Goal: Information Seeking & Learning: Check status

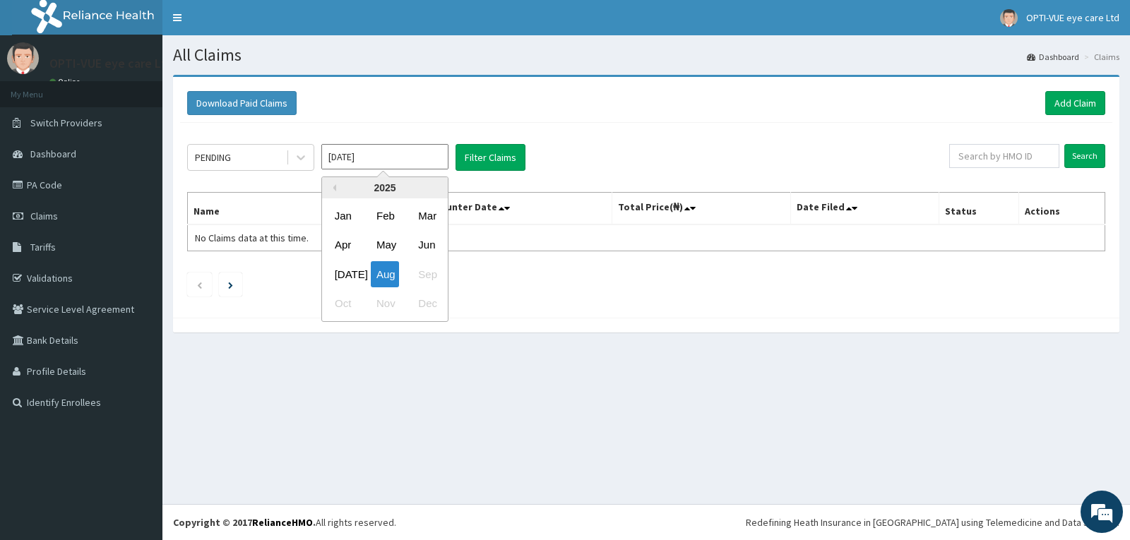
click at [406, 161] on input "[DATE]" at bounding box center [384, 156] width 127 height 25
click at [348, 275] on div "[DATE]" at bounding box center [343, 274] width 28 height 26
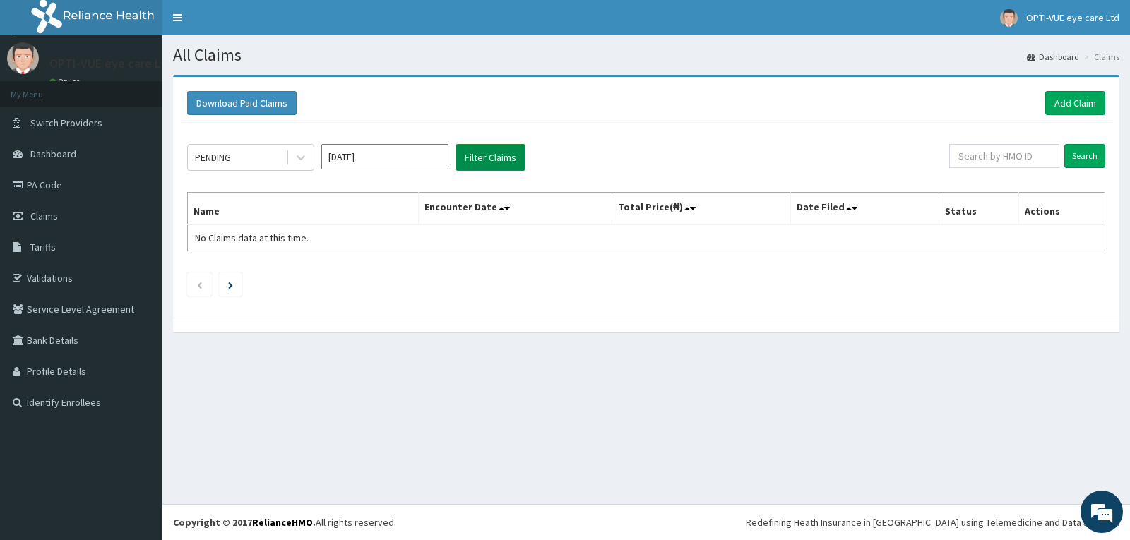
click at [475, 152] on button "Filter Claims" at bounding box center [491, 157] width 70 height 27
click at [391, 157] on input "Jul 2025" at bounding box center [384, 156] width 127 height 25
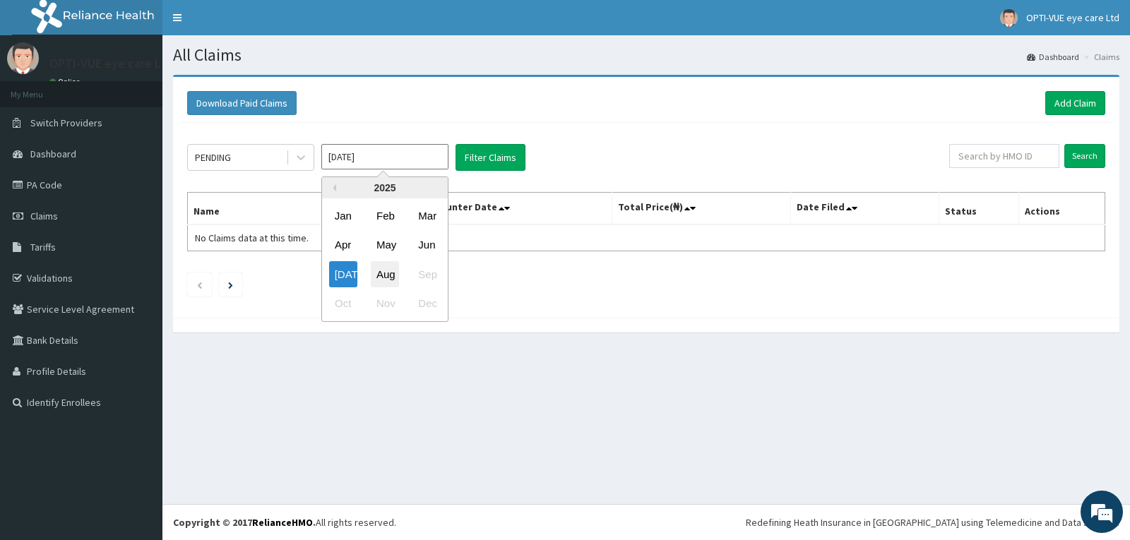
click at [388, 278] on div "Aug" at bounding box center [385, 274] width 28 height 26
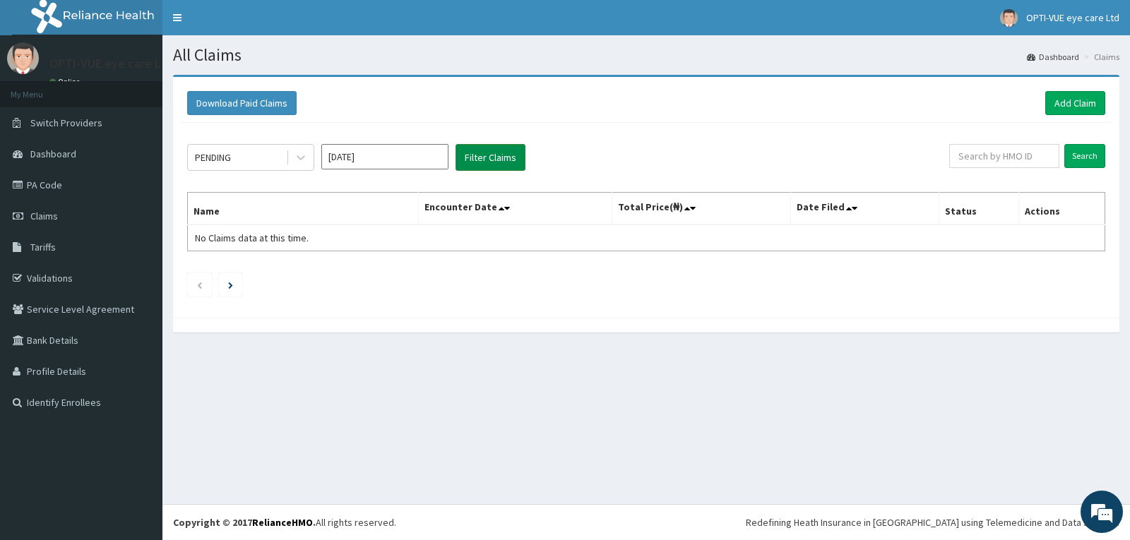
click at [504, 158] on button "Filter Claims" at bounding box center [491, 157] width 70 height 27
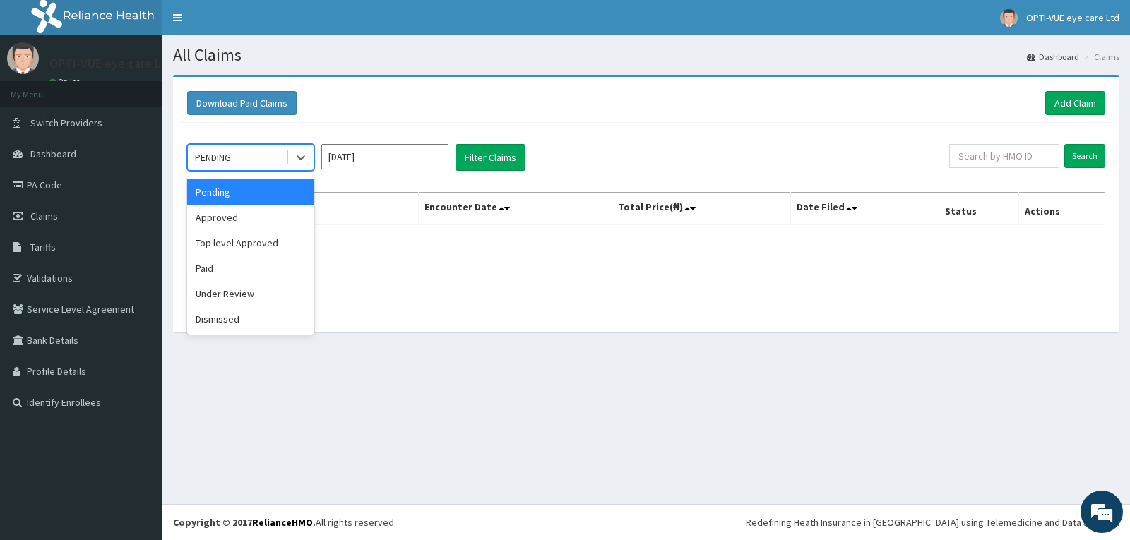
click at [271, 157] on div "PENDING" at bounding box center [237, 157] width 98 height 23
click at [227, 219] on div "Approved" at bounding box center [250, 217] width 127 height 25
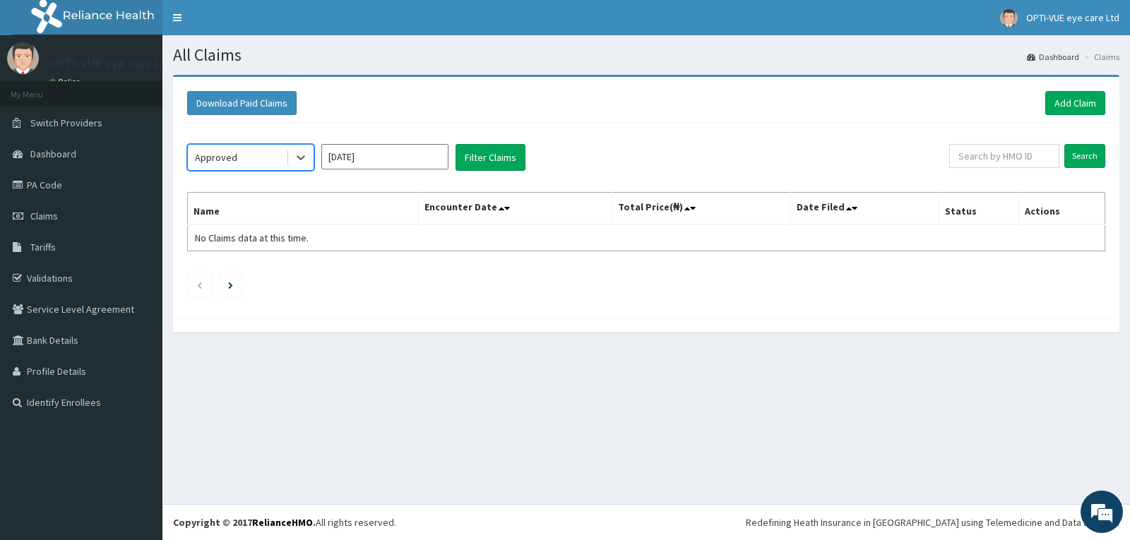
click at [370, 162] on input "Aug 2025" at bounding box center [384, 156] width 127 height 25
click at [521, 147] on button "Filter Claims" at bounding box center [491, 157] width 70 height 27
click at [500, 158] on button "Filter Claims" at bounding box center [491, 157] width 70 height 27
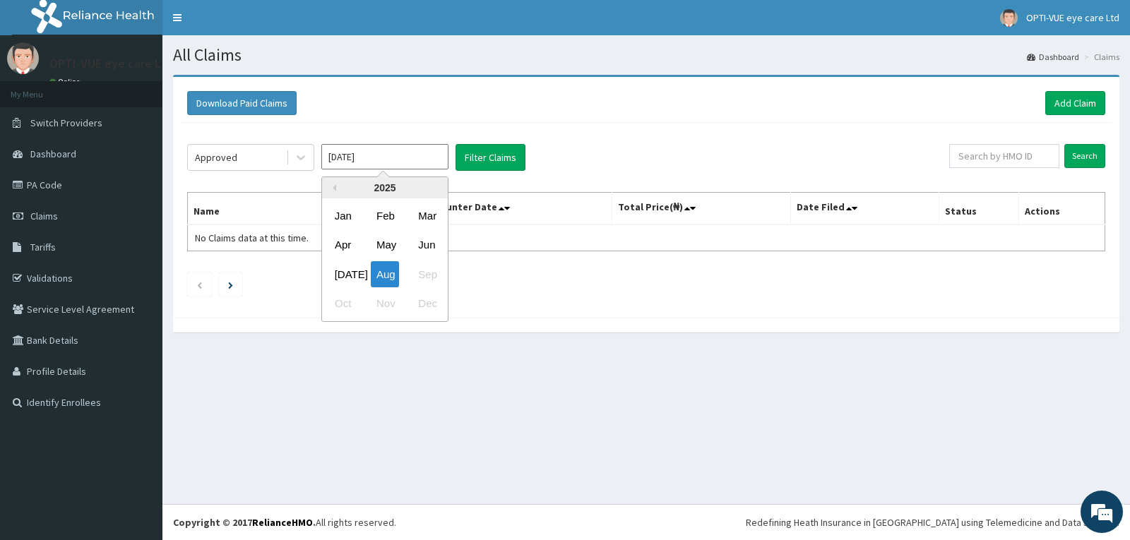
click at [367, 163] on input "Aug 2025" at bounding box center [384, 156] width 127 height 25
click at [349, 273] on div "Jul" at bounding box center [343, 274] width 28 height 26
type input "Jul 2025"
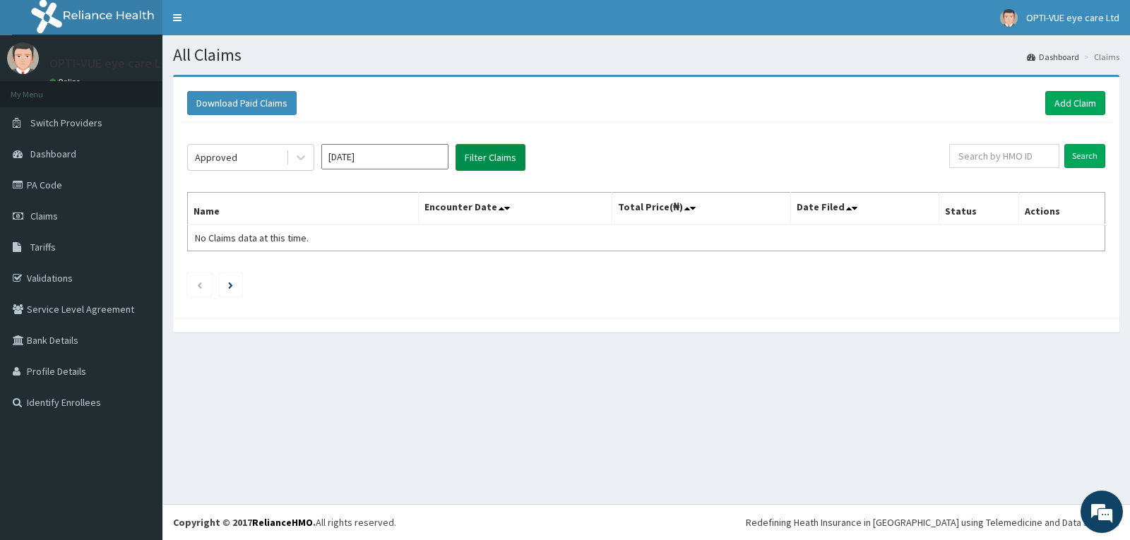
click at [470, 162] on button "Filter Claims" at bounding box center [491, 157] width 70 height 27
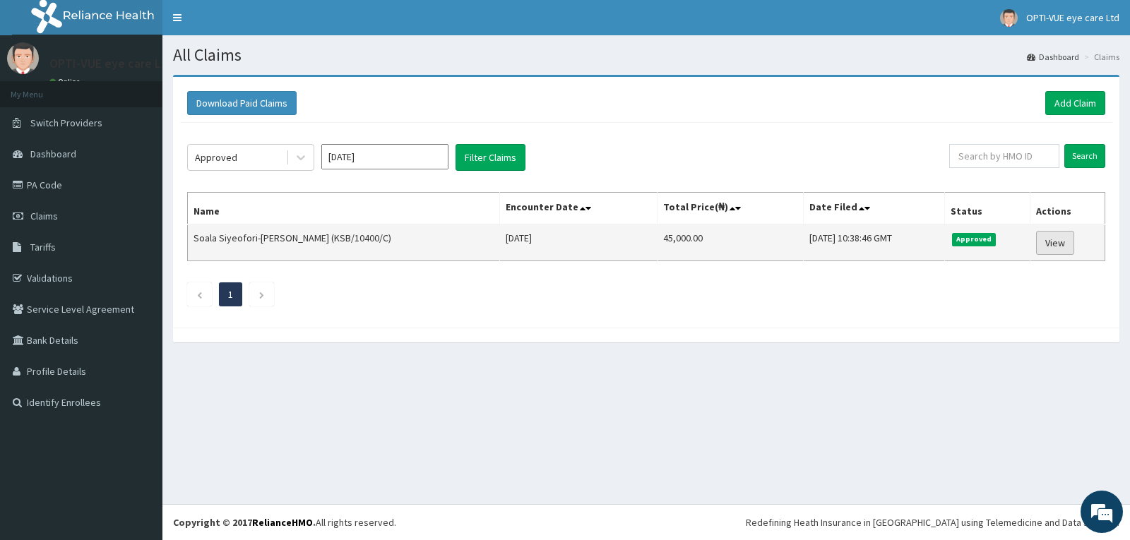
click at [1062, 242] on link "View" at bounding box center [1055, 243] width 38 height 24
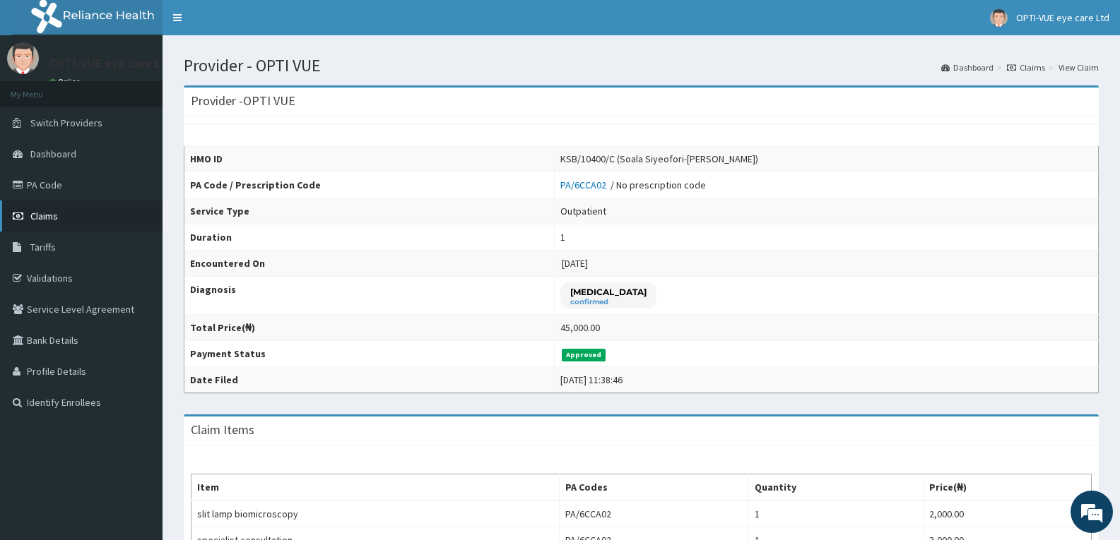
click at [54, 220] on span "Claims" at bounding box center [44, 216] width 28 height 13
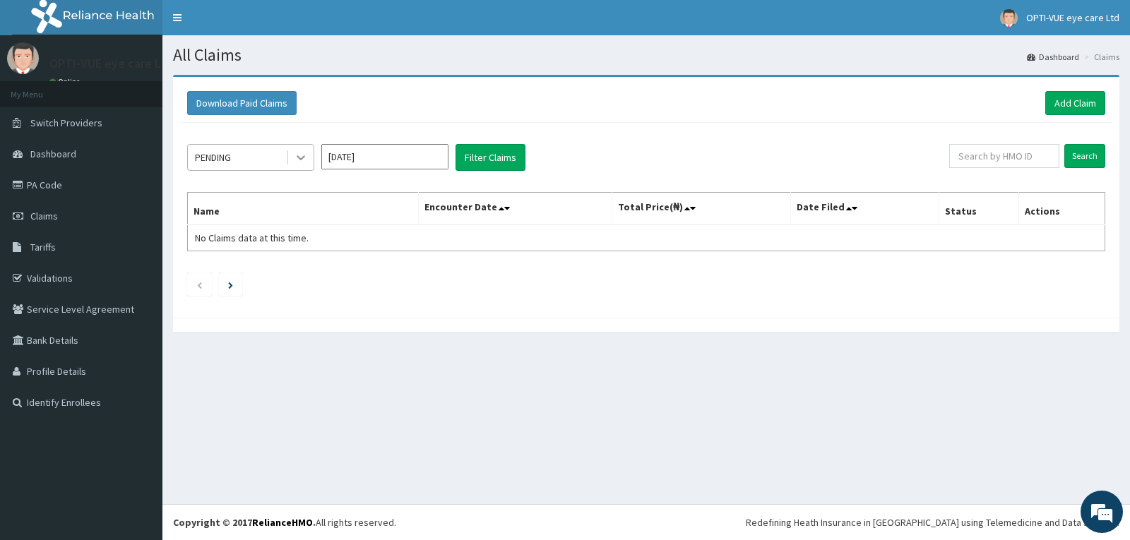
click at [303, 157] on icon at bounding box center [301, 158] width 8 height 5
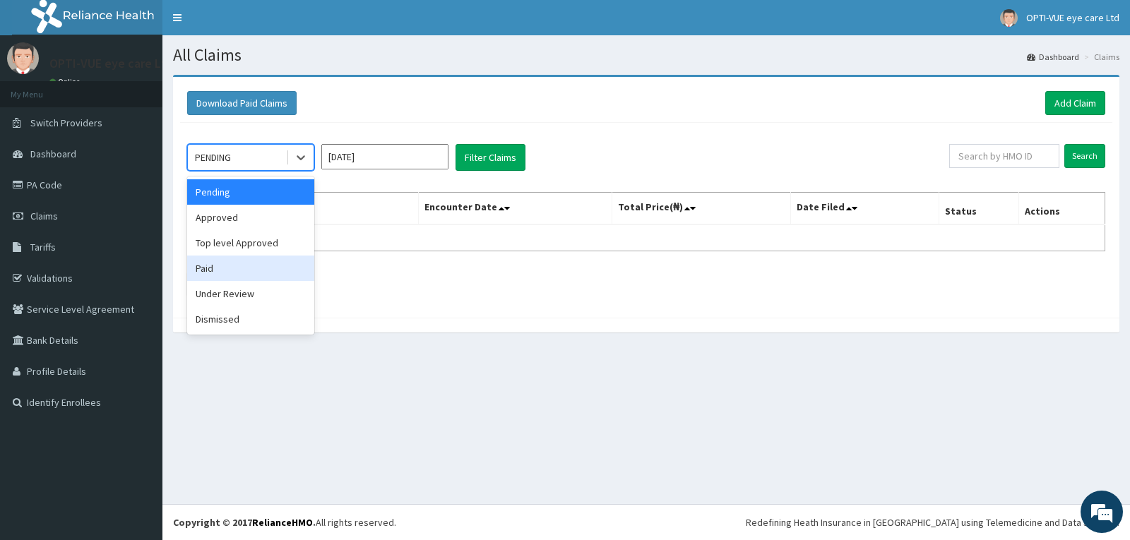
click at [232, 265] on div "Paid" at bounding box center [250, 268] width 127 height 25
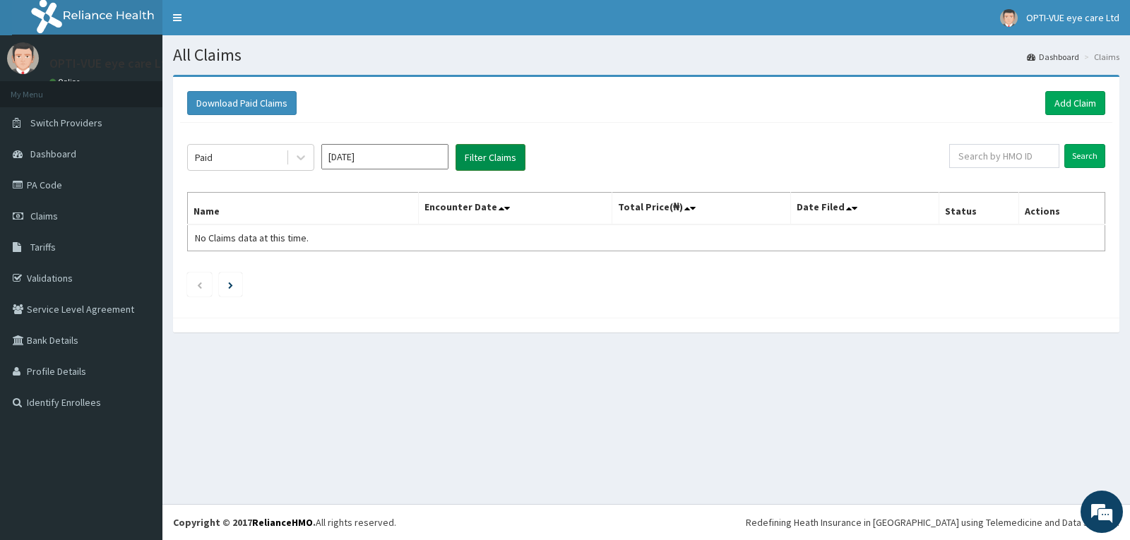
click at [487, 158] on button "Filter Claims" at bounding box center [491, 157] width 70 height 27
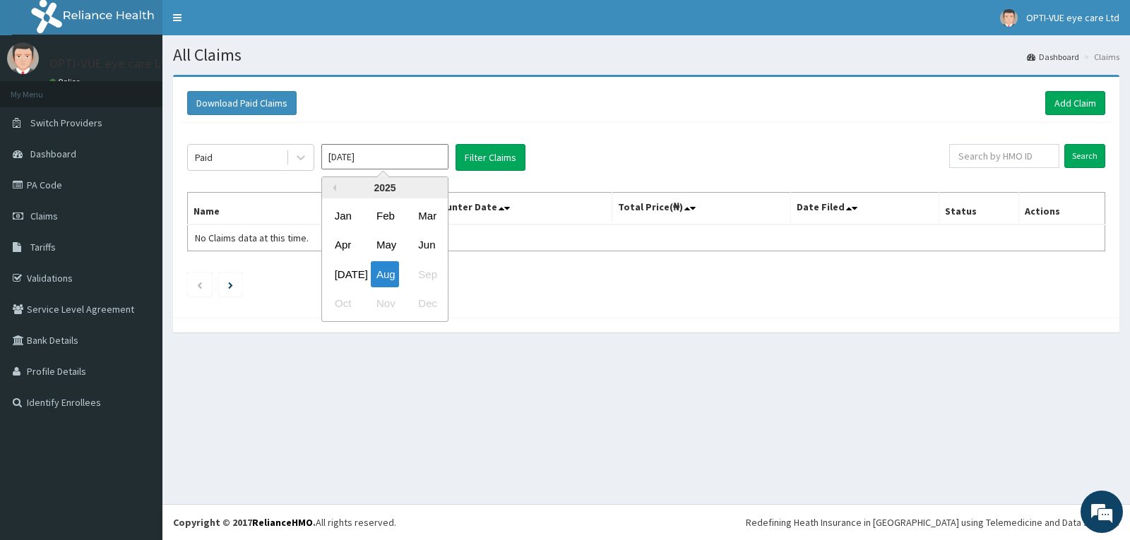
click at [383, 167] on input "Aug 2025" at bounding box center [384, 156] width 127 height 25
click at [338, 268] on div "Jul" at bounding box center [343, 274] width 28 height 26
type input "Jul 2025"
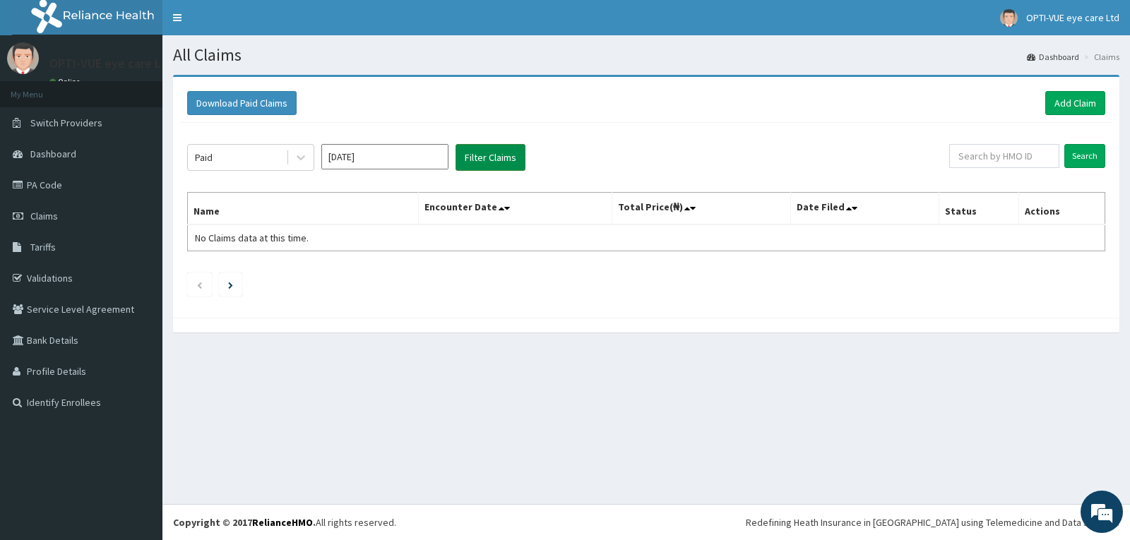
click at [474, 158] on button "Filter Claims" at bounding box center [491, 157] width 70 height 27
click at [502, 156] on button "Filter Claims" at bounding box center [491, 157] width 70 height 27
click at [501, 156] on button "Filter Claims" at bounding box center [491, 157] width 70 height 27
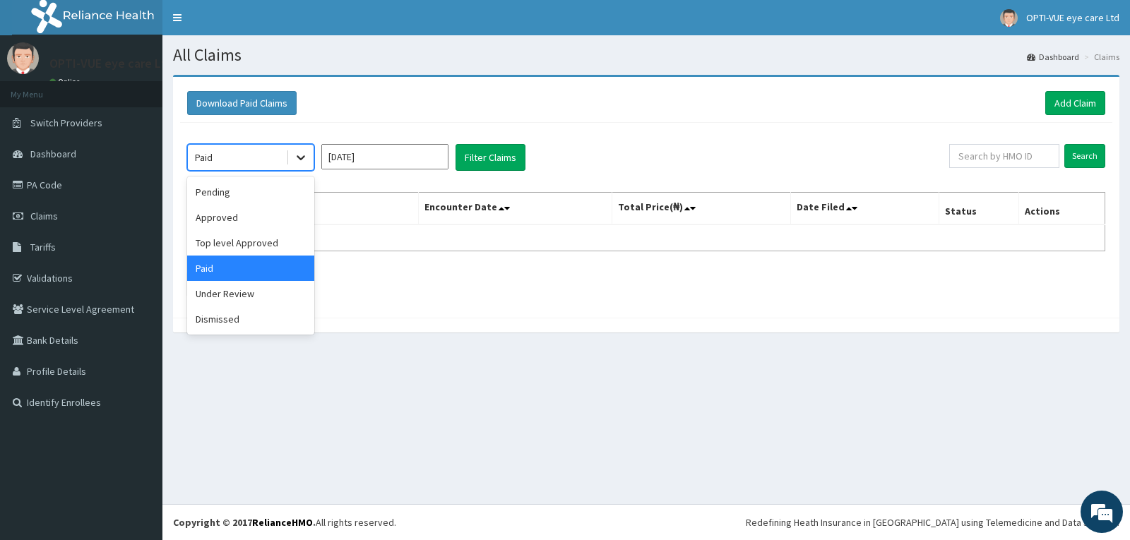
click at [304, 159] on icon at bounding box center [301, 157] width 14 height 14
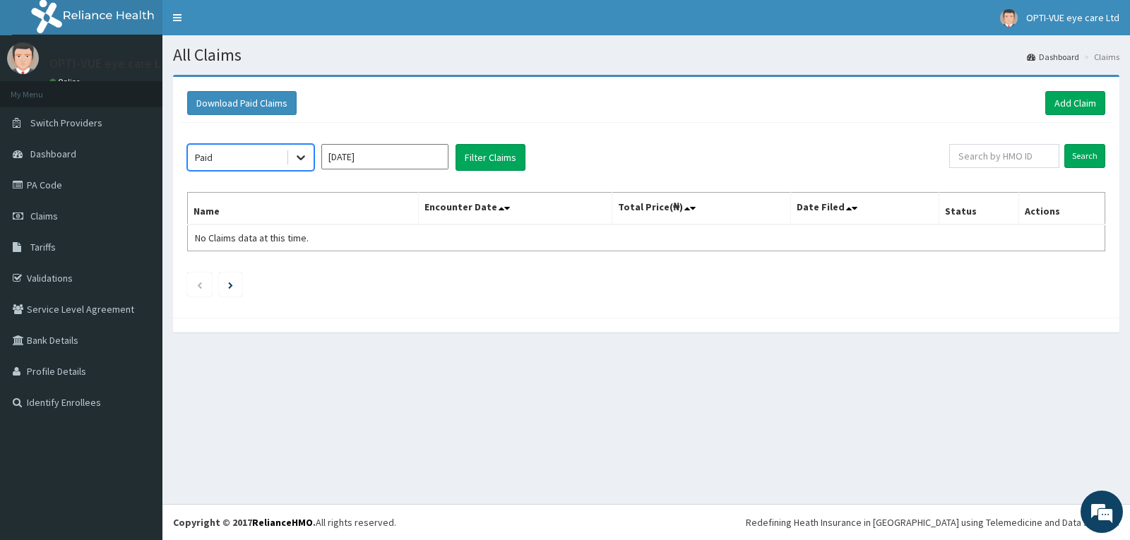
click at [299, 157] on icon at bounding box center [301, 157] width 14 height 14
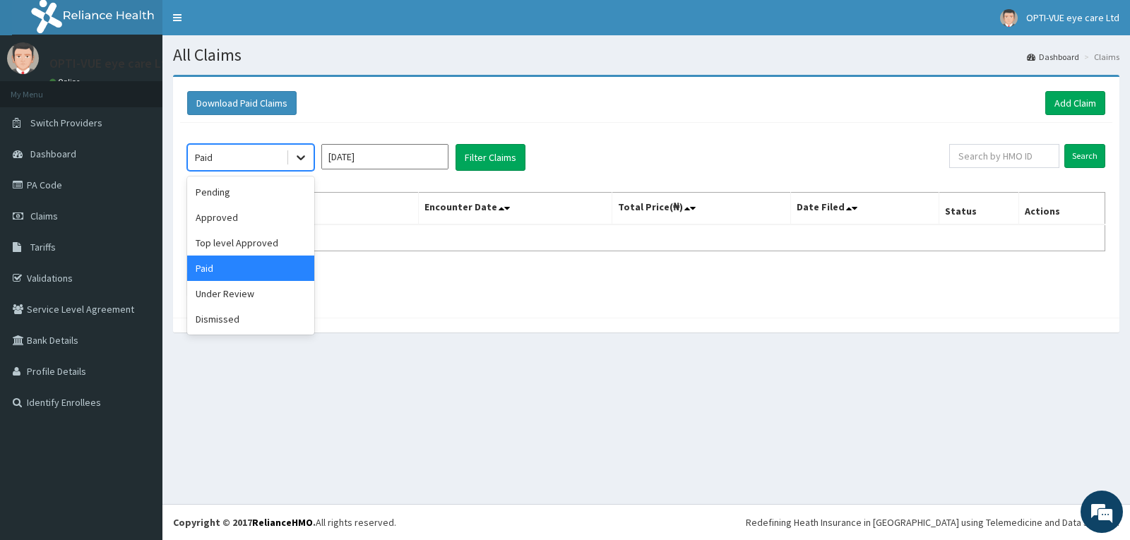
click at [298, 161] on icon at bounding box center [301, 157] width 14 height 14
click at [231, 220] on div "Approved" at bounding box center [250, 217] width 127 height 25
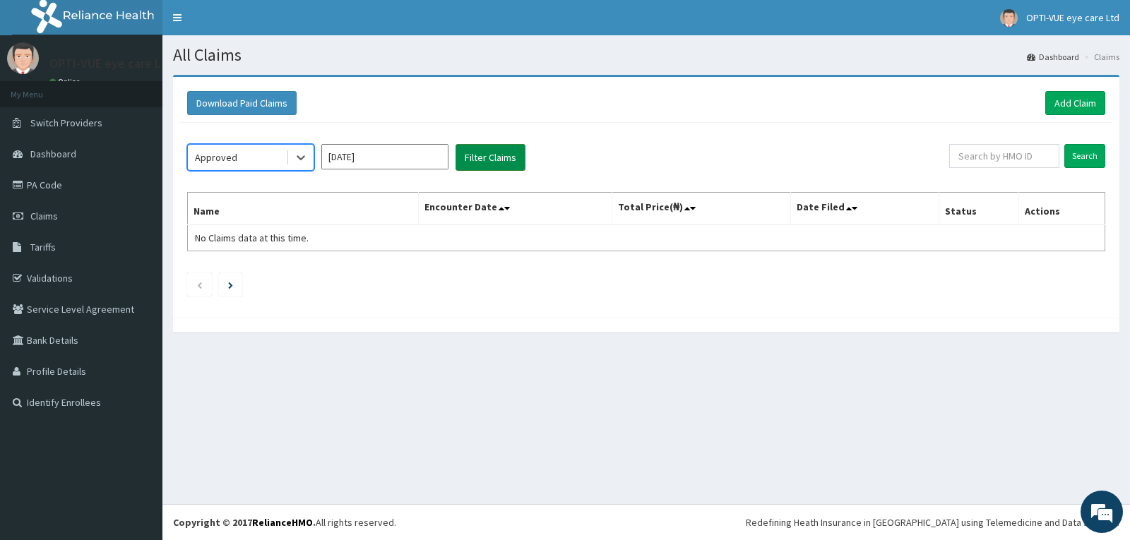
click at [486, 155] on button "Filter Claims" at bounding box center [491, 157] width 70 height 27
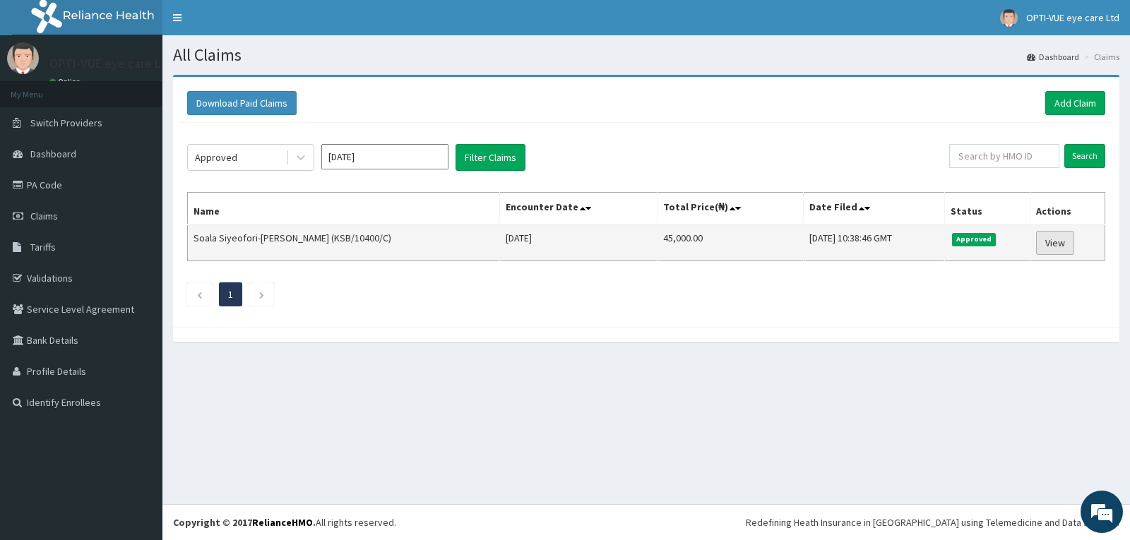
click at [1045, 246] on link "View" at bounding box center [1055, 243] width 38 height 24
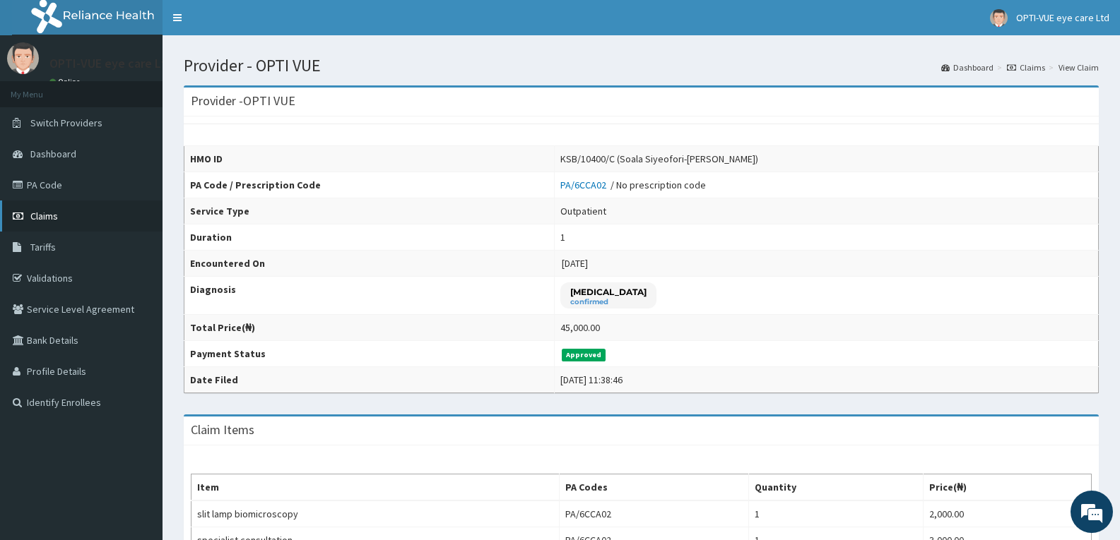
click at [51, 210] on span "Claims" at bounding box center [44, 216] width 28 height 13
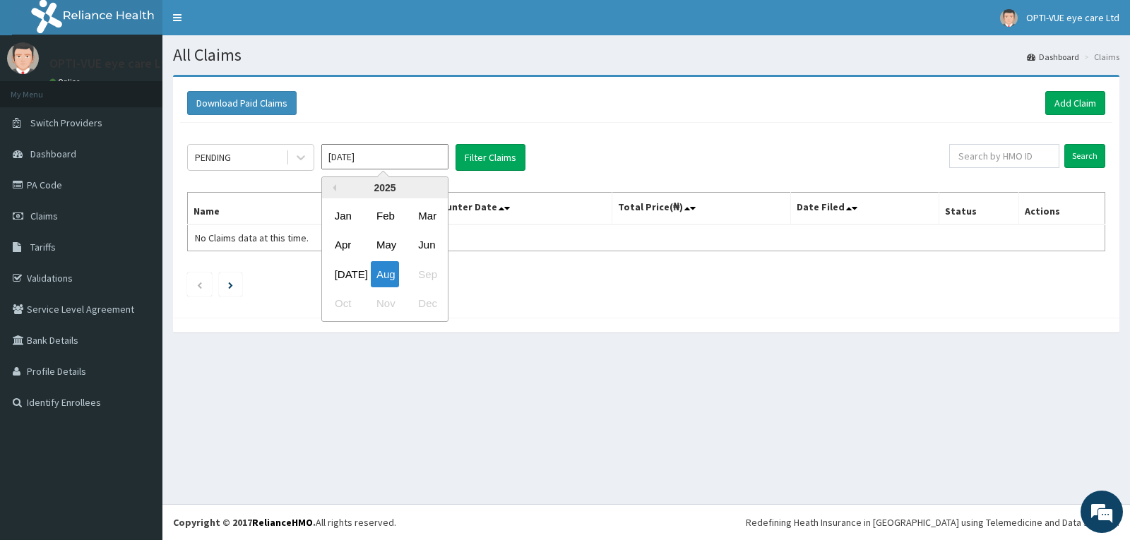
click at [361, 161] on input "Aug 2025" at bounding box center [384, 156] width 127 height 25
click at [345, 272] on div "Jul" at bounding box center [343, 274] width 28 height 26
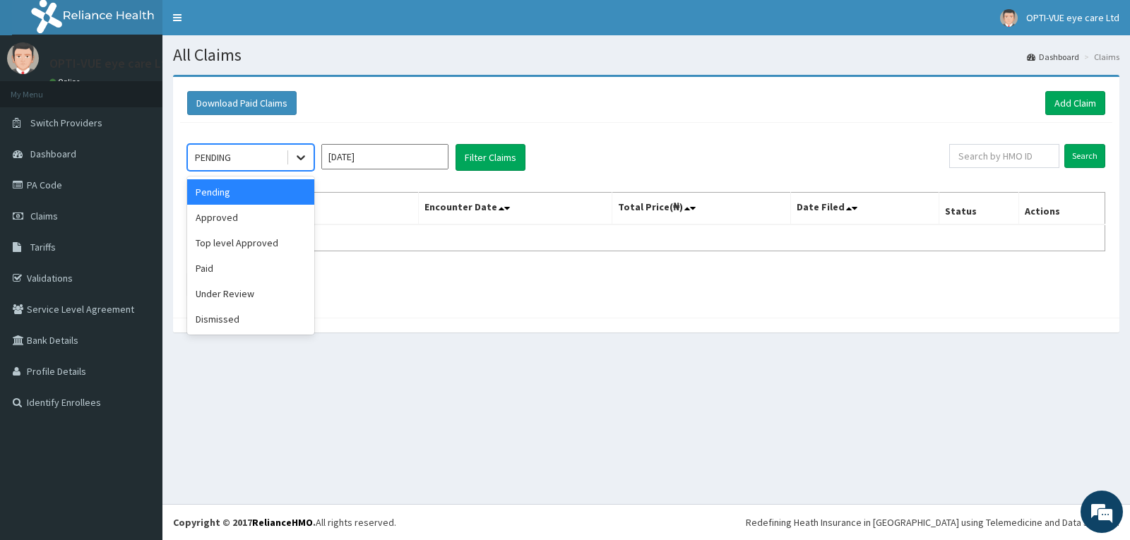
click at [297, 158] on icon at bounding box center [301, 157] width 14 height 14
click at [251, 297] on div "Under Review" at bounding box center [250, 293] width 127 height 25
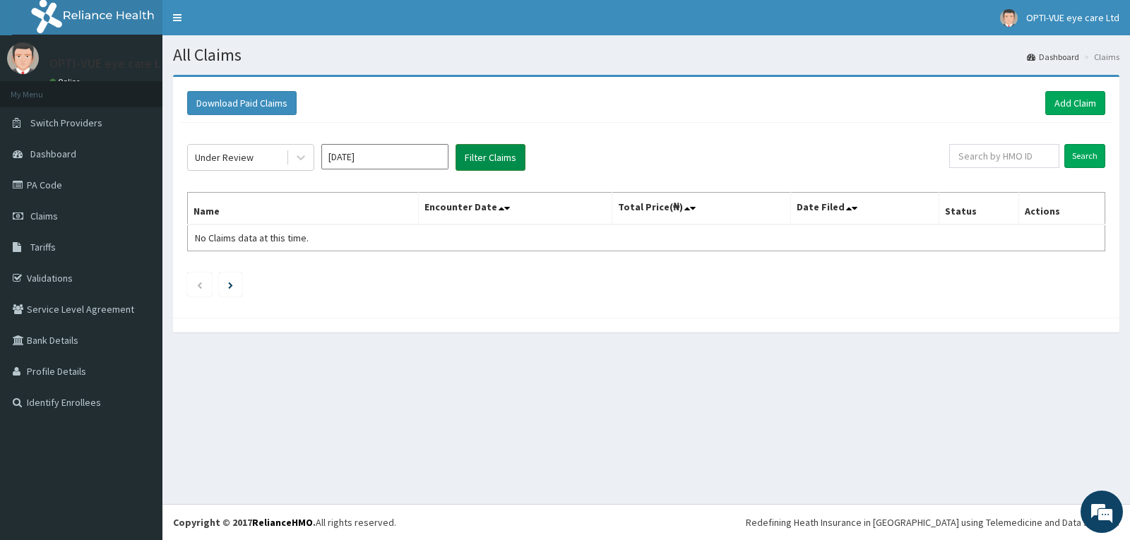
click at [489, 161] on button "Filter Claims" at bounding box center [491, 157] width 70 height 27
click at [489, 160] on button "Filter Claims" at bounding box center [491, 157] width 70 height 27
click at [373, 157] on input "Jul 2025" at bounding box center [384, 156] width 127 height 25
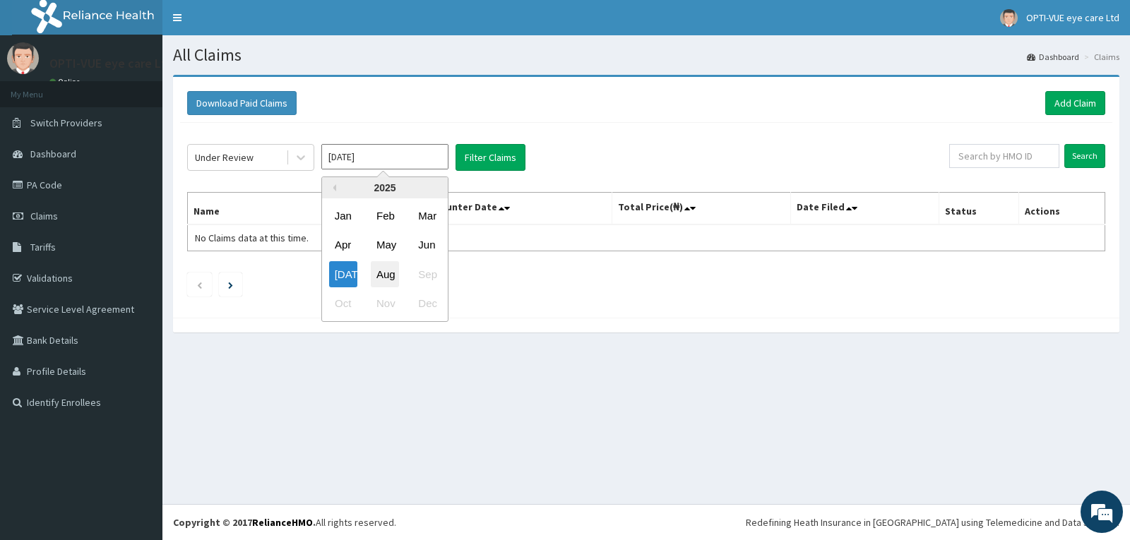
click at [381, 277] on div "Aug" at bounding box center [385, 274] width 28 height 26
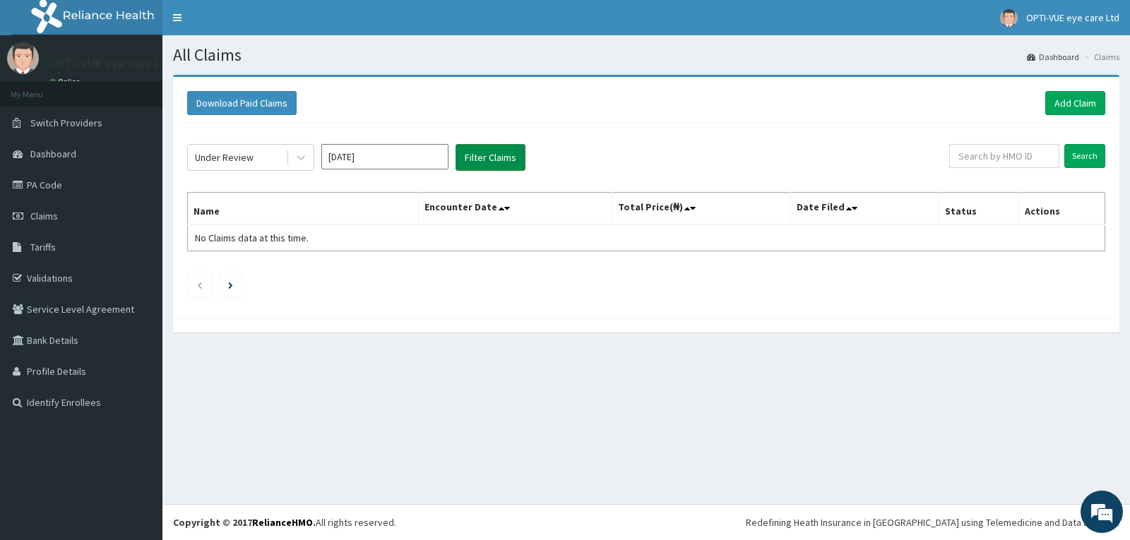
click at [472, 159] on button "Filter Claims" at bounding box center [491, 157] width 70 height 27
click at [368, 155] on input "Aug 2025" at bounding box center [384, 156] width 127 height 25
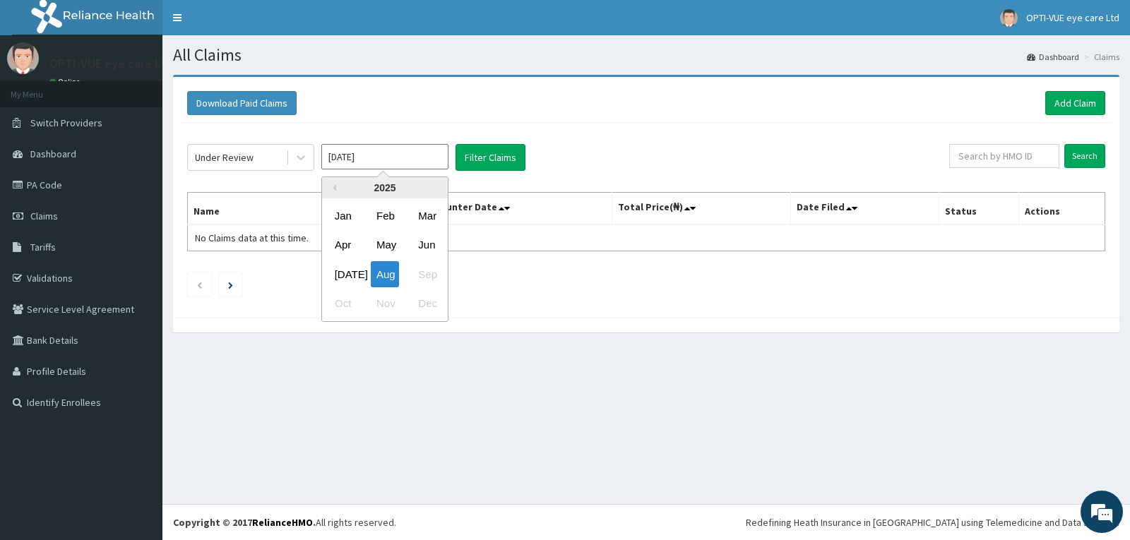
click at [355, 274] on div "Jul" at bounding box center [343, 274] width 28 height 26
type input "Jul 2025"
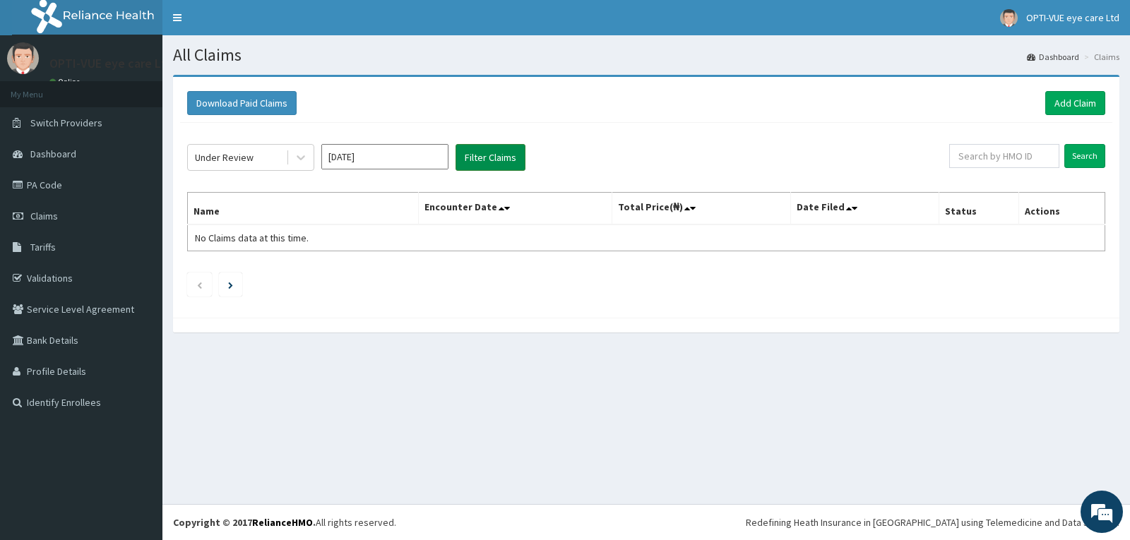
click at [477, 148] on button "Filter Claims" at bounding box center [491, 157] width 70 height 27
click at [295, 156] on icon at bounding box center [301, 157] width 14 height 14
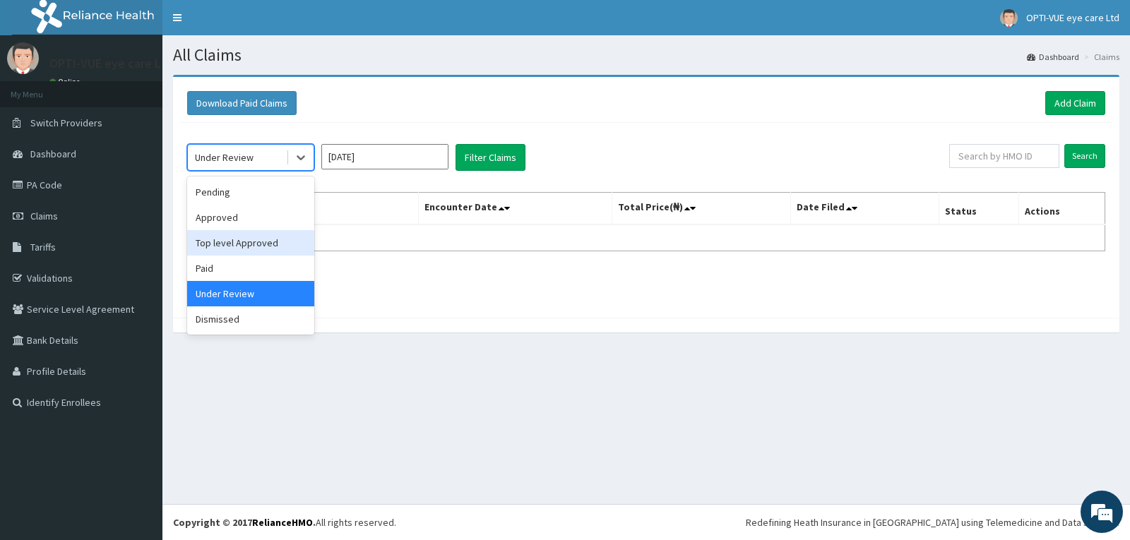
click at [246, 244] on div "Top level Approved" at bounding box center [250, 242] width 127 height 25
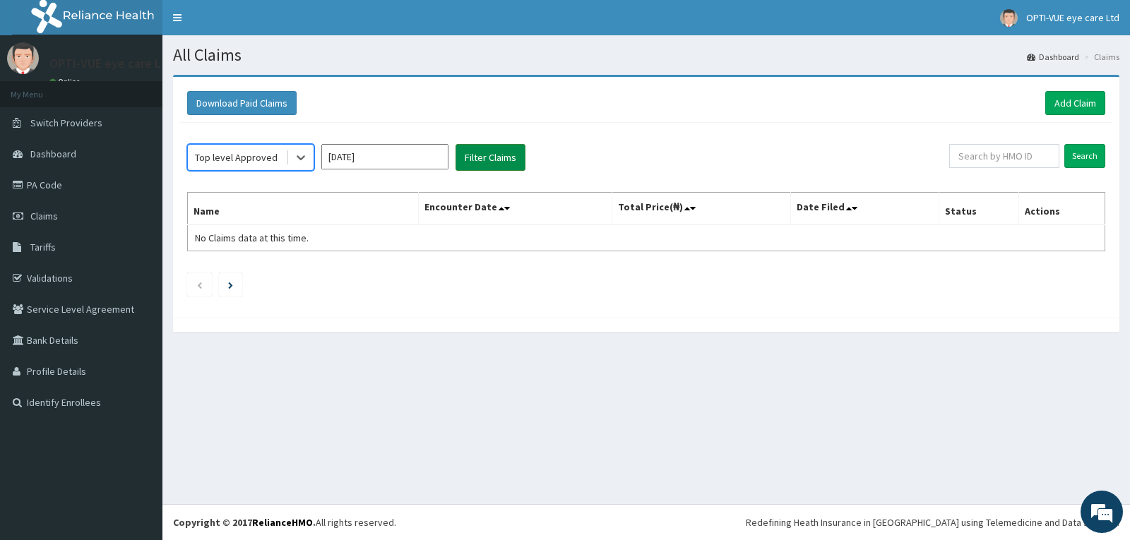
click at [480, 160] on button "Filter Claims" at bounding box center [491, 157] width 70 height 27
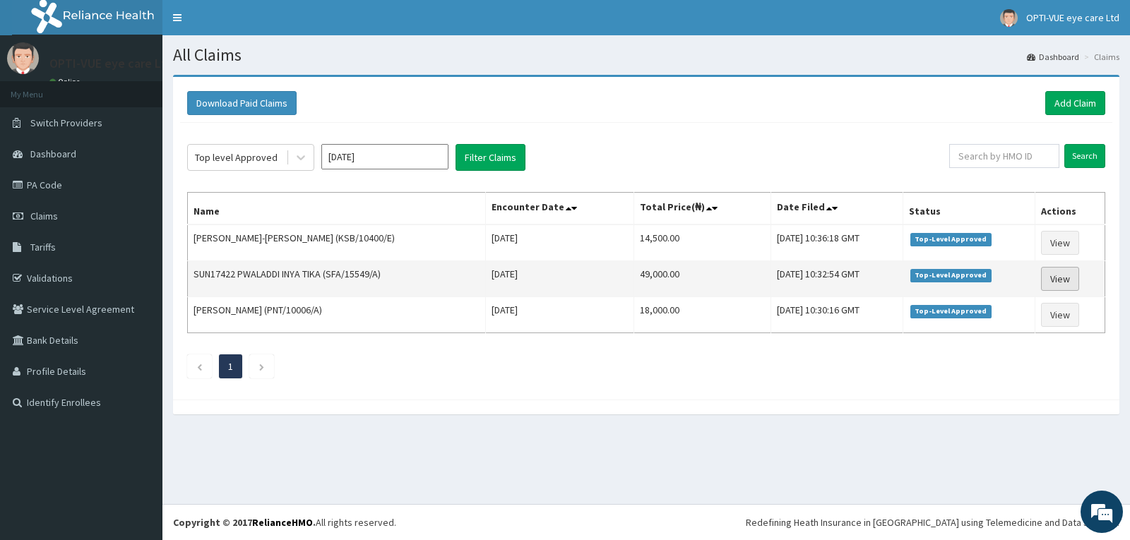
click at [1057, 279] on link "View" at bounding box center [1060, 279] width 38 height 24
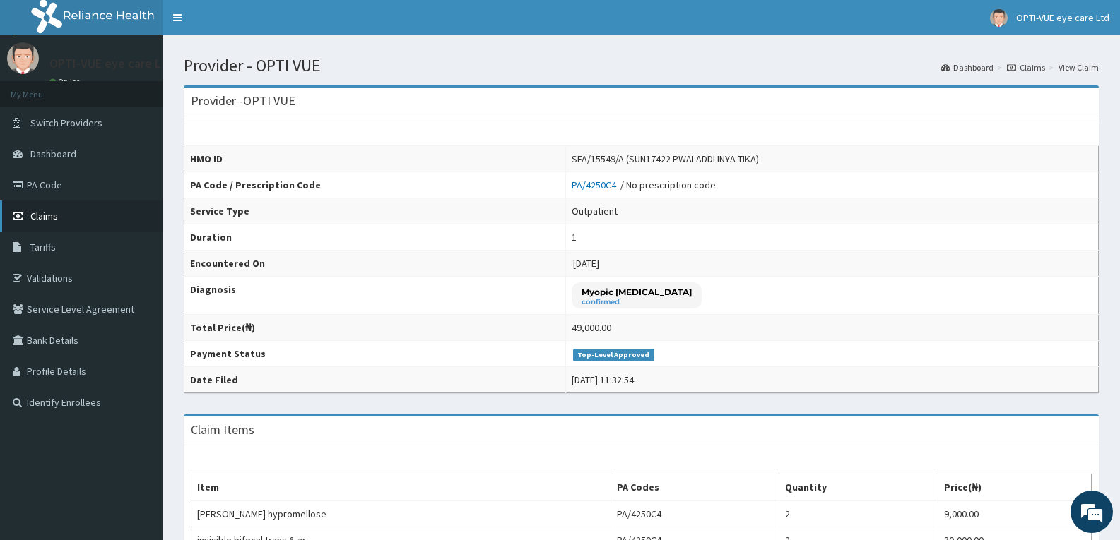
click at [47, 222] on span "Claims" at bounding box center [44, 216] width 28 height 13
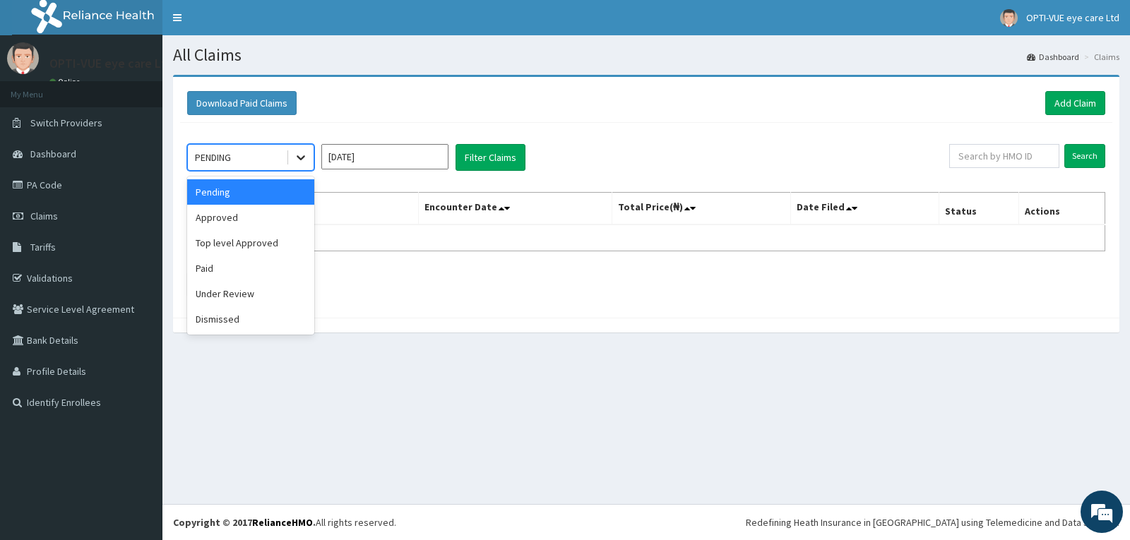
click at [296, 155] on icon at bounding box center [301, 157] width 14 height 14
click at [236, 323] on div "Dismissed" at bounding box center [250, 319] width 127 height 25
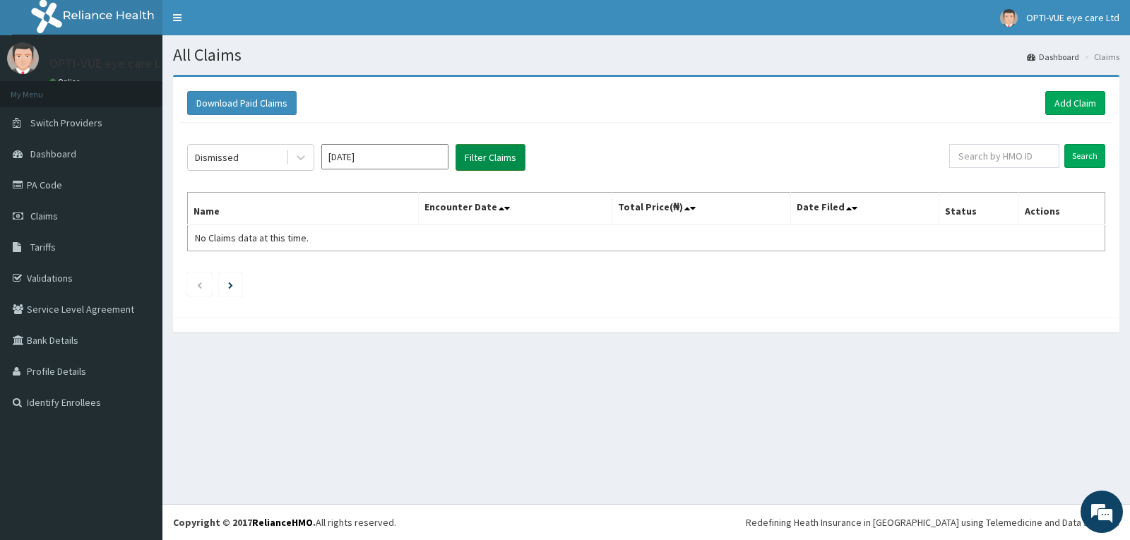
click at [483, 151] on button "Filter Claims" at bounding box center [491, 157] width 70 height 27
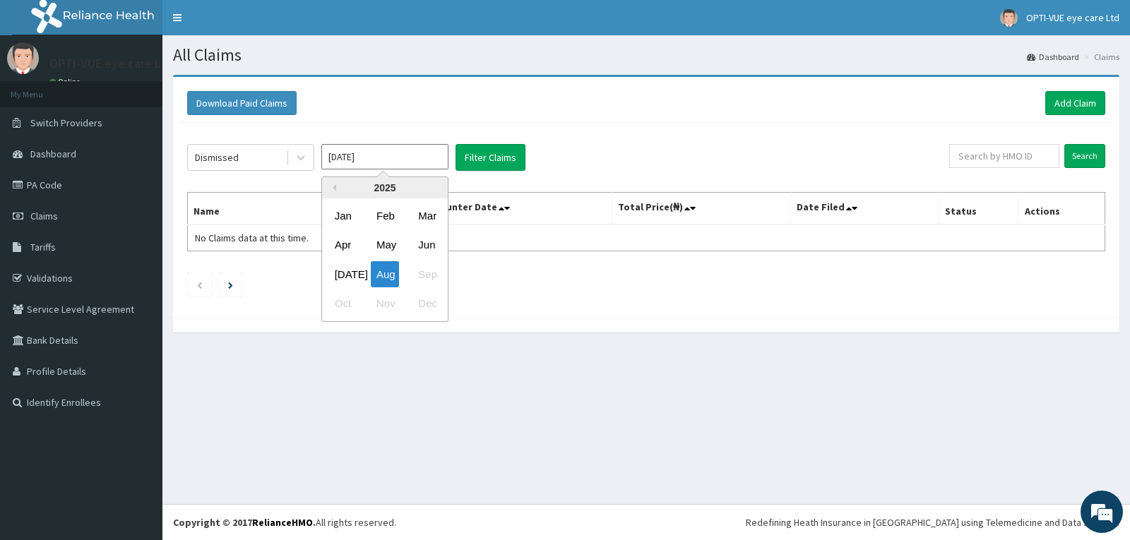
click at [384, 160] on input "Aug 2025" at bounding box center [384, 156] width 127 height 25
click at [339, 268] on div "Jul" at bounding box center [343, 274] width 28 height 26
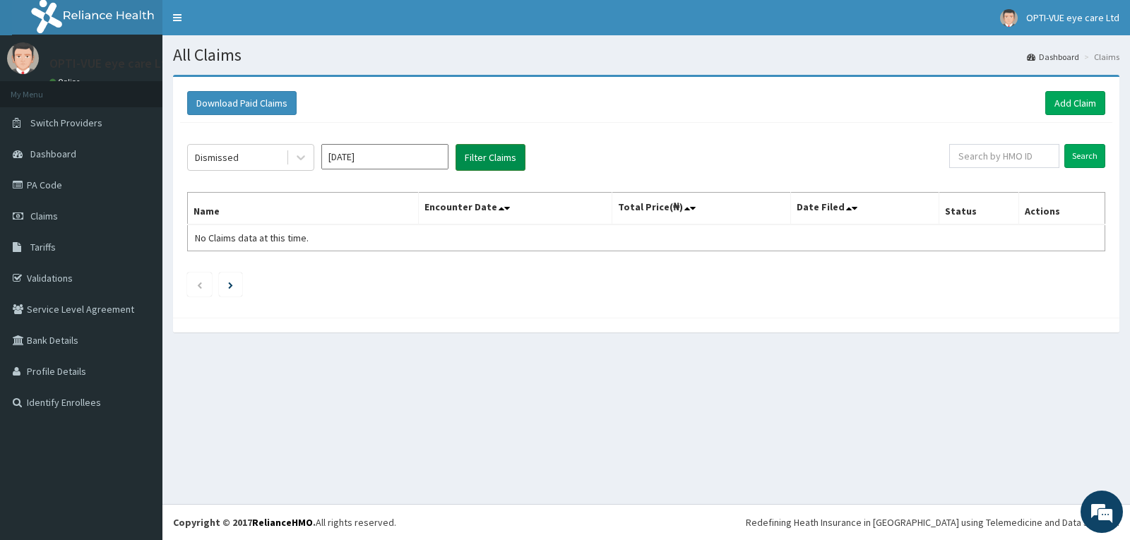
click at [506, 155] on button "Filter Claims" at bounding box center [491, 157] width 70 height 27
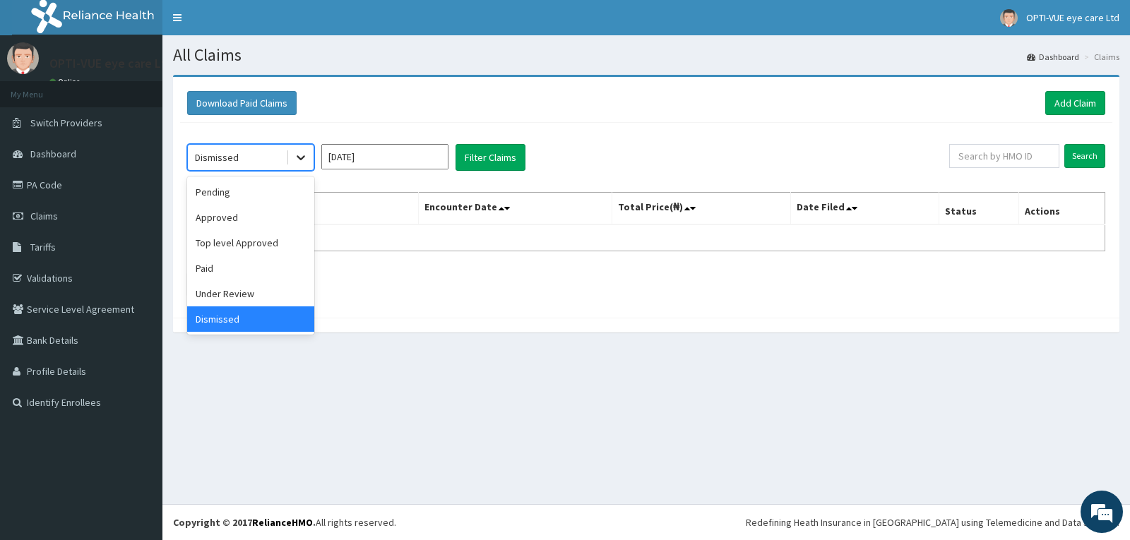
click at [303, 157] on icon at bounding box center [301, 157] width 14 height 14
click at [237, 292] on div "Under Review" at bounding box center [250, 293] width 127 height 25
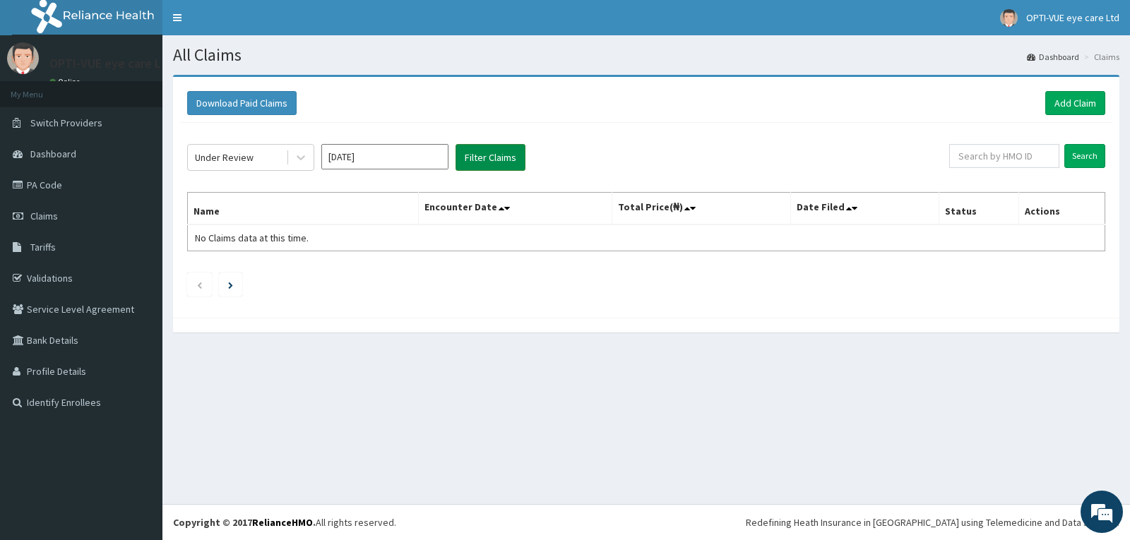
click at [485, 157] on button "Filter Claims" at bounding box center [491, 157] width 70 height 27
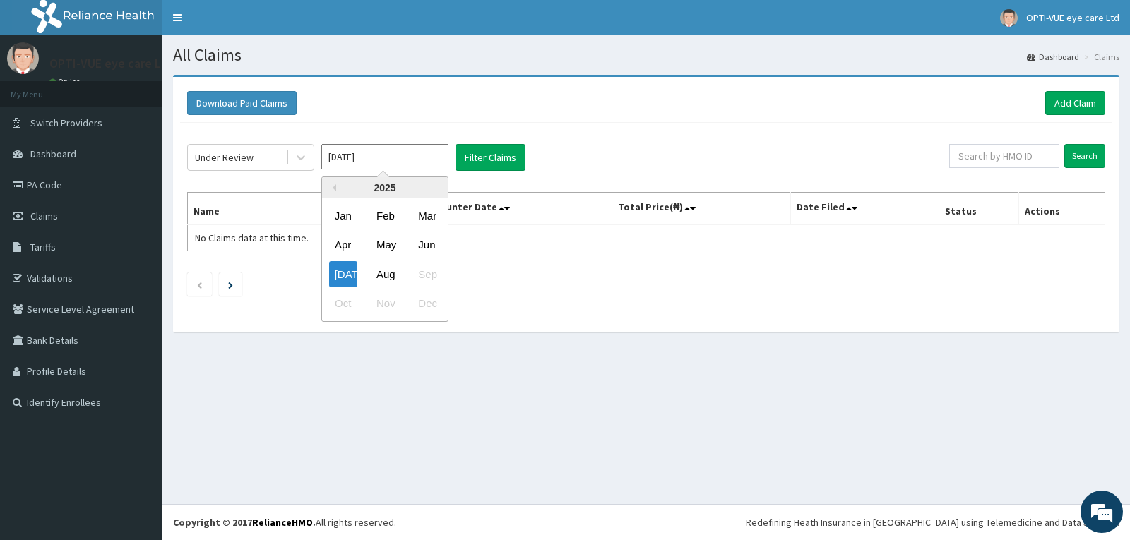
click at [383, 158] on input "Jul 2025" at bounding box center [384, 156] width 127 height 25
click at [383, 271] on div "Aug" at bounding box center [385, 274] width 28 height 26
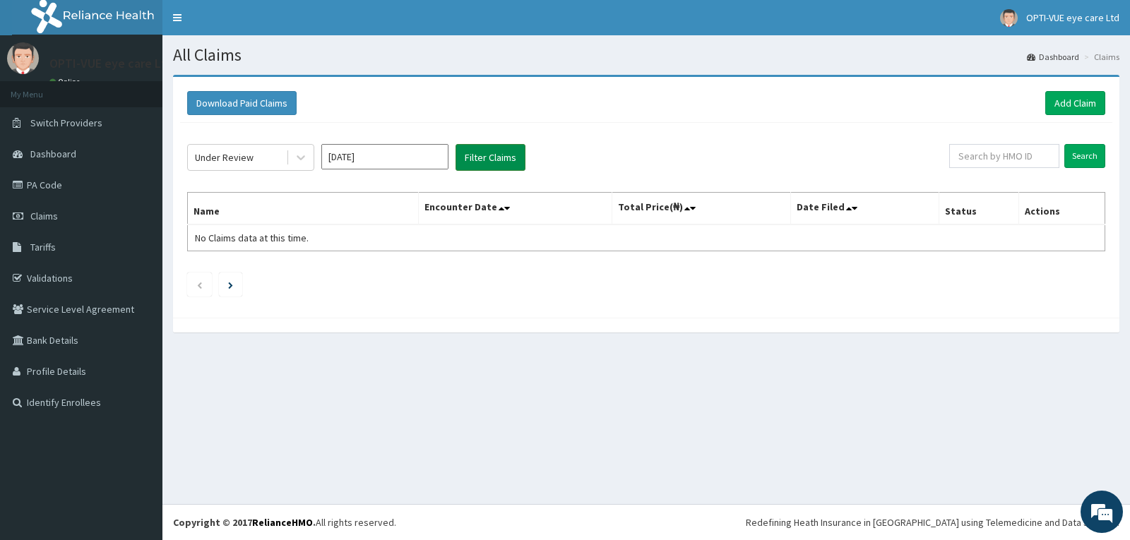
click at [487, 160] on button "Filter Claims" at bounding box center [491, 157] width 70 height 27
click at [486, 160] on button "Filter Claims" at bounding box center [491, 157] width 70 height 27
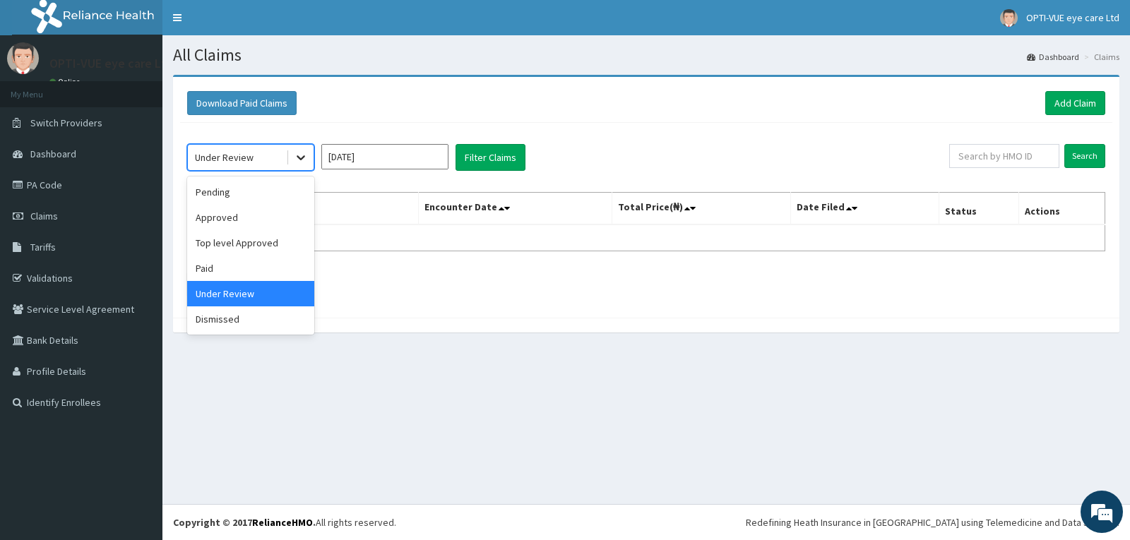
click at [301, 160] on icon at bounding box center [301, 158] width 8 height 5
click at [240, 267] on div "Paid" at bounding box center [250, 268] width 127 height 25
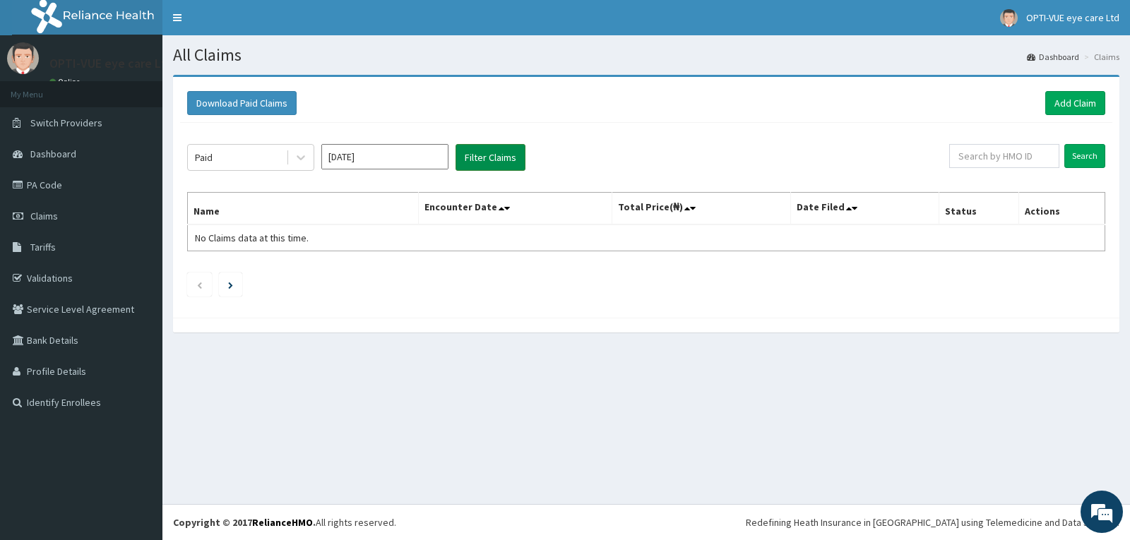
click at [494, 153] on button "Filter Claims" at bounding box center [491, 157] width 70 height 27
click at [405, 156] on input "Aug 2025" at bounding box center [384, 156] width 127 height 25
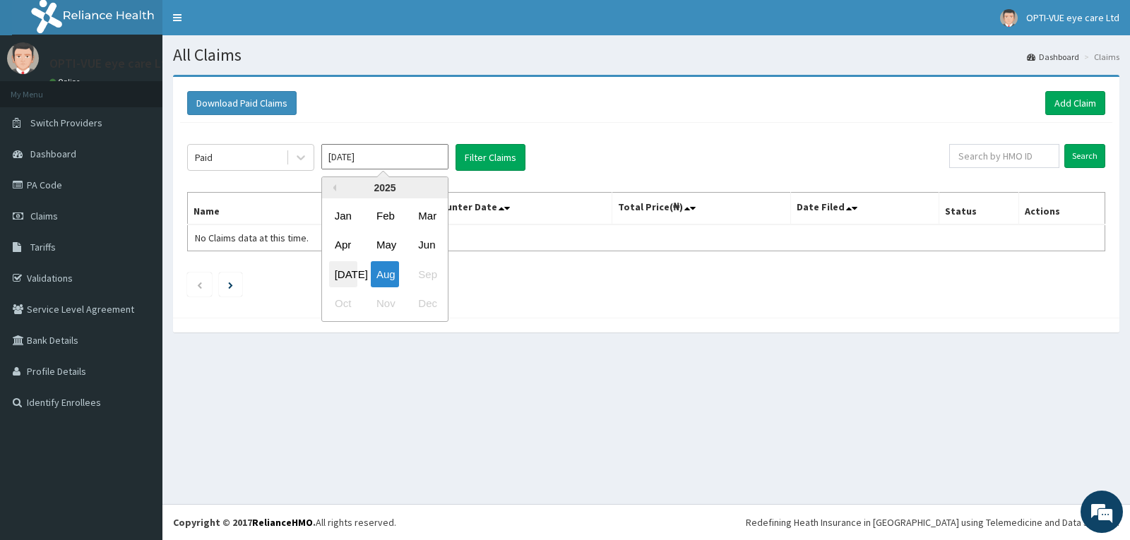
click at [348, 272] on div "Jul" at bounding box center [343, 274] width 28 height 26
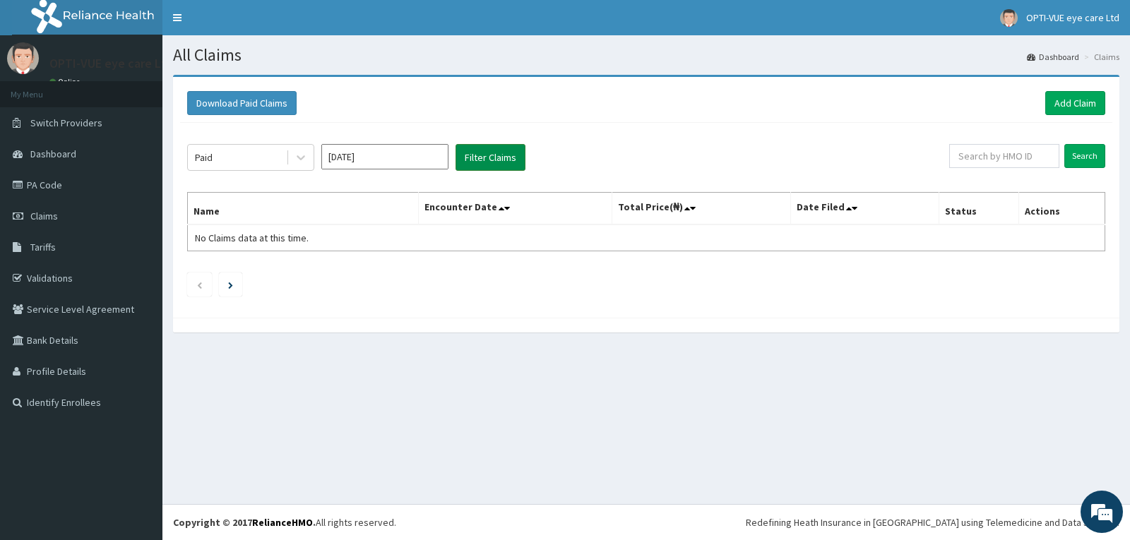
click at [476, 158] on button "Filter Claims" at bounding box center [491, 157] width 70 height 27
click at [302, 159] on icon at bounding box center [301, 158] width 8 height 5
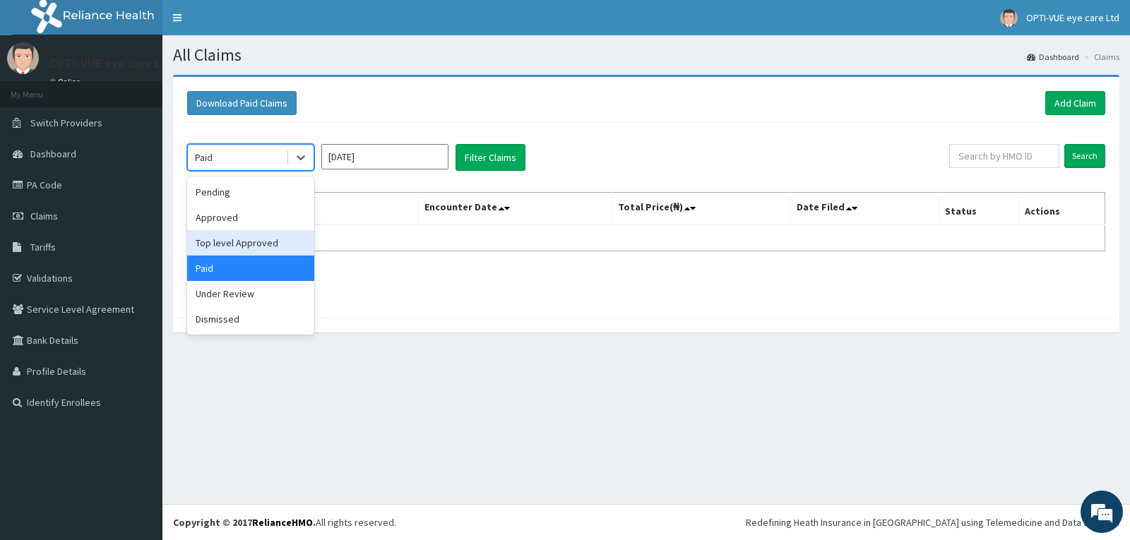
click at [240, 242] on div "Top level Approved" at bounding box center [250, 242] width 127 height 25
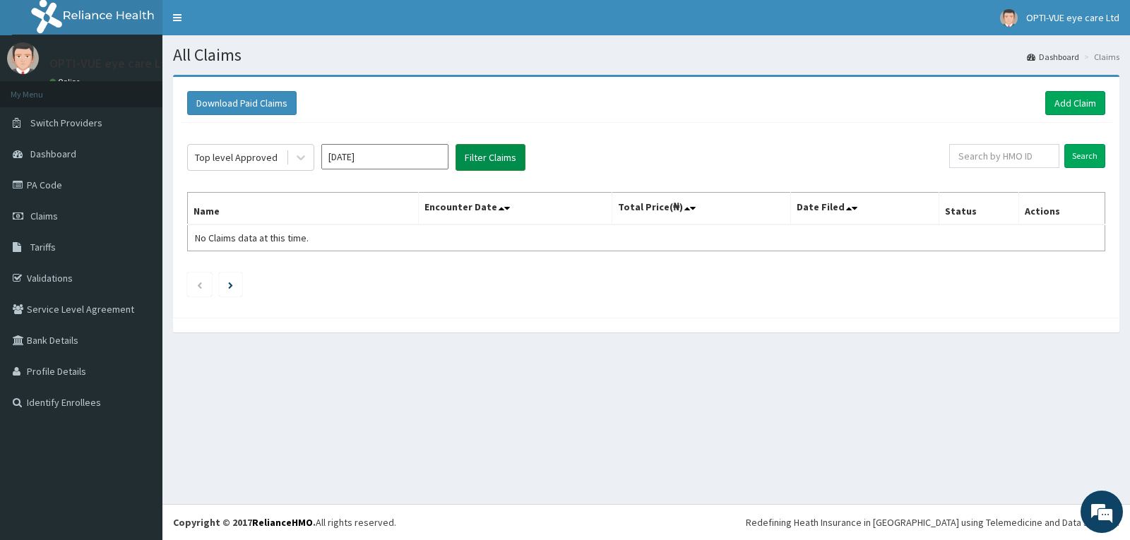
click at [482, 153] on button "Filter Claims" at bounding box center [491, 157] width 70 height 27
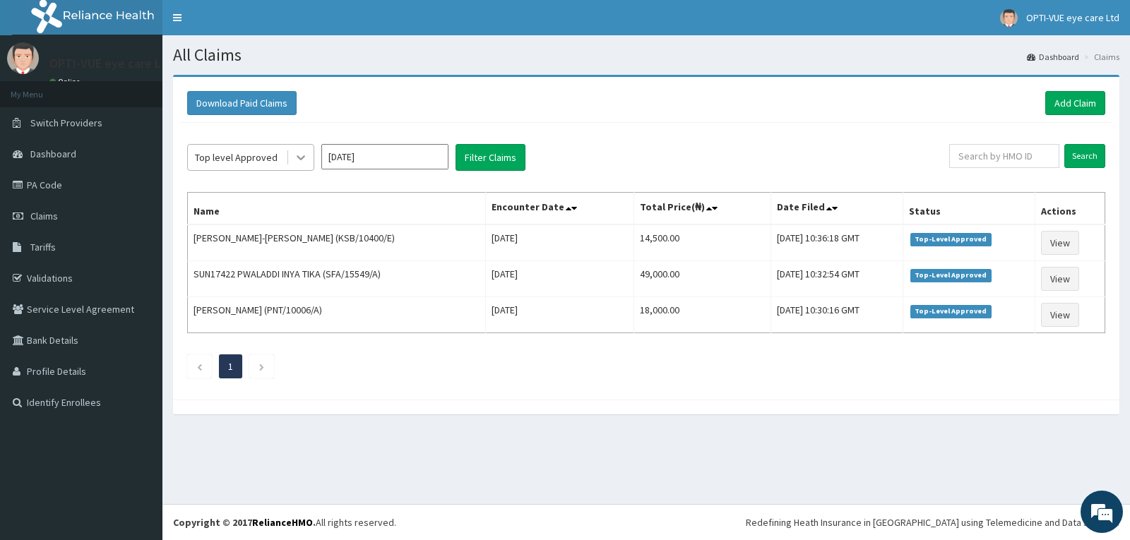
click at [295, 160] on icon at bounding box center [301, 157] width 14 height 14
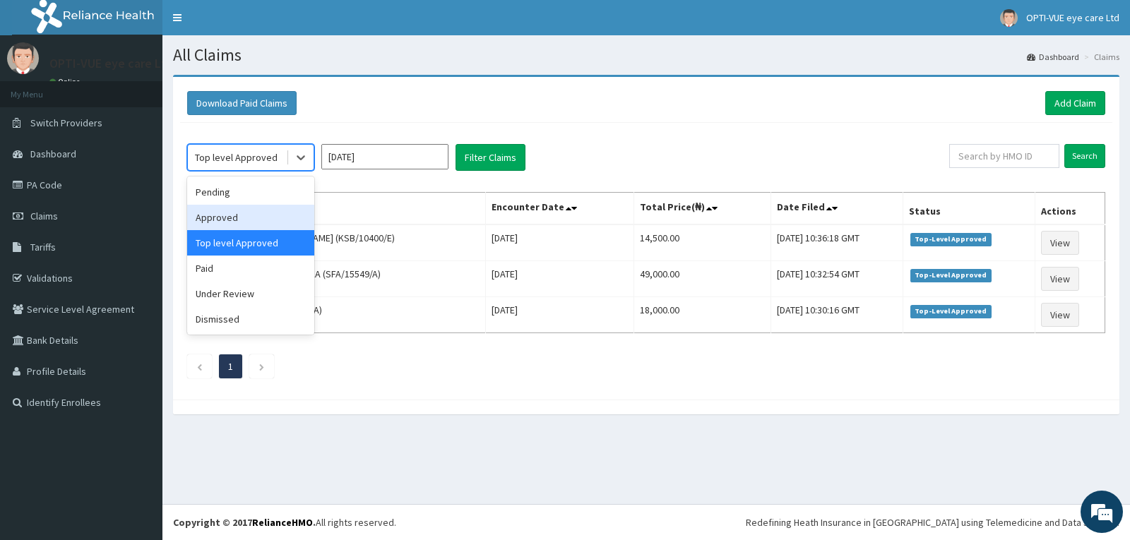
click at [245, 218] on div "Approved" at bounding box center [250, 217] width 127 height 25
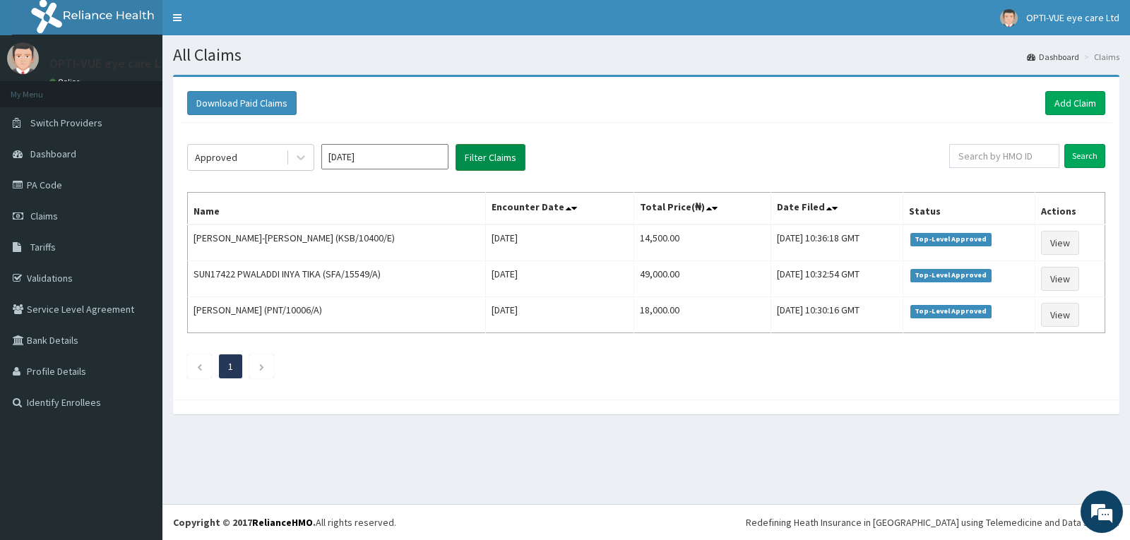
click at [499, 149] on button "Filter Claims" at bounding box center [491, 157] width 70 height 27
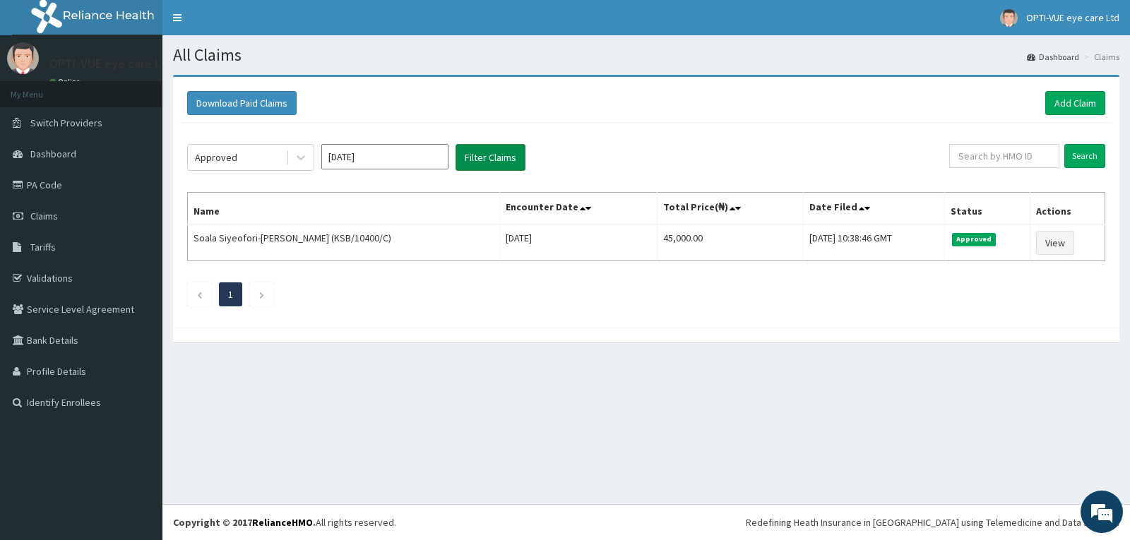
click at [492, 157] on button "Filter Claims" at bounding box center [491, 157] width 70 height 27
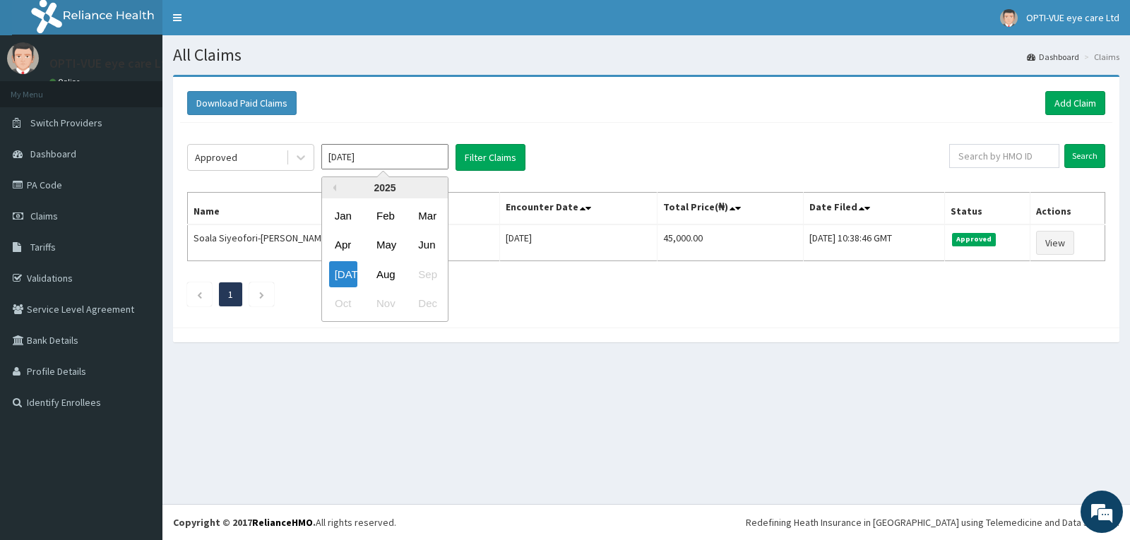
click at [387, 161] on input "Jul 2025" at bounding box center [384, 156] width 127 height 25
click at [386, 279] on div "Aug" at bounding box center [385, 274] width 28 height 26
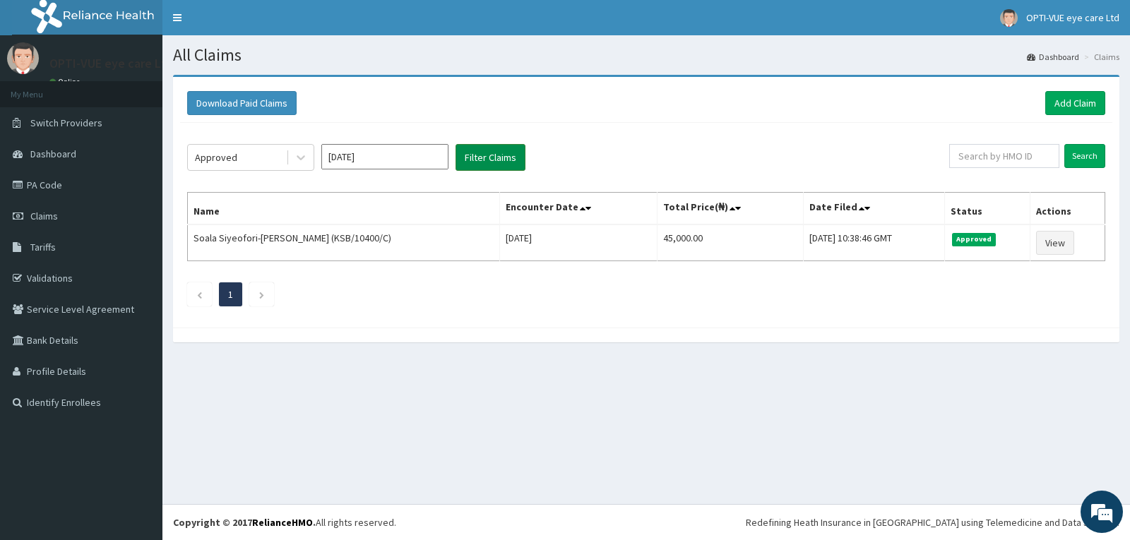
click at [484, 162] on button "Filter Claims" at bounding box center [491, 157] width 70 height 27
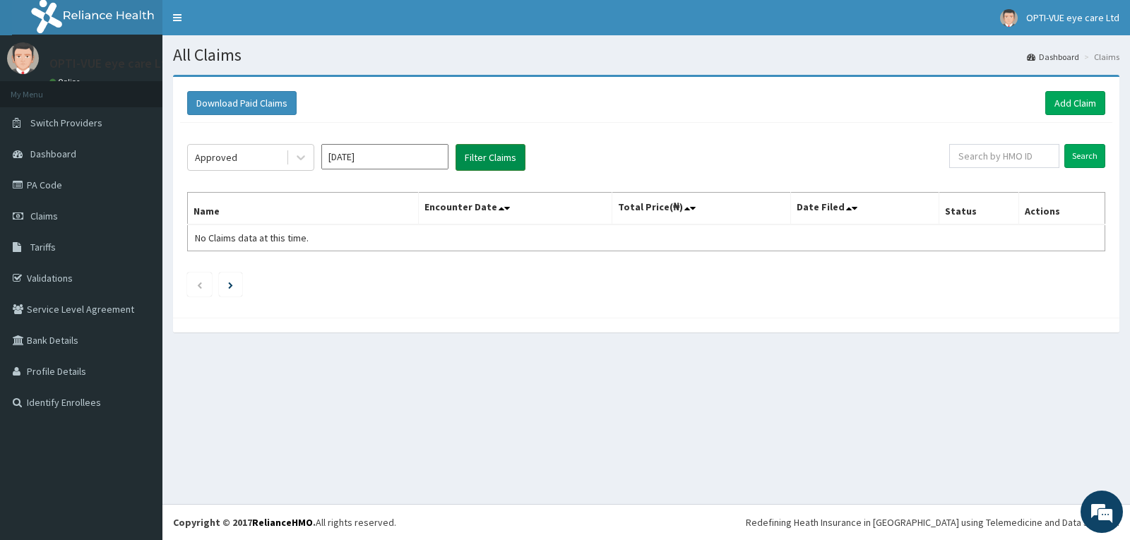
click at [484, 162] on button "Filter Claims" at bounding box center [491, 157] width 70 height 27
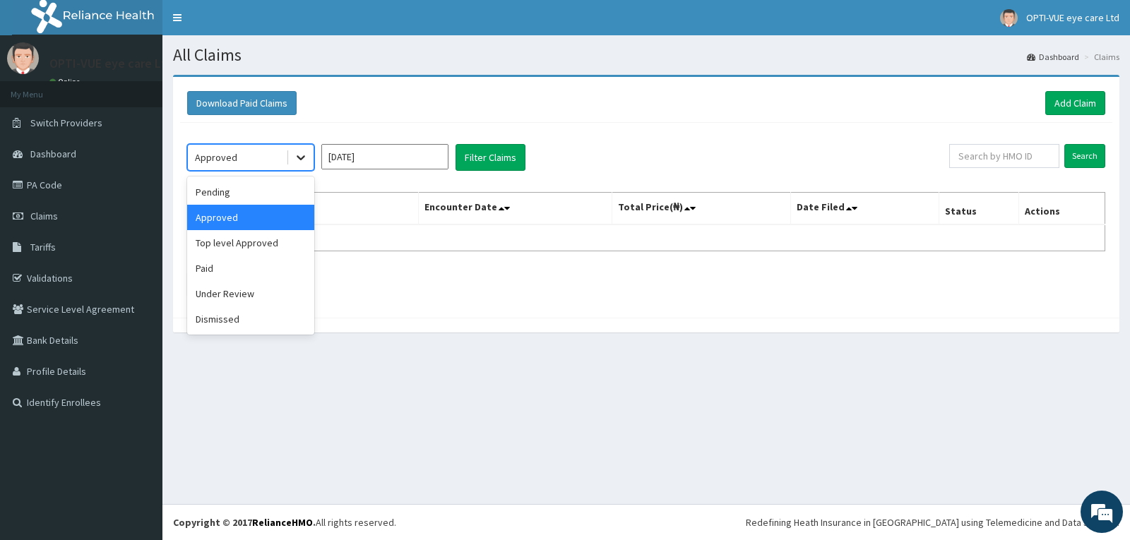
click at [308, 161] on div at bounding box center [300, 157] width 25 height 25
click at [256, 202] on div "Pending" at bounding box center [250, 191] width 127 height 25
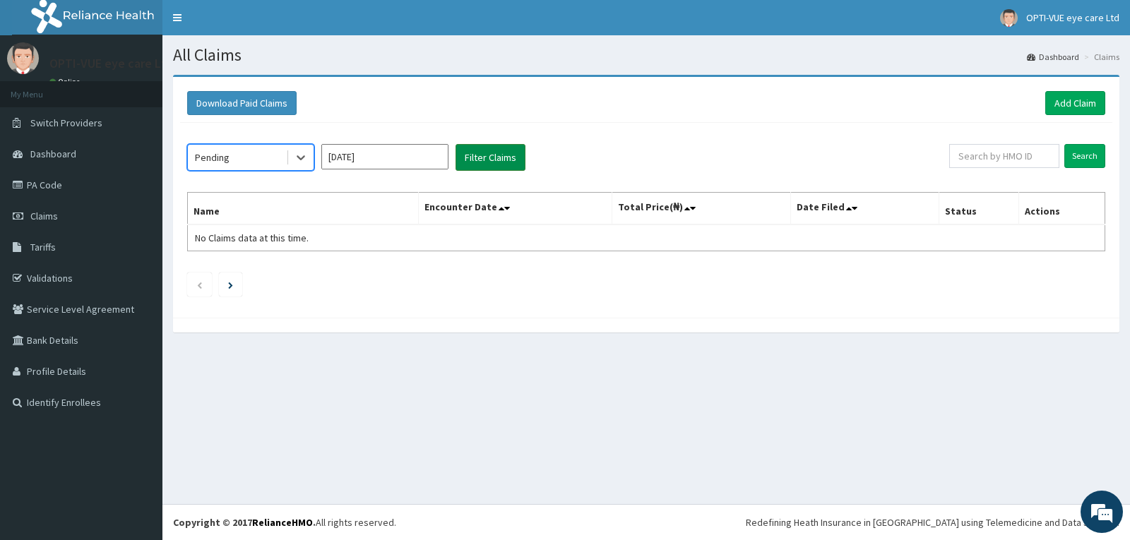
click at [497, 161] on button "Filter Claims" at bounding box center [491, 157] width 70 height 27
click at [496, 158] on button "Filter Claims" at bounding box center [491, 157] width 70 height 27
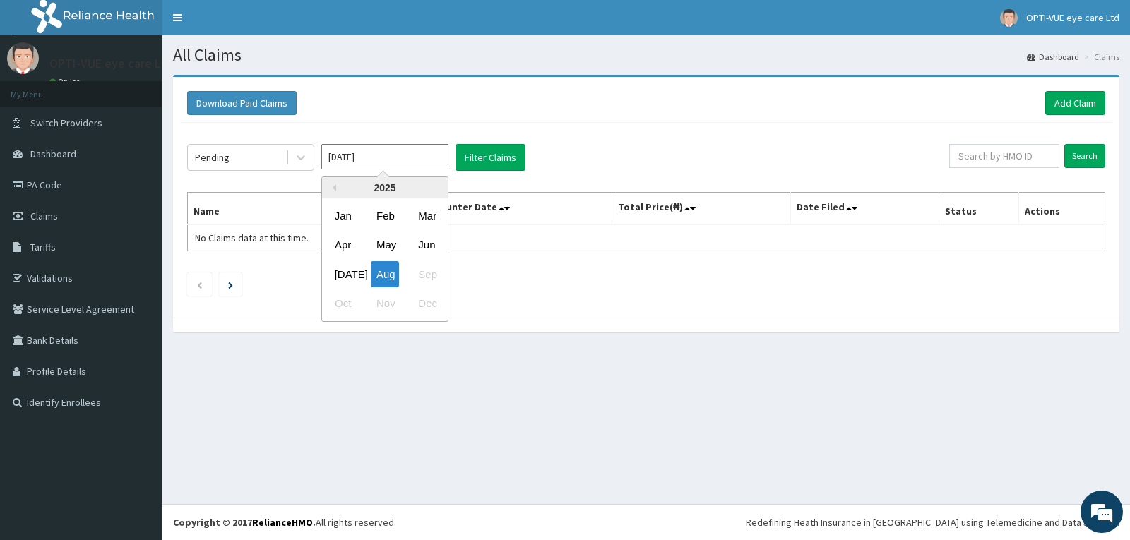
click at [404, 158] on input "Aug 2025" at bounding box center [384, 156] width 127 height 25
click at [347, 280] on div "Jul" at bounding box center [343, 274] width 28 height 26
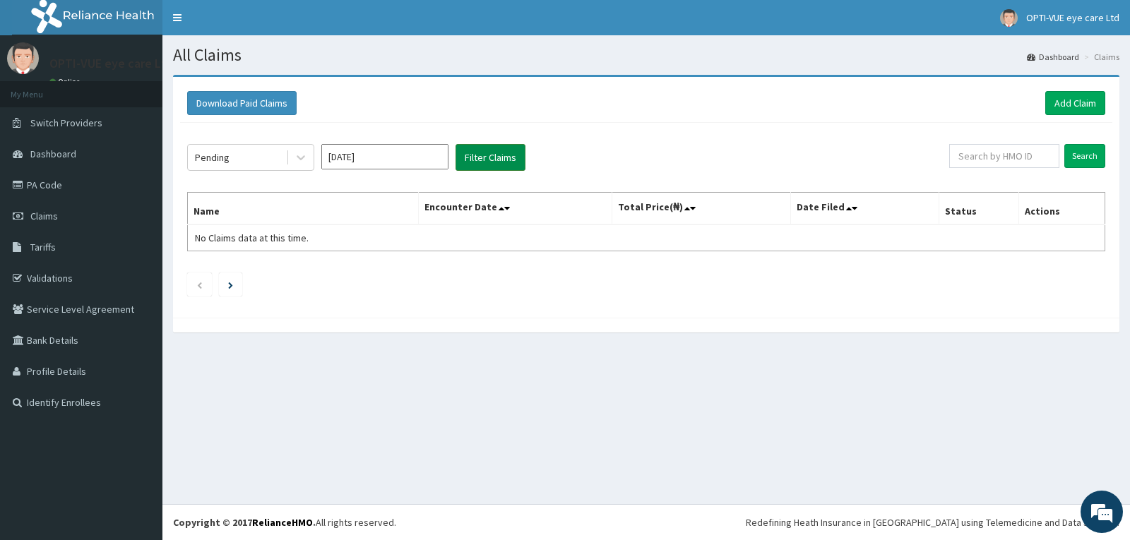
click at [491, 155] on button "Filter Claims" at bounding box center [491, 157] width 70 height 27
click at [304, 162] on icon at bounding box center [301, 157] width 14 height 14
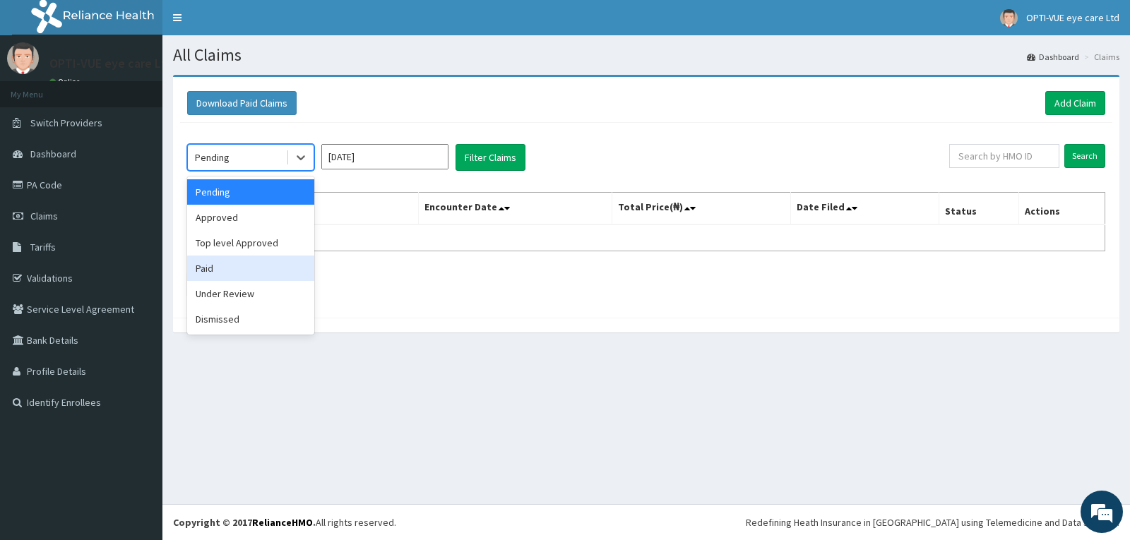
click at [256, 273] on div "Paid" at bounding box center [250, 268] width 127 height 25
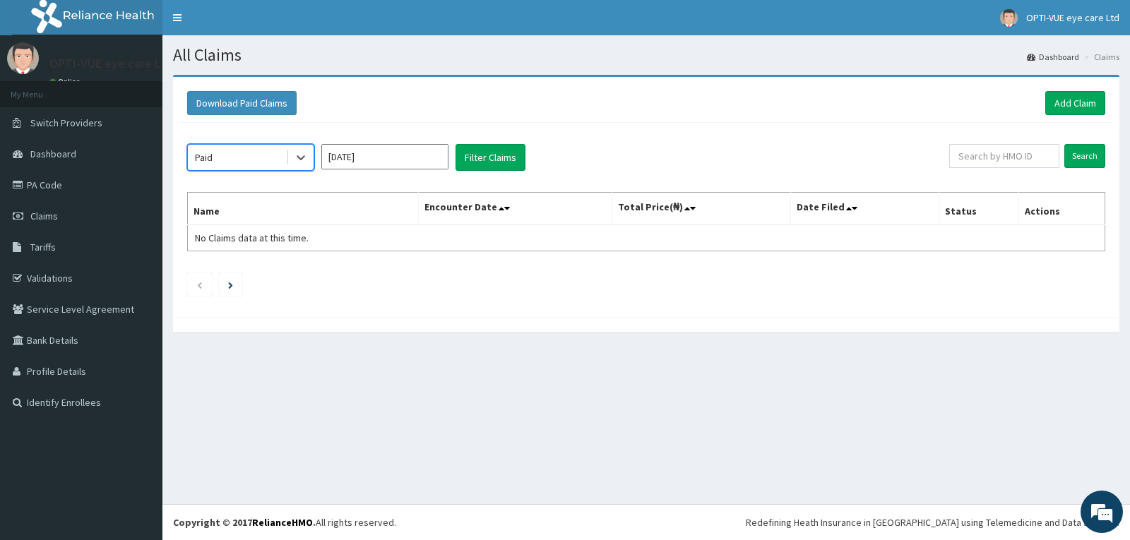
click at [365, 160] on input "Jul 2025" at bounding box center [384, 156] width 127 height 25
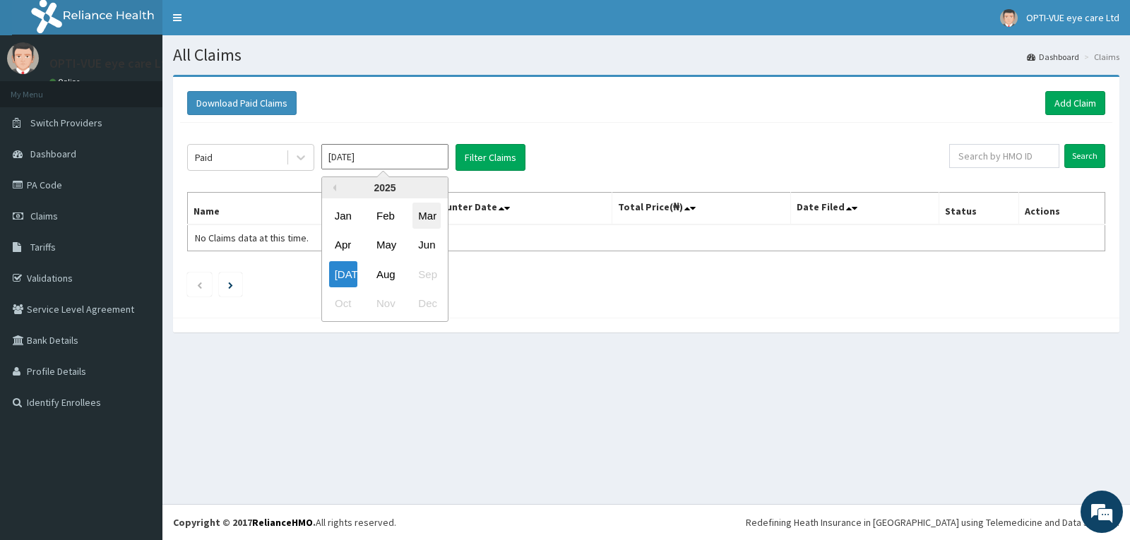
click at [429, 222] on div "Mar" at bounding box center [426, 216] width 28 height 26
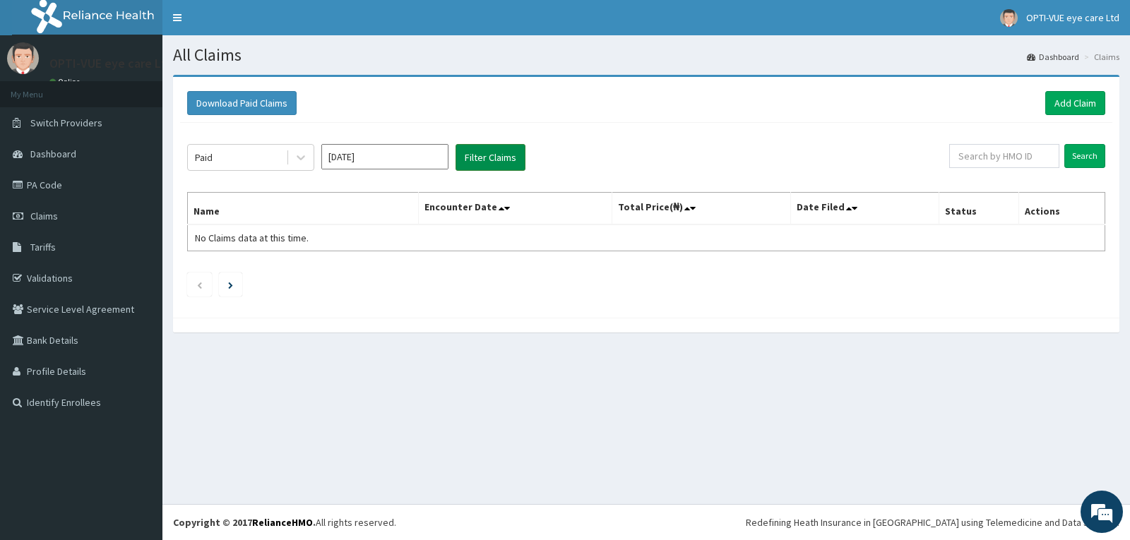
click at [496, 155] on button "Filter Claims" at bounding box center [491, 157] width 70 height 27
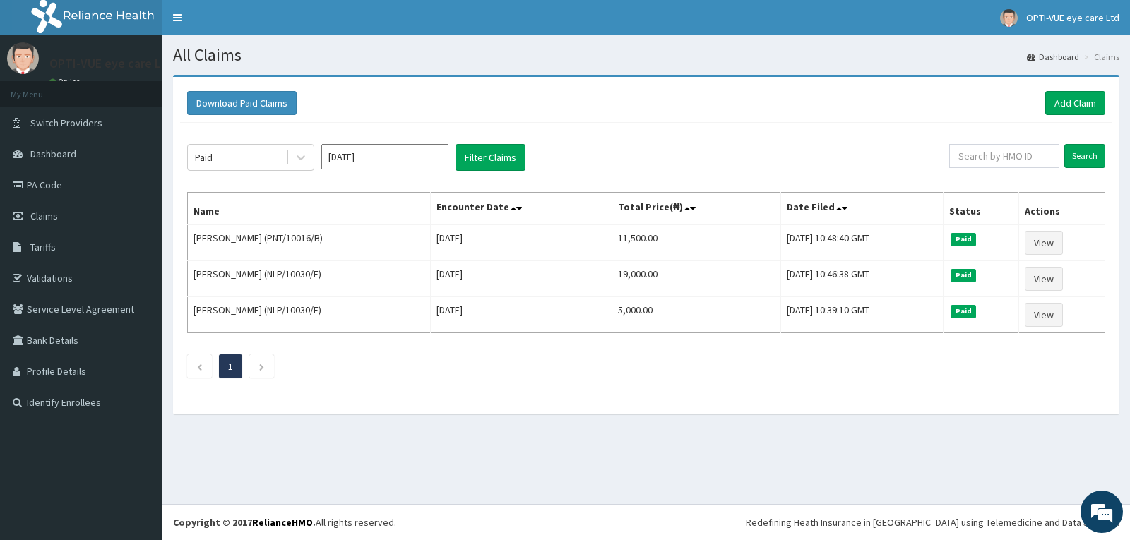
click at [356, 154] on input "Mar 2025" at bounding box center [384, 156] width 127 height 25
click at [342, 244] on div "Apr" at bounding box center [343, 245] width 28 height 26
click at [489, 154] on button "Filter Claims" at bounding box center [491, 157] width 70 height 27
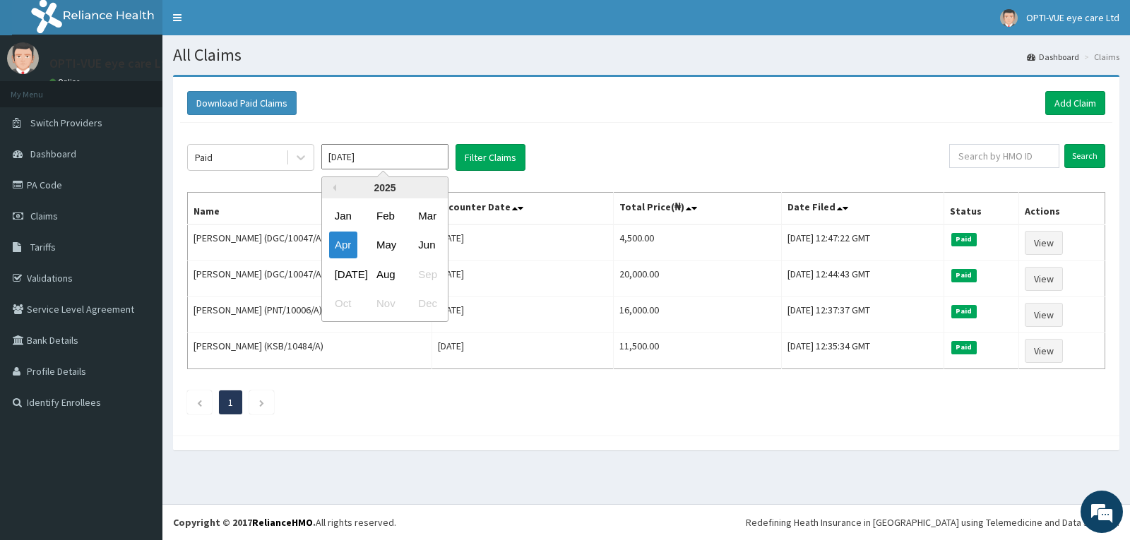
click at [383, 158] on input "Apr 2025" at bounding box center [384, 156] width 127 height 25
click at [384, 249] on div "May" at bounding box center [385, 245] width 28 height 26
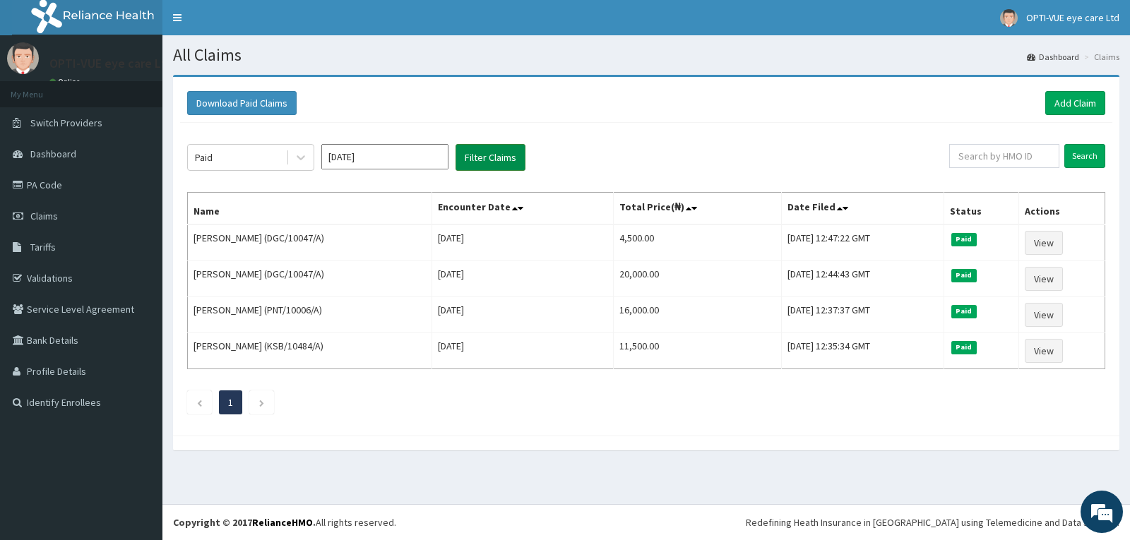
click at [492, 162] on button "Filter Claims" at bounding box center [491, 157] width 70 height 27
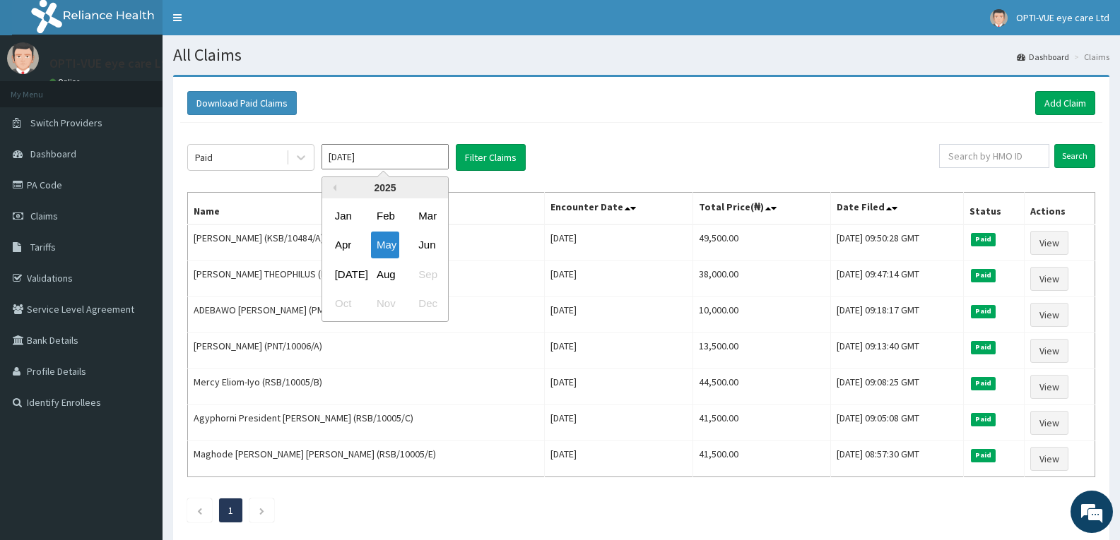
click at [401, 151] on input "May 2025" at bounding box center [384, 156] width 127 height 25
click at [420, 240] on div "Jun" at bounding box center [426, 245] width 28 height 26
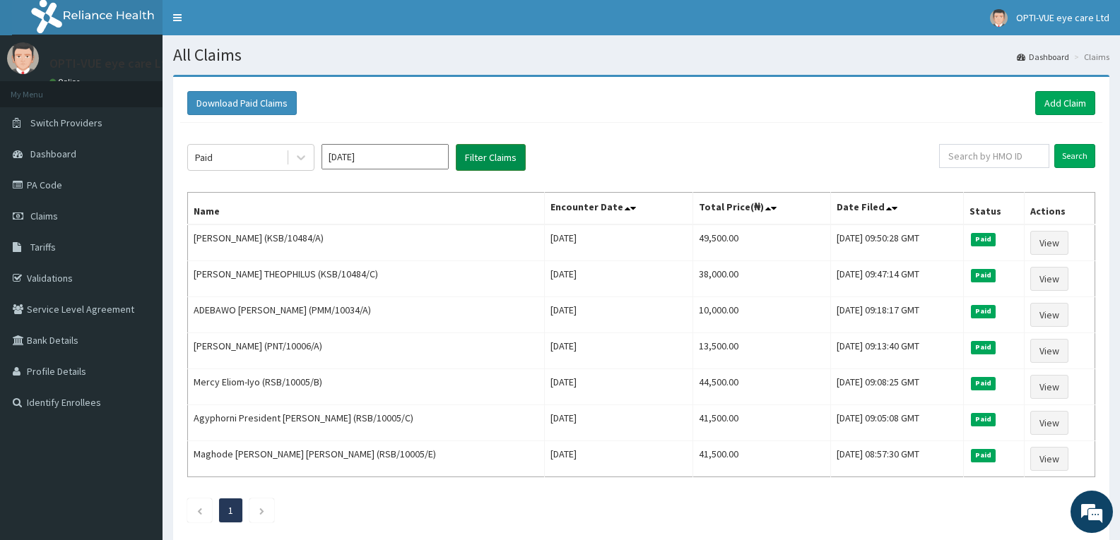
click at [477, 158] on button "Filter Claims" at bounding box center [491, 157] width 70 height 27
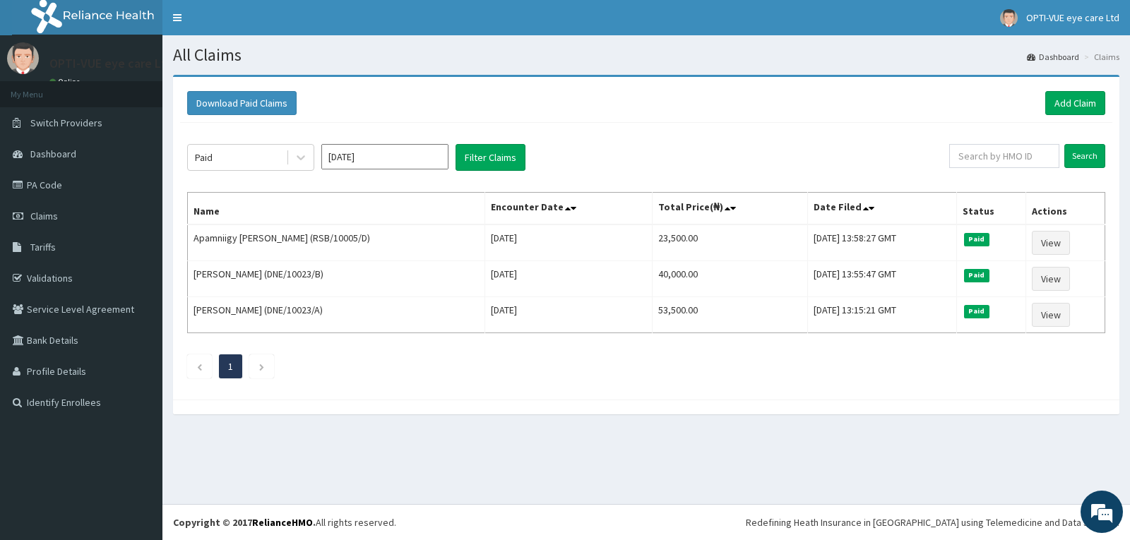
click at [380, 165] on input "Jun 2025" at bounding box center [384, 156] width 127 height 25
click at [345, 278] on div "Jul" at bounding box center [343, 274] width 28 height 26
click at [492, 162] on button "Filter Claims" at bounding box center [491, 157] width 70 height 27
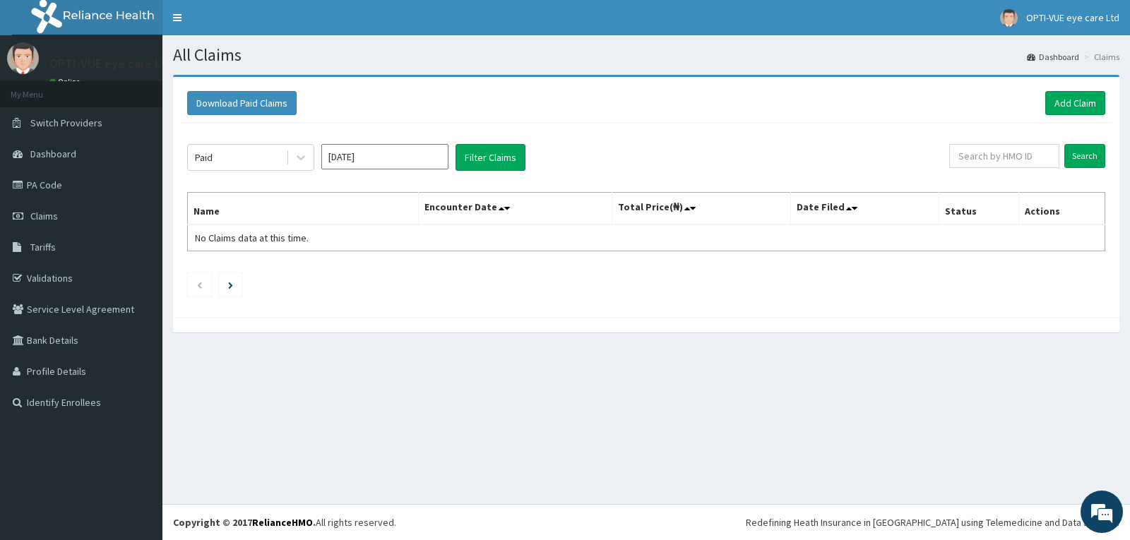
click at [375, 163] on input "Jul 2025" at bounding box center [384, 156] width 127 height 25
click at [386, 271] on div "Aug" at bounding box center [385, 274] width 28 height 26
click at [485, 161] on button "Filter Claims" at bounding box center [491, 157] width 70 height 27
click at [485, 160] on button "Filter Claims" at bounding box center [491, 157] width 70 height 27
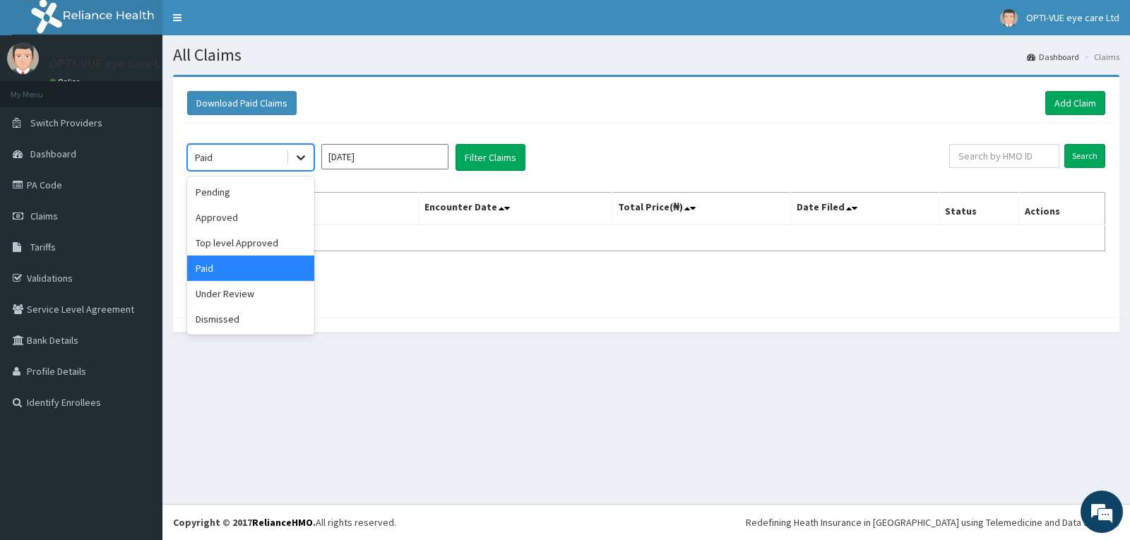
click at [297, 158] on icon at bounding box center [301, 157] width 14 height 14
click at [227, 215] on div "Approved" at bounding box center [250, 217] width 127 height 25
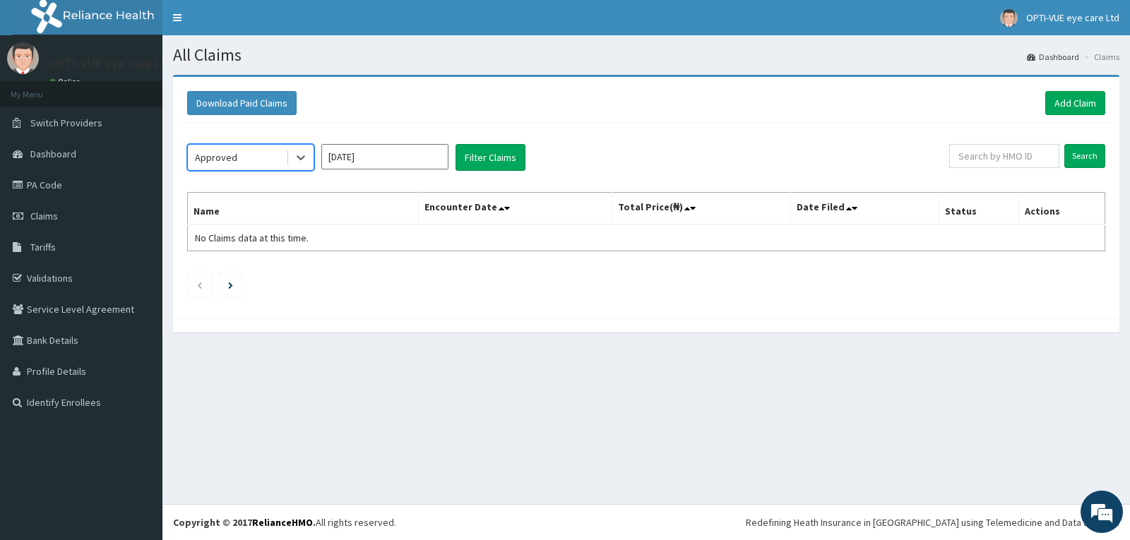
click at [388, 158] on input "Aug 2025" at bounding box center [384, 156] width 127 height 25
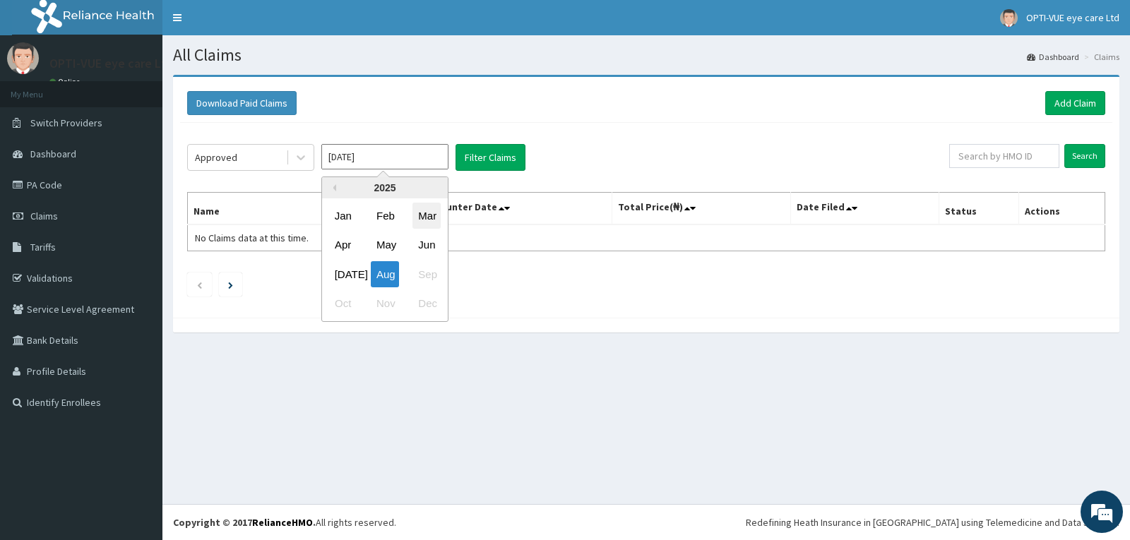
click at [420, 220] on div "Mar" at bounding box center [426, 216] width 28 height 26
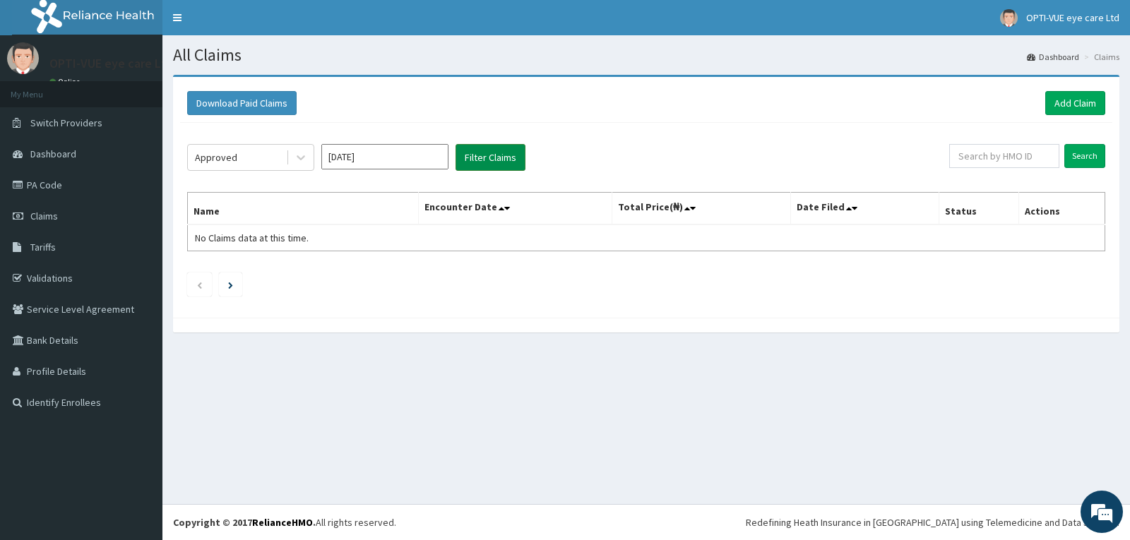
click at [489, 165] on button "Filter Claims" at bounding box center [491, 157] width 70 height 27
click at [374, 164] on input "Mar 2025" at bounding box center [384, 156] width 127 height 25
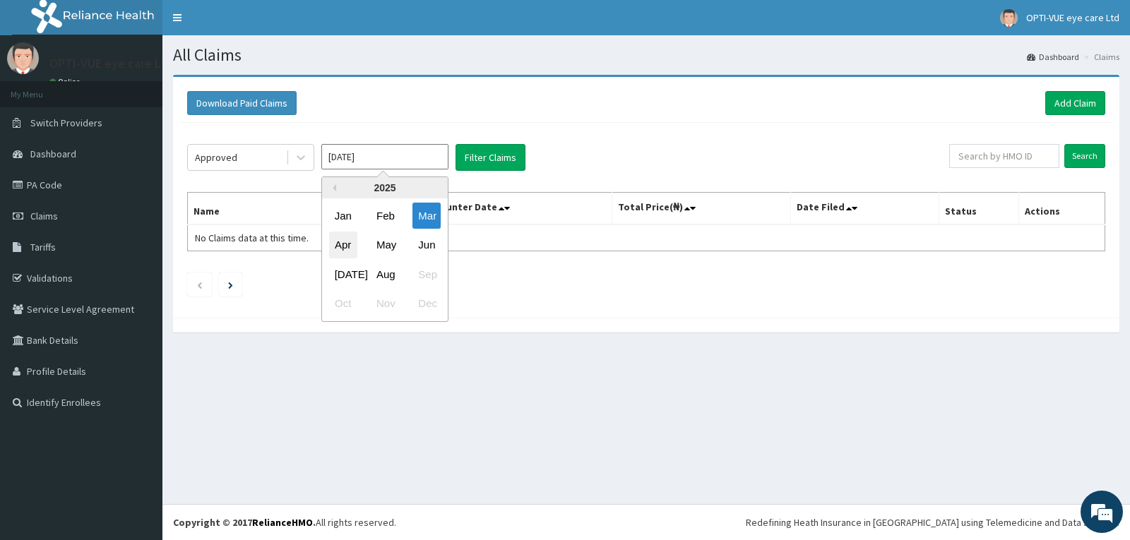
click at [342, 249] on div "Apr" at bounding box center [343, 245] width 28 height 26
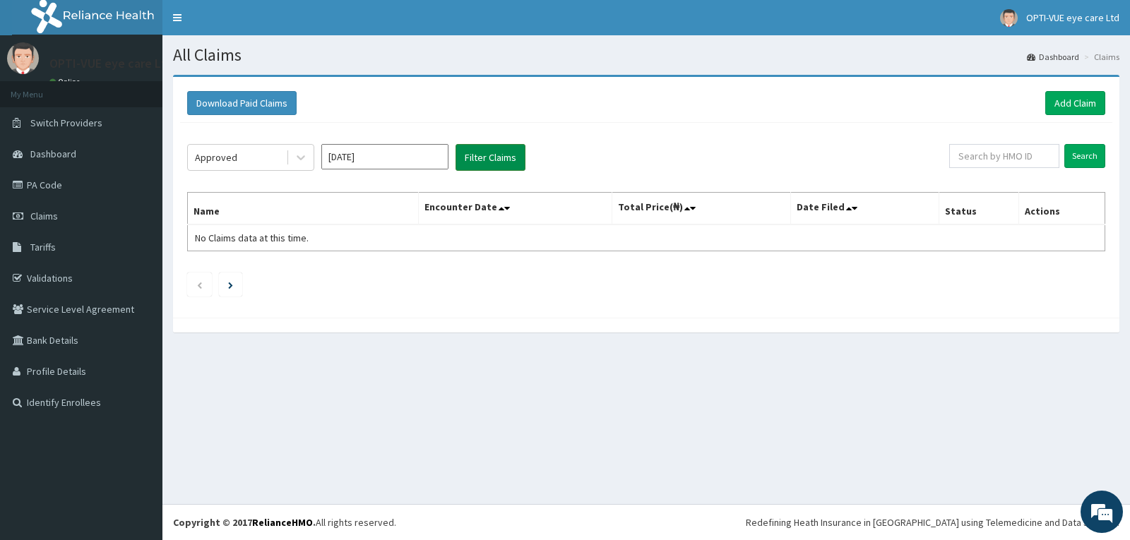
click at [499, 166] on button "Filter Claims" at bounding box center [491, 157] width 70 height 27
click at [397, 161] on input "Apr 2025" at bounding box center [384, 156] width 127 height 25
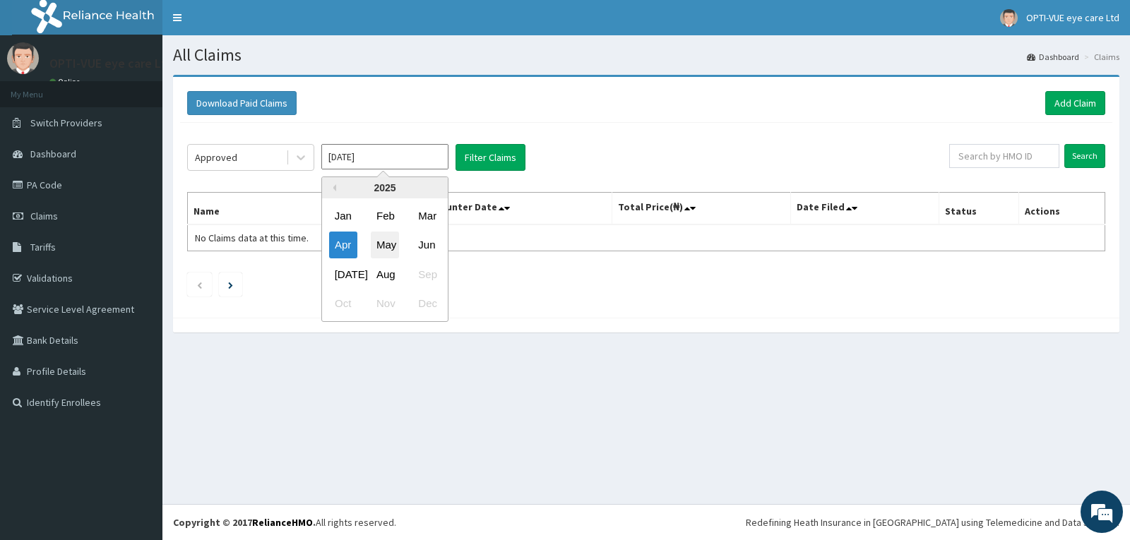
click at [384, 251] on div "May" at bounding box center [385, 245] width 28 height 26
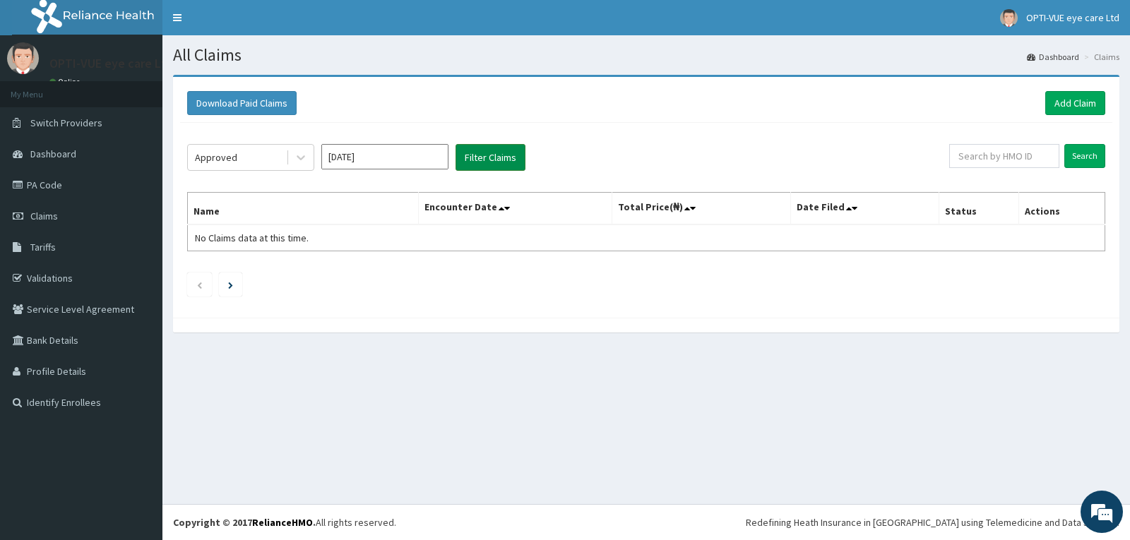
click at [476, 165] on button "Filter Claims" at bounding box center [491, 157] width 70 height 27
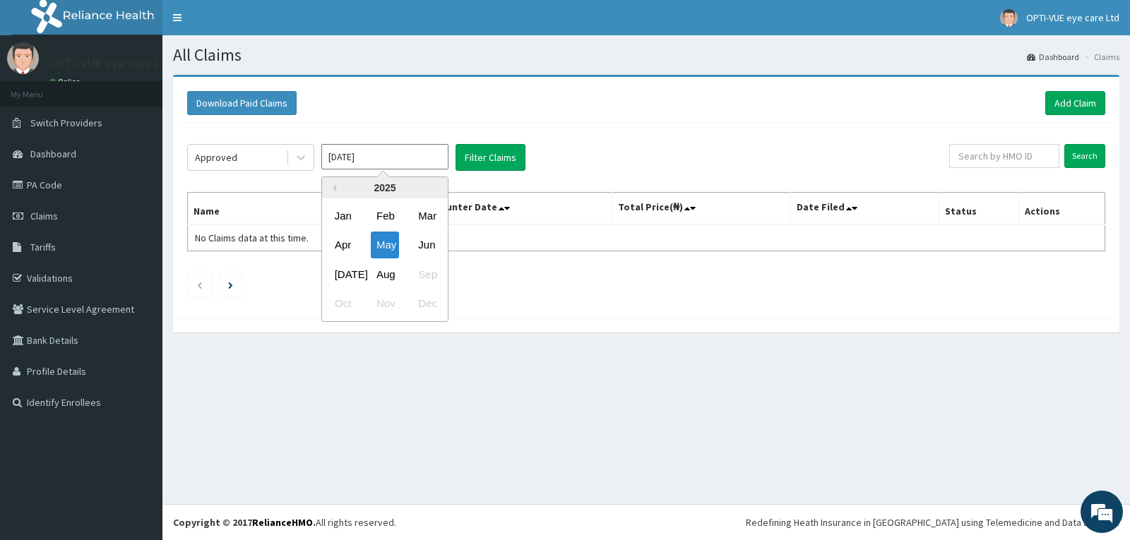
click at [381, 164] on input "May 2025" at bounding box center [384, 156] width 127 height 25
click at [421, 250] on div "Jun" at bounding box center [426, 245] width 28 height 26
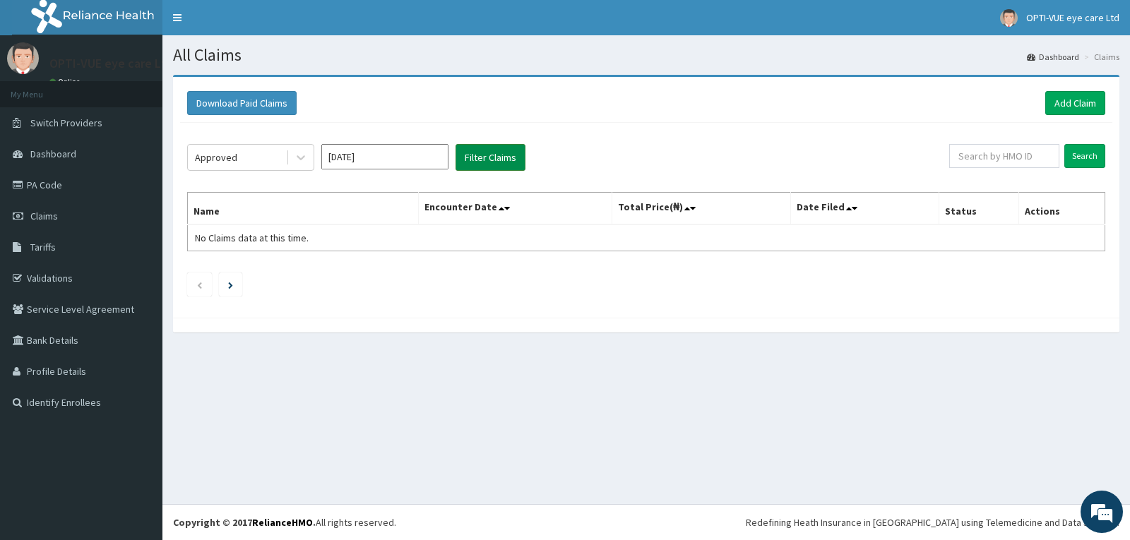
click at [473, 162] on button "Filter Claims" at bounding box center [491, 157] width 70 height 27
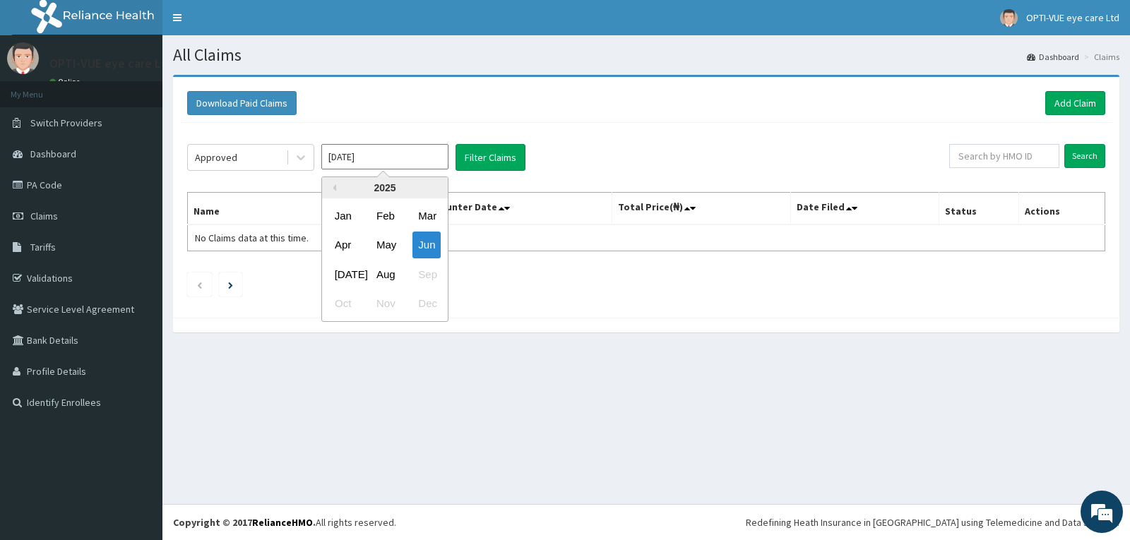
click at [378, 153] on input "Jun 2025" at bounding box center [384, 156] width 127 height 25
click at [336, 272] on div "Jul" at bounding box center [343, 274] width 28 height 26
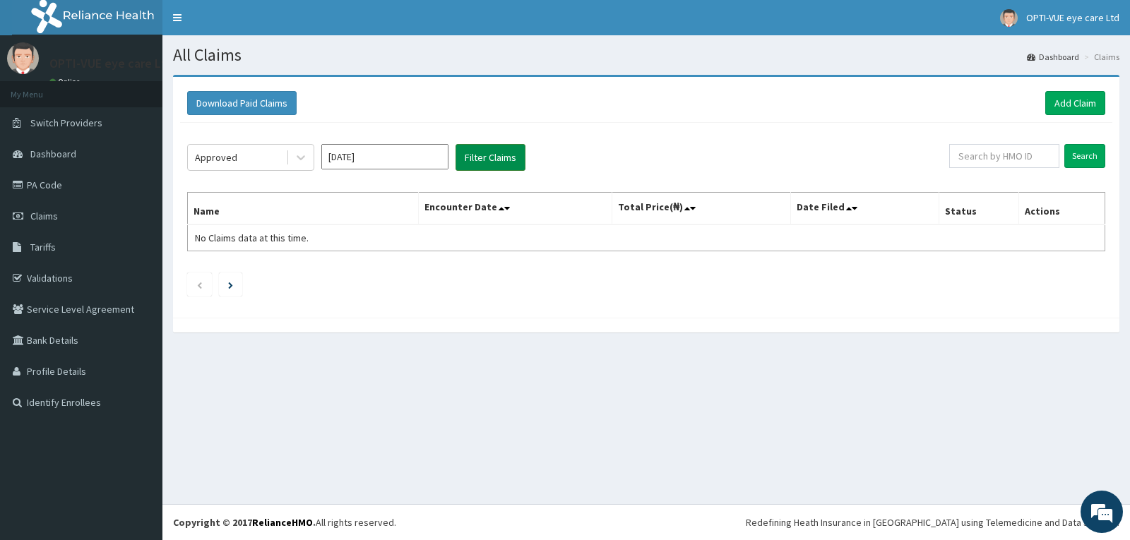
click at [474, 158] on button "Filter Claims" at bounding box center [491, 157] width 70 height 27
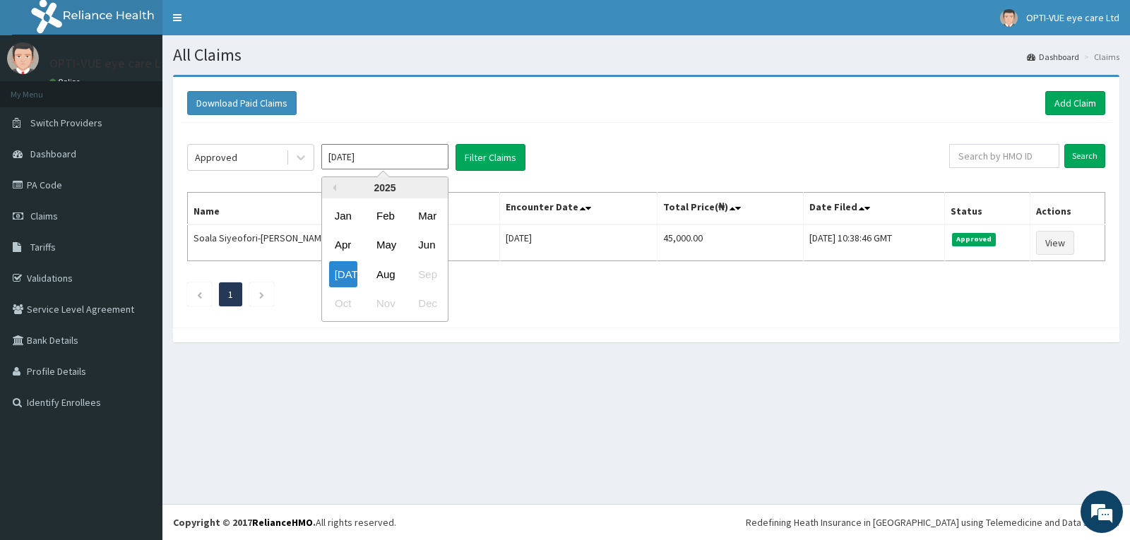
click at [380, 157] on input "Jul 2025" at bounding box center [384, 156] width 127 height 25
click at [386, 283] on div "Aug" at bounding box center [385, 274] width 28 height 26
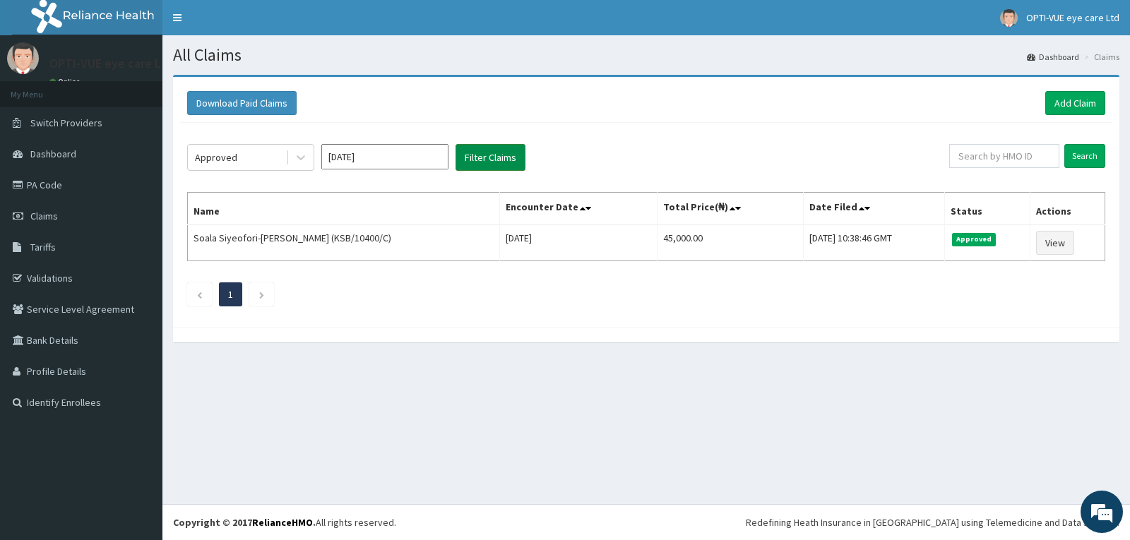
click at [480, 162] on button "Filter Claims" at bounding box center [491, 157] width 70 height 27
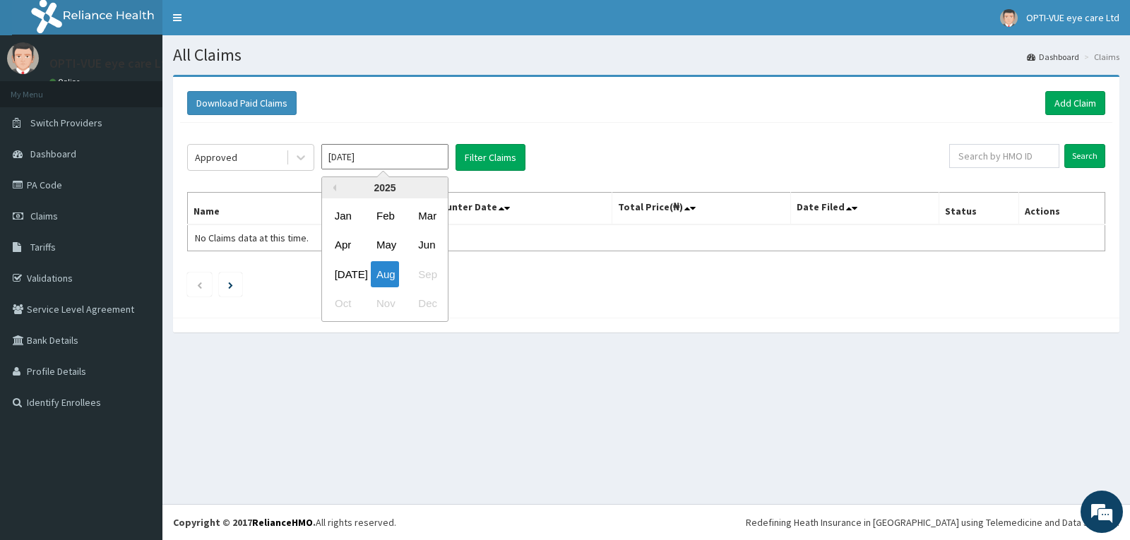
drag, startPoint x: 406, startPoint y: 165, endPoint x: 399, endPoint y: 182, distance: 17.7
click at [405, 166] on input "Aug 2025" at bounding box center [384, 156] width 127 height 25
click at [345, 278] on div "Jul" at bounding box center [343, 274] width 28 height 26
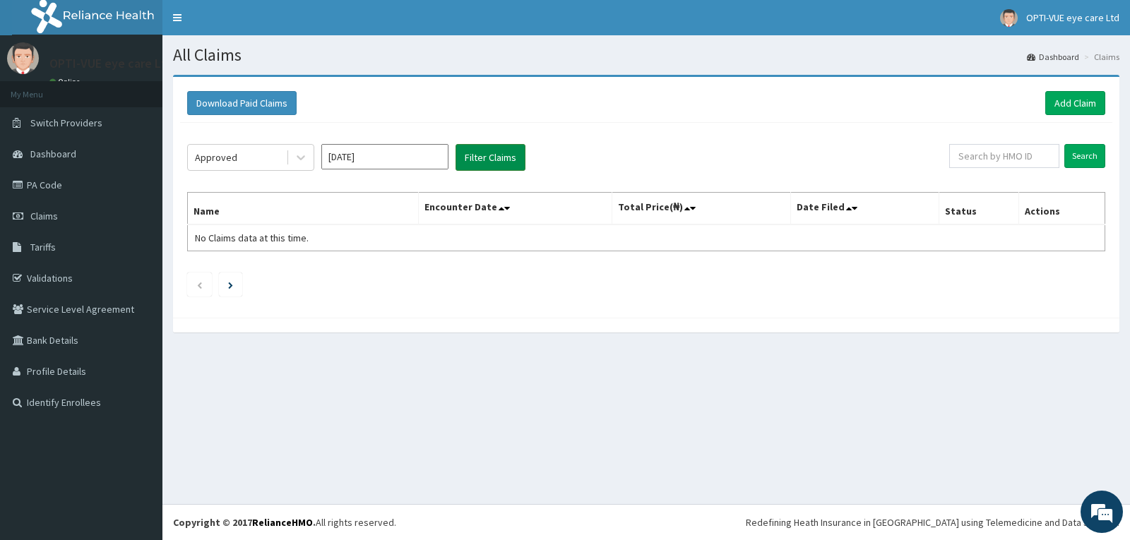
click at [476, 160] on button "Filter Claims" at bounding box center [491, 157] width 70 height 27
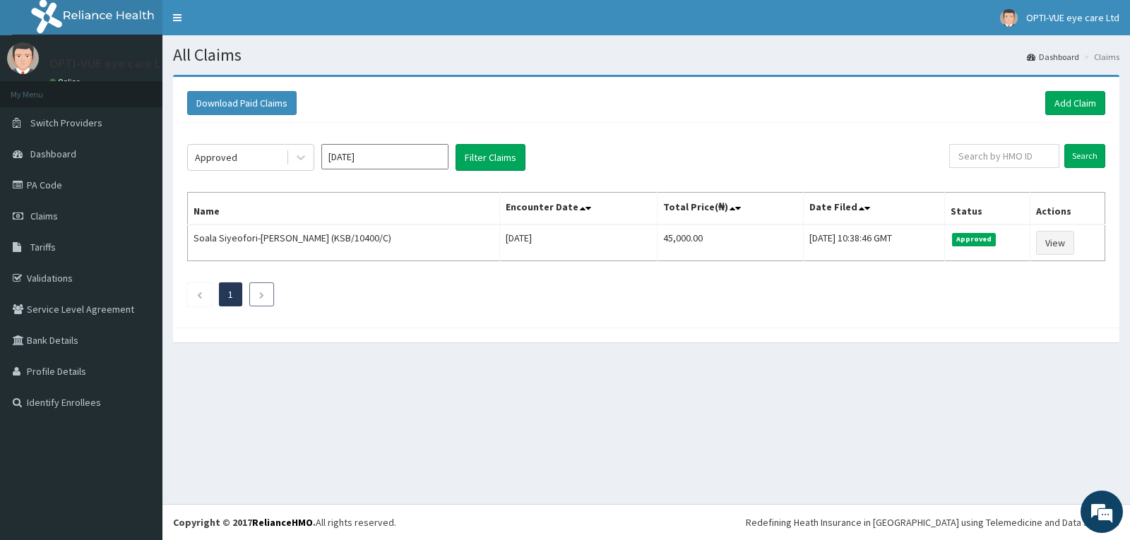
click at [263, 294] on icon "Next page" at bounding box center [262, 295] width 6 height 8
click at [492, 156] on button "Filter Claims" at bounding box center [491, 157] width 70 height 27
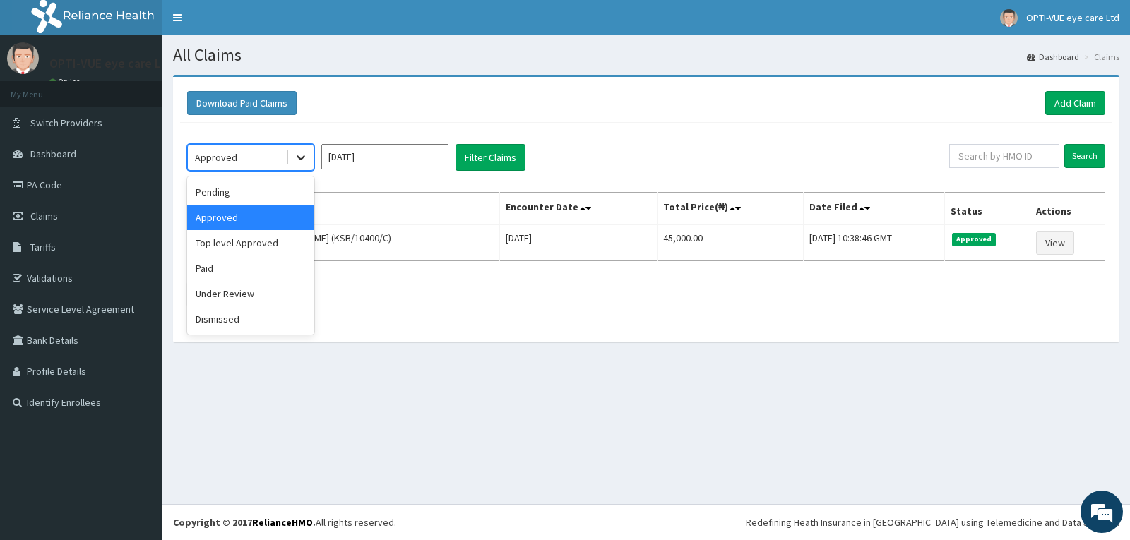
click at [298, 155] on icon at bounding box center [301, 157] width 14 height 14
drag, startPoint x: 223, startPoint y: 293, endPoint x: 232, endPoint y: 290, distance: 9.8
click at [224, 293] on div "Under Review" at bounding box center [250, 293] width 127 height 25
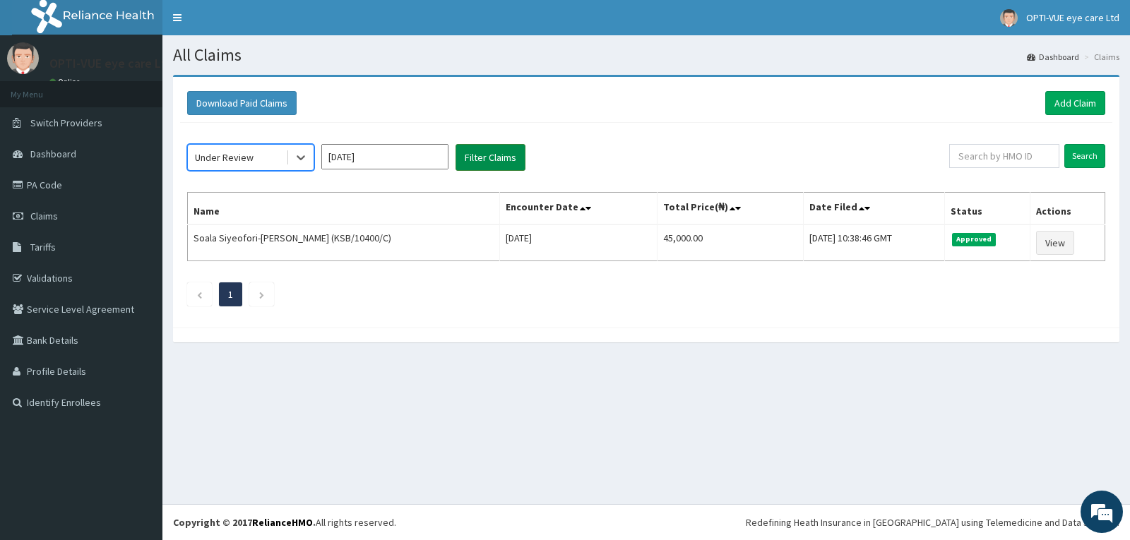
click at [495, 163] on button "Filter Claims" at bounding box center [491, 157] width 70 height 27
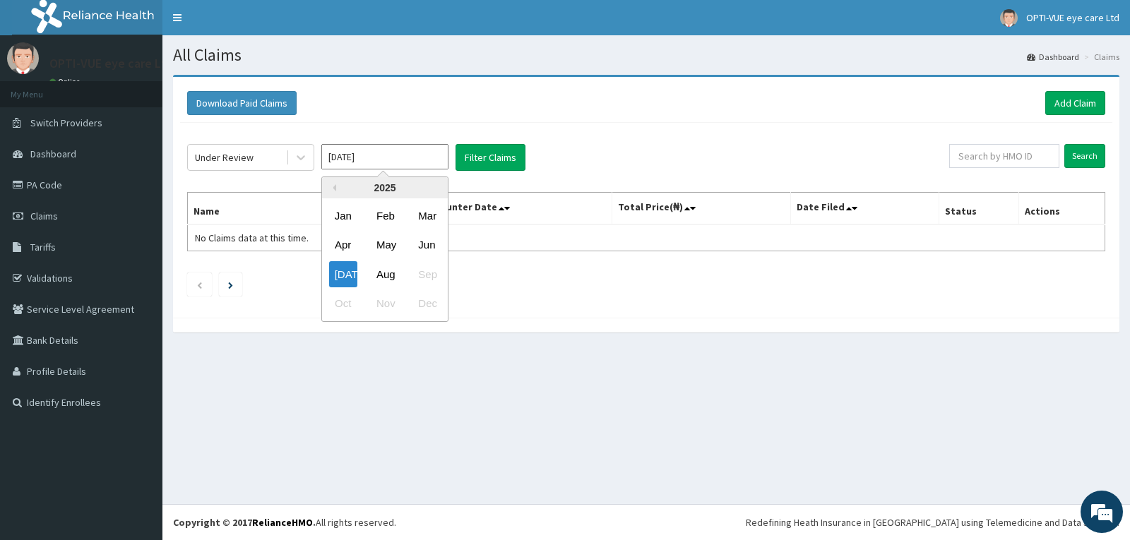
click at [408, 135] on div "Under Review Jul 2025 Previous Year 2025 Jan Feb Mar Apr May Jun Jul Aug Sep Oc…" at bounding box center [646, 217] width 932 height 188
click at [384, 266] on div "Aug" at bounding box center [385, 274] width 28 height 26
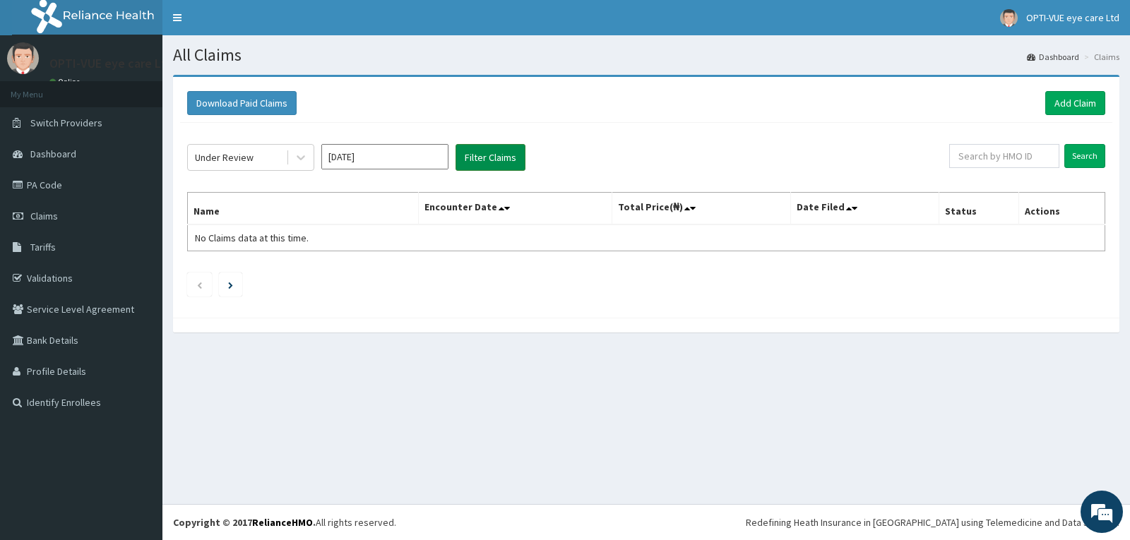
click at [490, 158] on button "Filter Claims" at bounding box center [491, 157] width 70 height 27
click at [370, 161] on input "Aug 2025" at bounding box center [384, 156] width 127 height 25
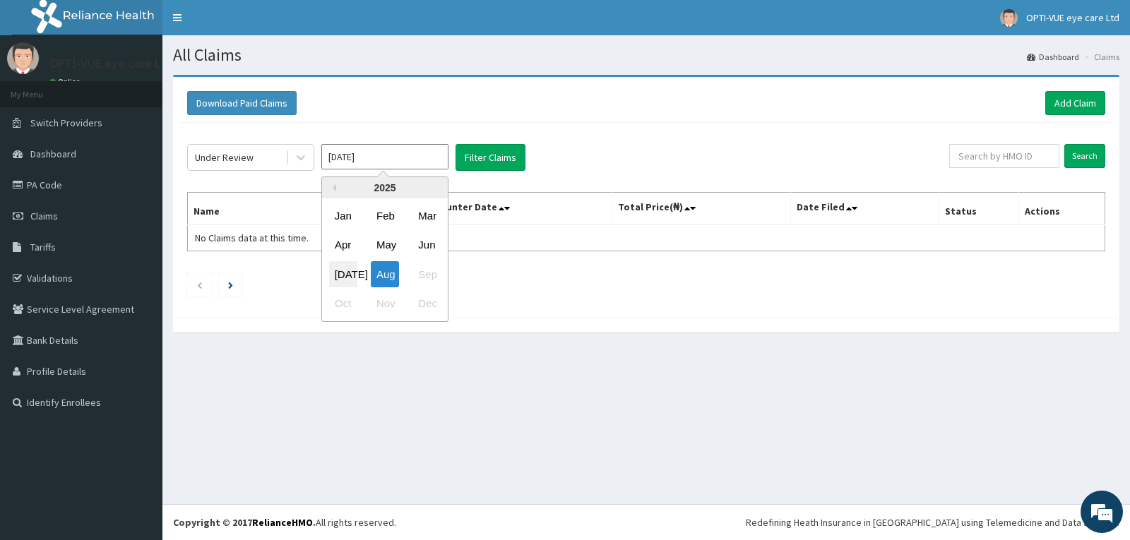
click at [352, 276] on div "Jul" at bounding box center [343, 274] width 28 height 26
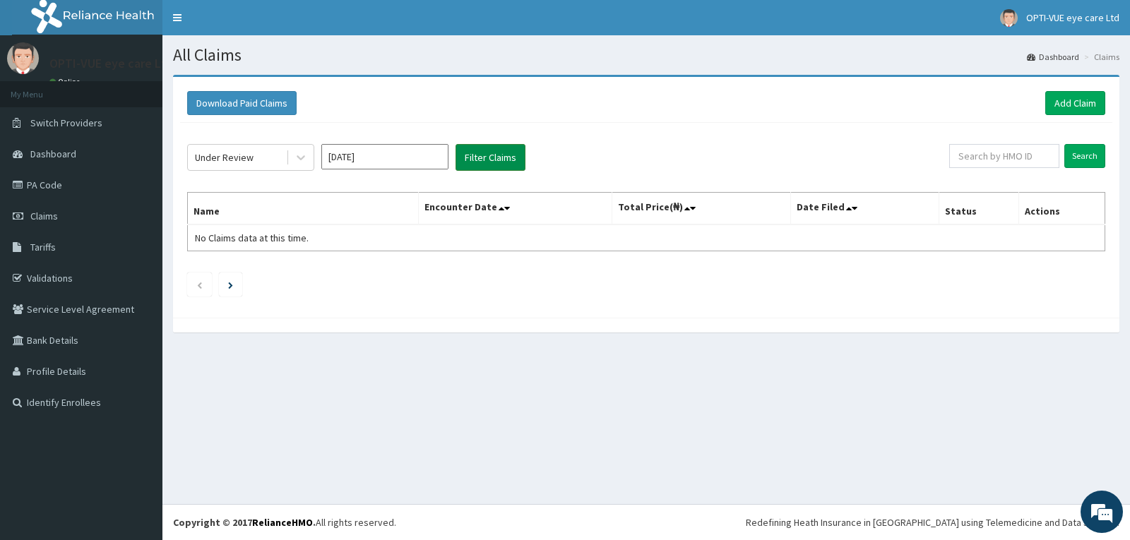
click at [471, 163] on button "Filter Claims" at bounding box center [491, 157] width 70 height 27
click at [299, 159] on icon at bounding box center [301, 157] width 14 height 14
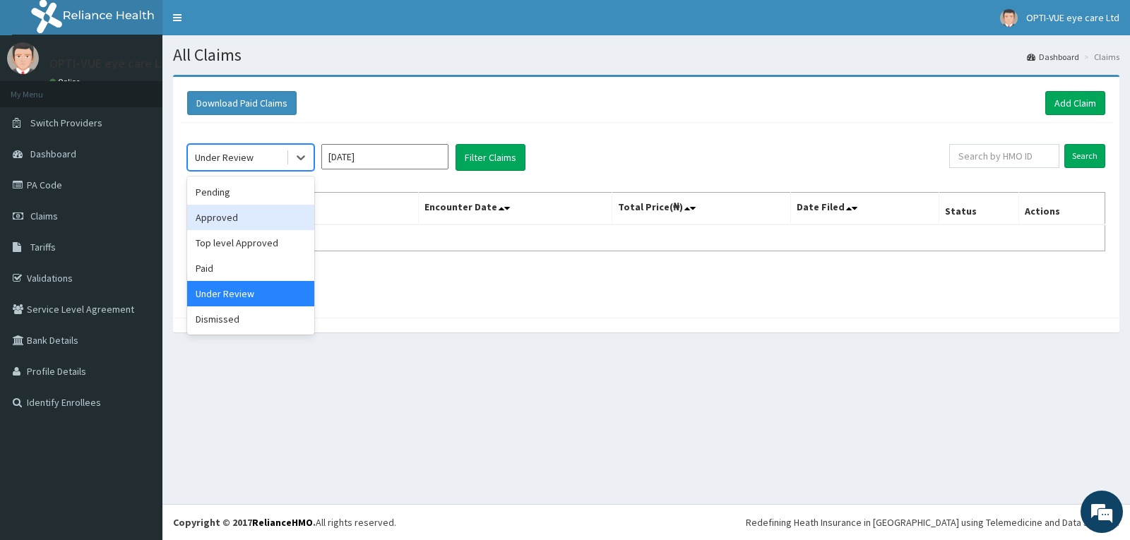
click at [239, 214] on div "Approved" at bounding box center [250, 217] width 127 height 25
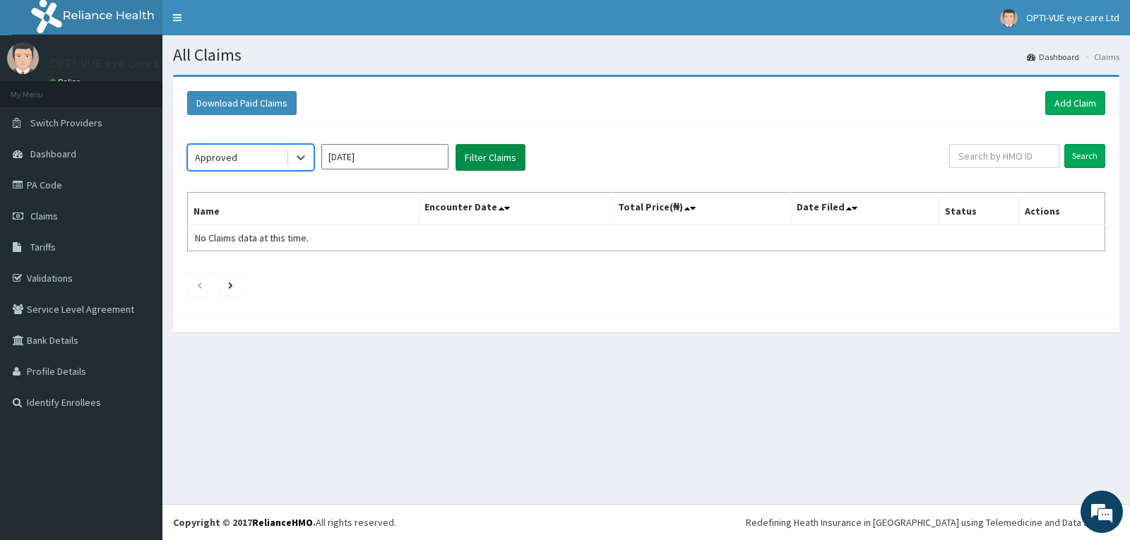
click at [502, 153] on button "Filter Claims" at bounding box center [491, 157] width 70 height 27
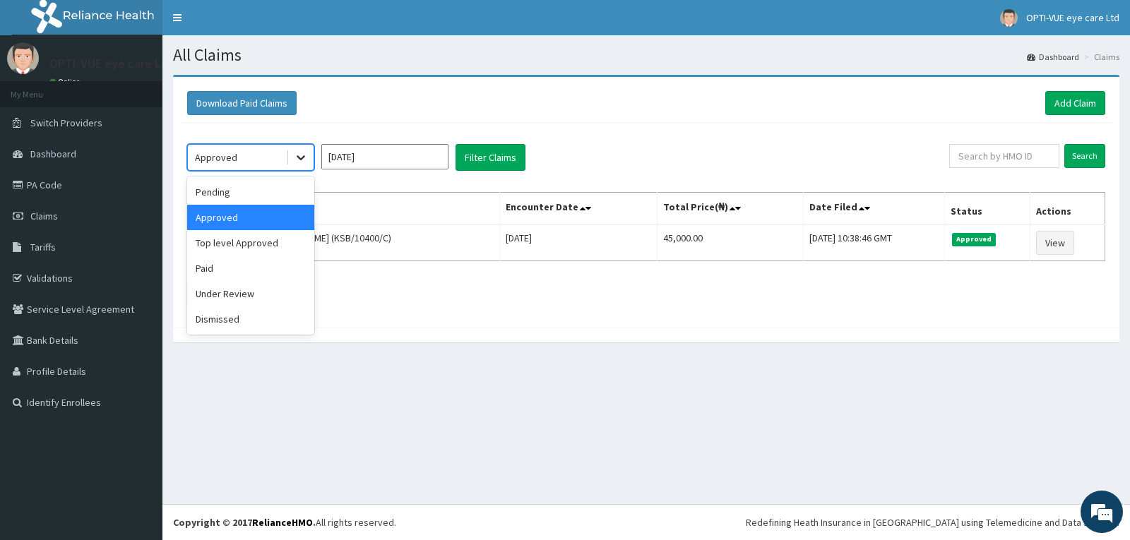
click at [299, 158] on icon at bounding box center [301, 158] width 8 height 5
click at [230, 191] on div "Pending" at bounding box center [250, 191] width 127 height 25
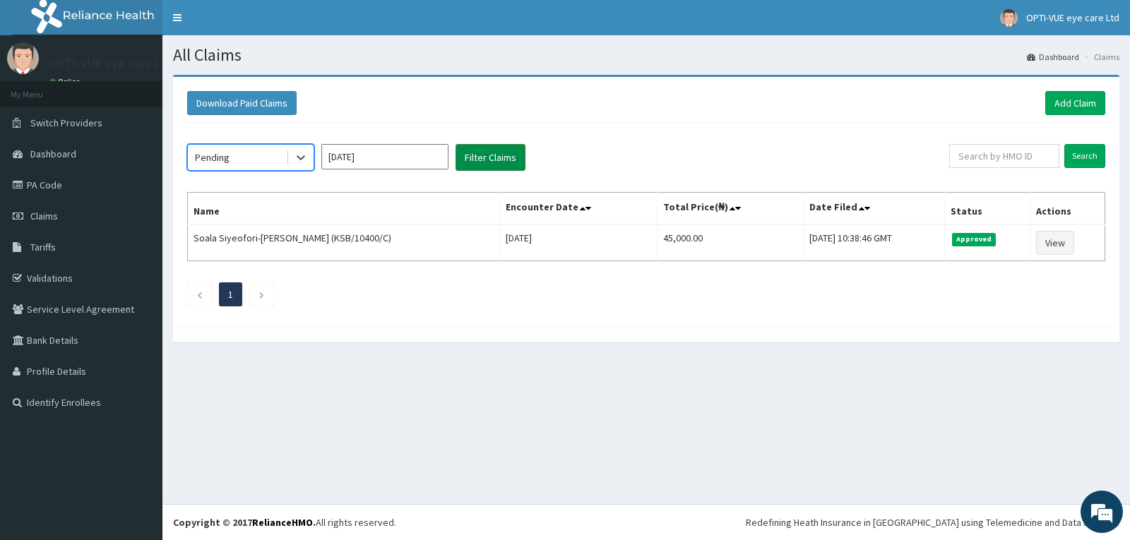
click at [491, 154] on button "Filter Claims" at bounding box center [491, 157] width 70 height 27
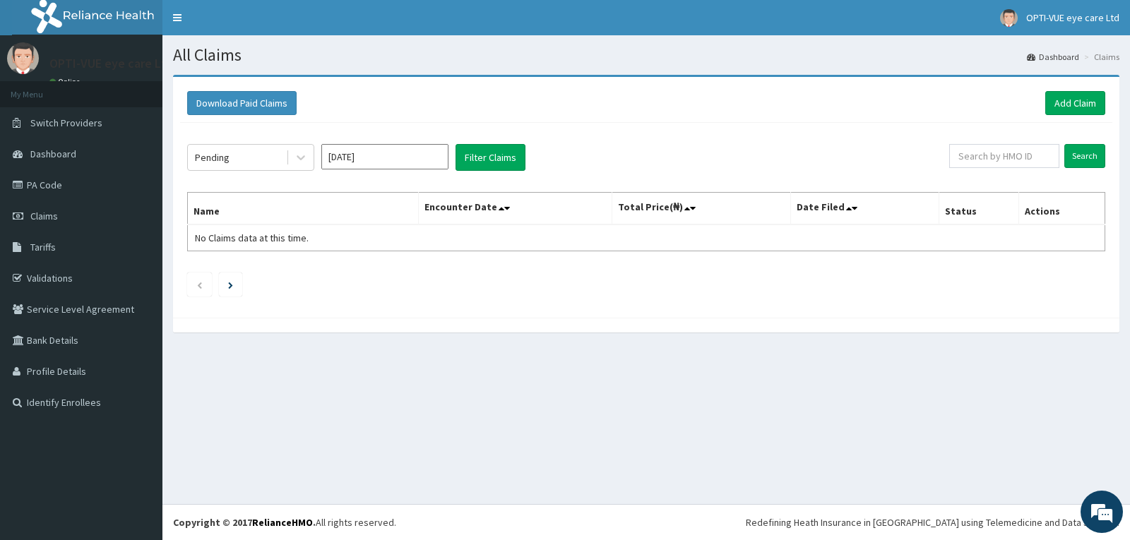
click at [387, 155] on input "Jul 2025" at bounding box center [384, 156] width 127 height 25
click at [393, 275] on div "Aug" at bounding box center [385, 274] width 28 height 26
click at [489, 156] on button "Filter Claims" at bounding box center [491, 157] width 70 height 27
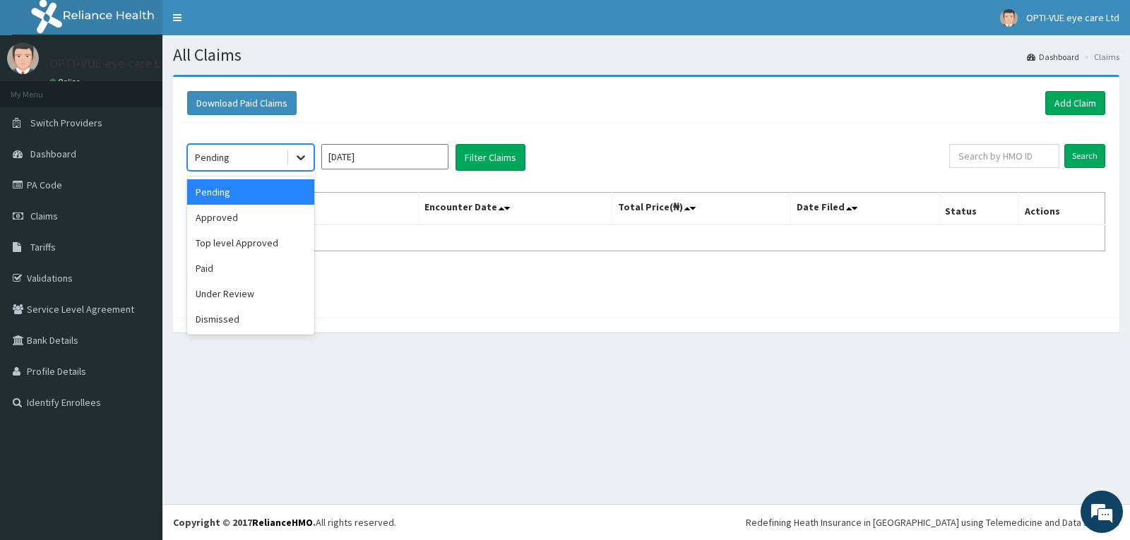
click at [298, 162] on icon at bounding box center [301, 157] width 14 height 14
click at [248, 189] on div "Pending" at bounding box center [250, 191] width 127 height 25
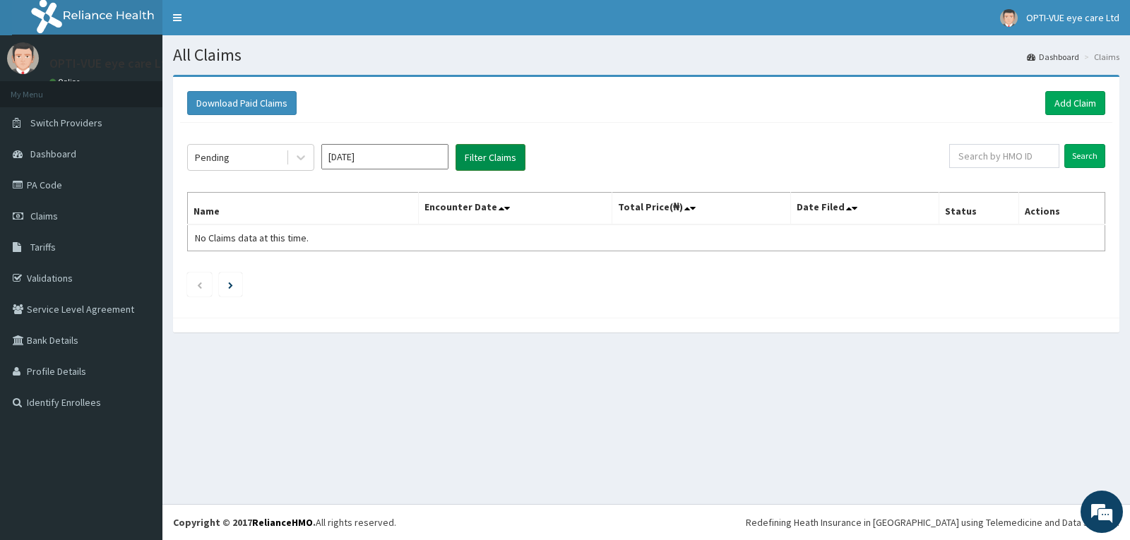
click at [499, 157] on button "Filter Claims" at bounding box center [491, 157] width 70 height 27
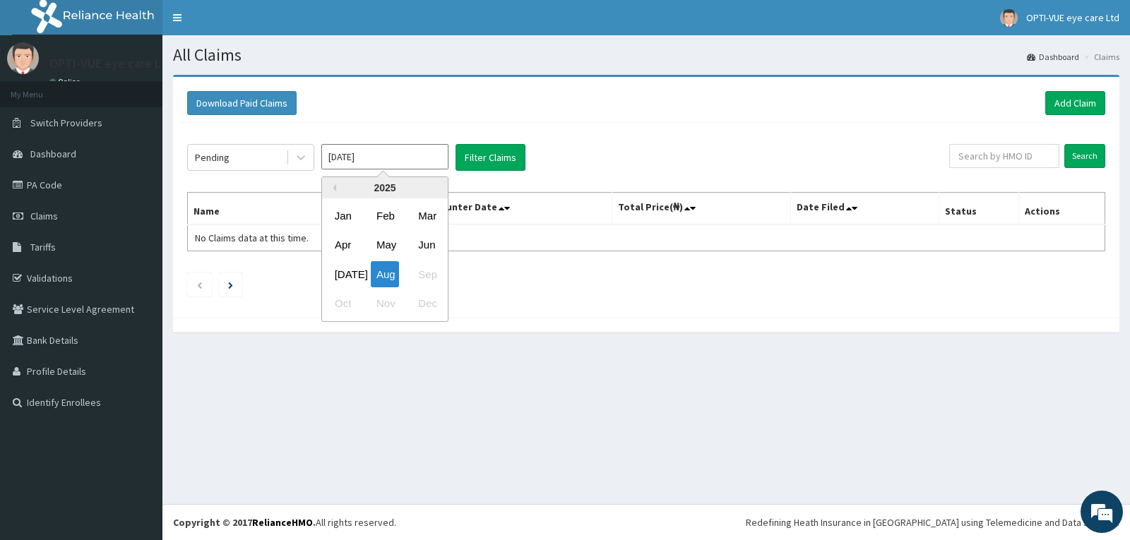
click at [355, 162] on input "Aug 2025" at bounding box center [384, 156] width 127 height 25
click at [346, 279] on div "Jul" at bounding box center [343, 274] width 28 height 26
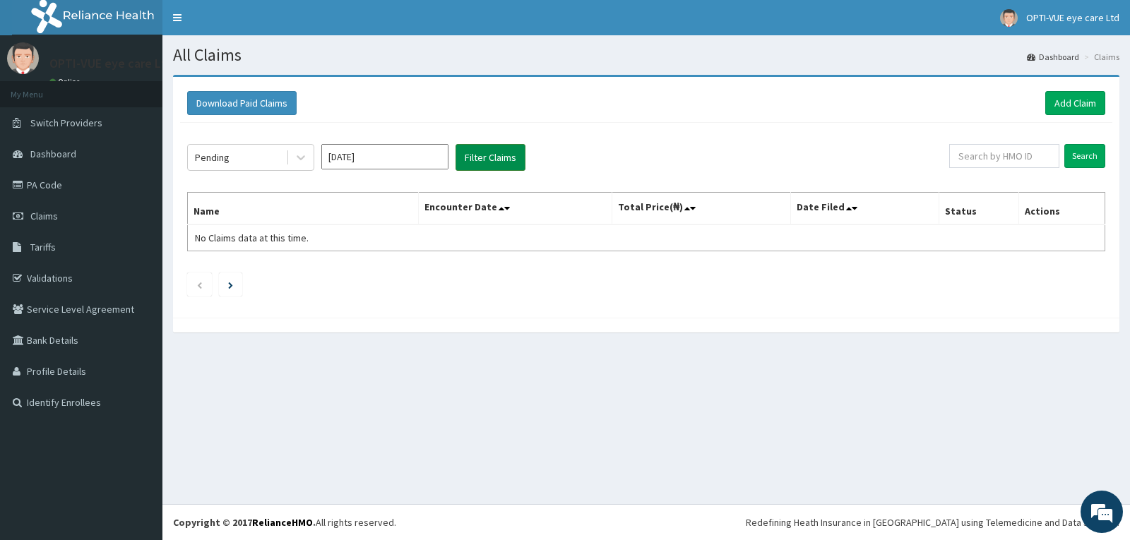
click at [509, 157] on button "Filter Claims" at bounding box center [491, 157] width 70 height 27
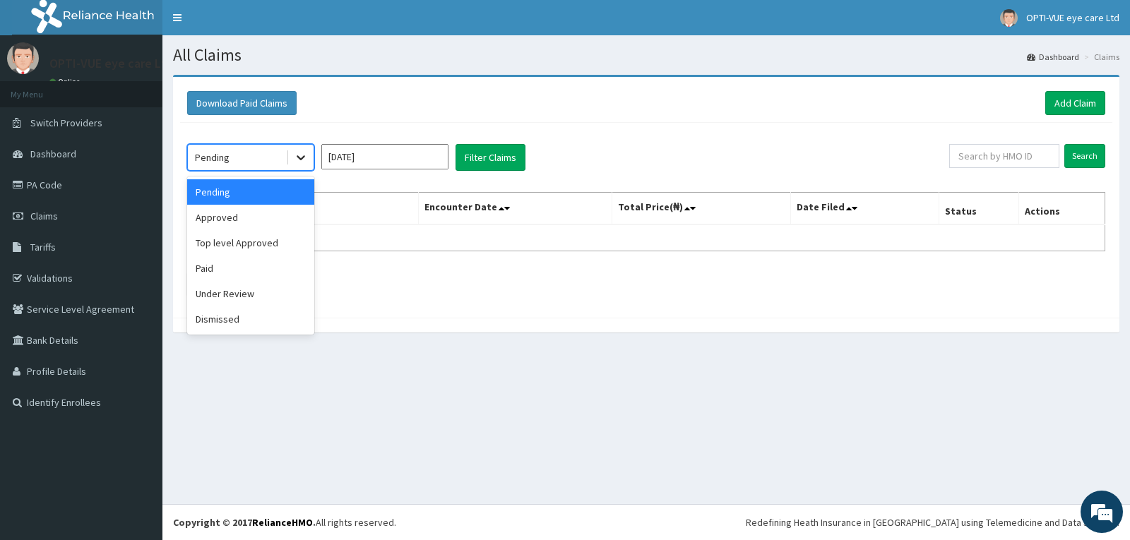
click at [304, 160] on icon at bounding box center [301, 157] width 14 height 14
click at [302, 157] on icon at bounding box center [301, 157] width 14 height 14
click at [225, 224] on div "Approved" at bounding box center [250, 217] width 127 height 25
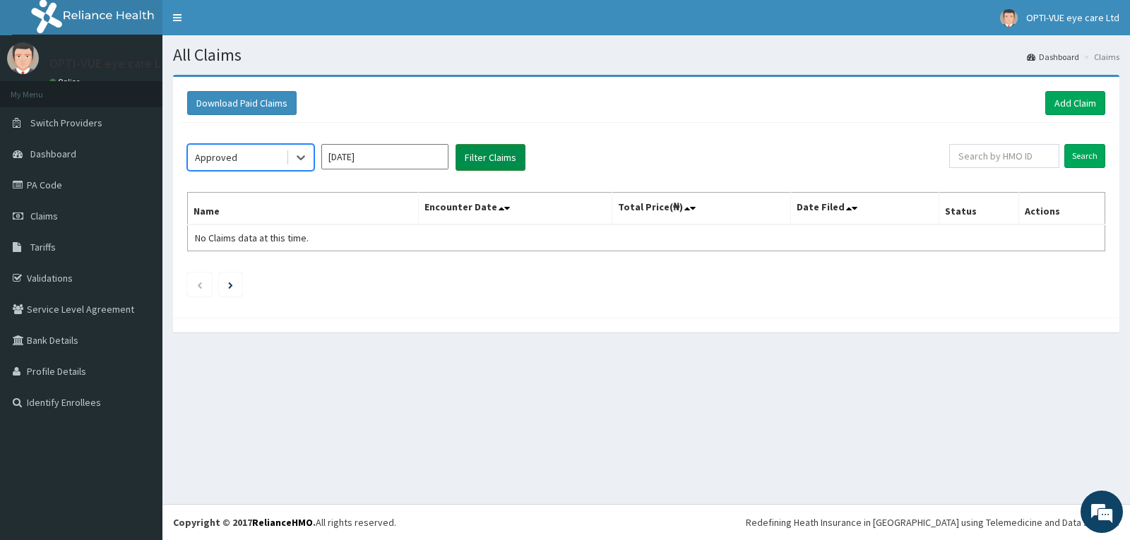
click at [470, 155] on button "Filter Claims" at bounding box center [491, 157] width 70 height 27
click at [470, 157] on button "Filter Claims" at bounding box center [491, 157] width 70 height 27
click at [358, 160] on input "Jul 2025" at bounding box center [384, 156] width 127 height 25
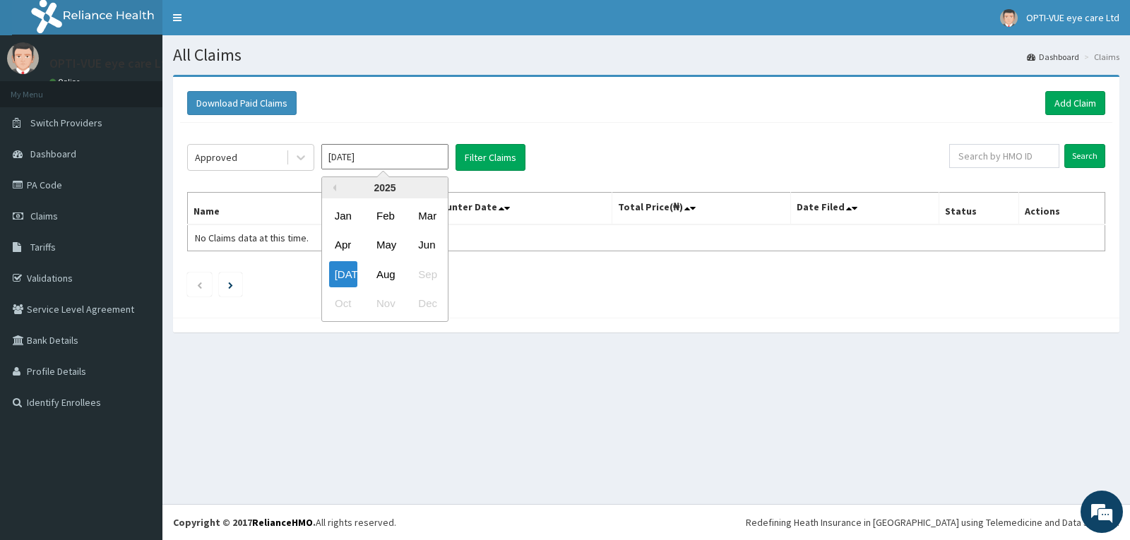
drag, startPoint x: 386, startPoint y: 268, endPoint x: 437, endPoint y: 197, distance: 87.5
click at [387, 266] on div "Aug" at bounding box center [385, 274] width 28 height 26
type input "Aug 2025"
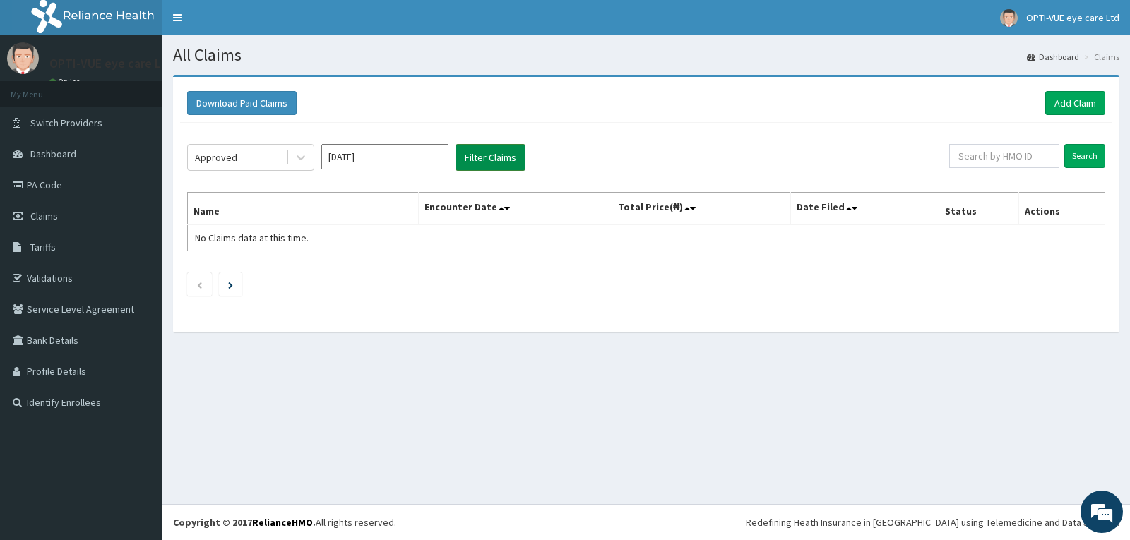
click at [480, 158] on button "Filter Claims" at bounding box center [491, 157] width 70 height 27
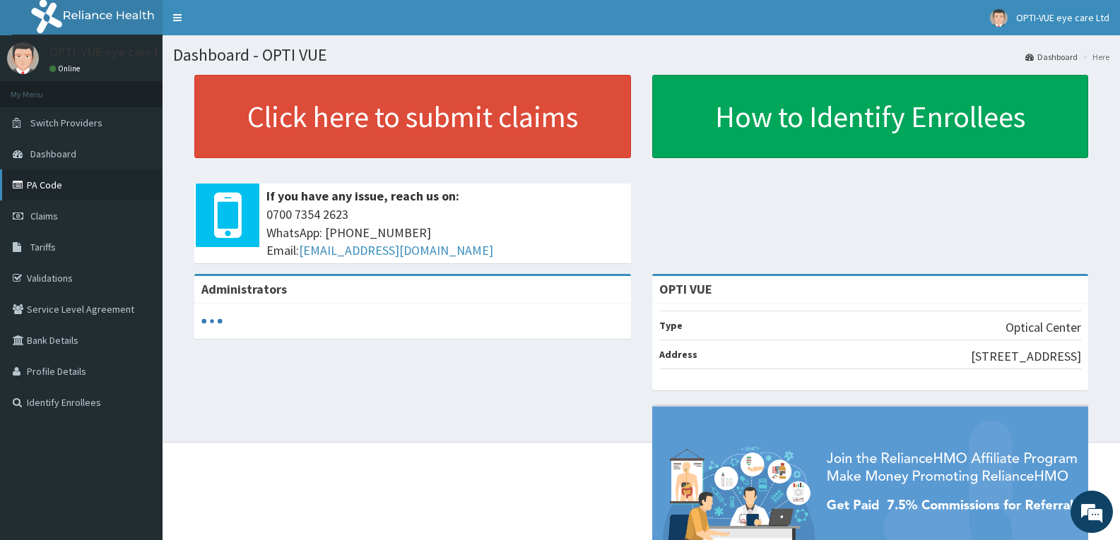
click at [45, 184] on link "PA Code" at bounding box center [81, 185] width 162 height 31
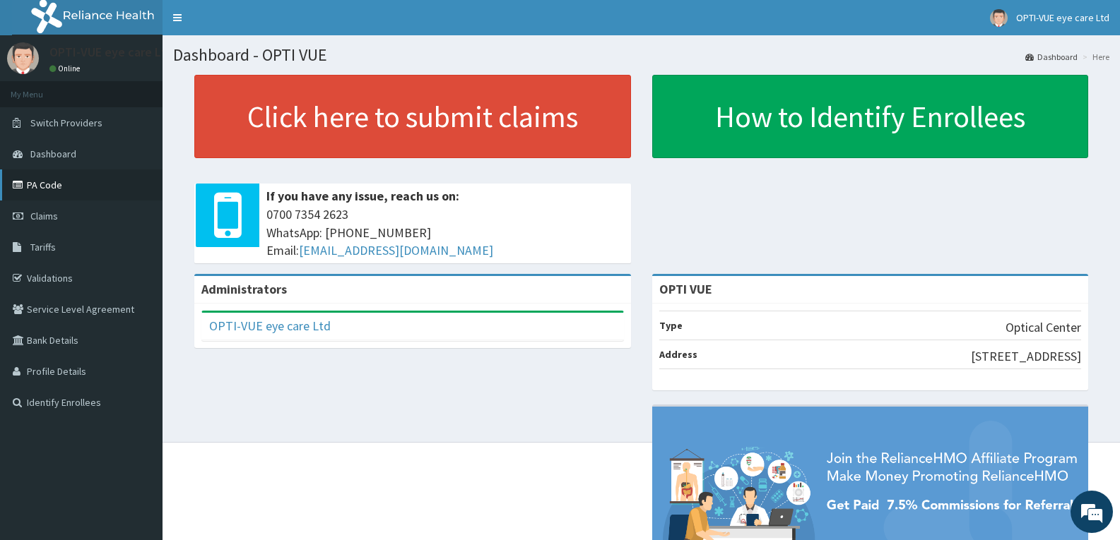
click at [54, 186] on link "PA Code" at bounding box center [81, 185] width 162 height 31
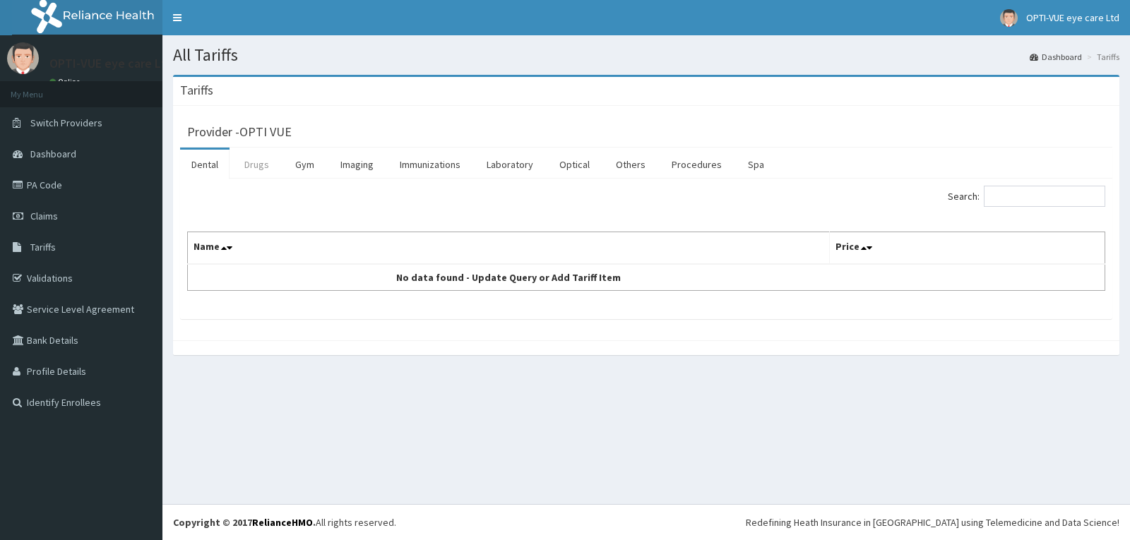
click at [257, 167] on link "Drugs" at bounding box center [256, 165] width 47 height 30
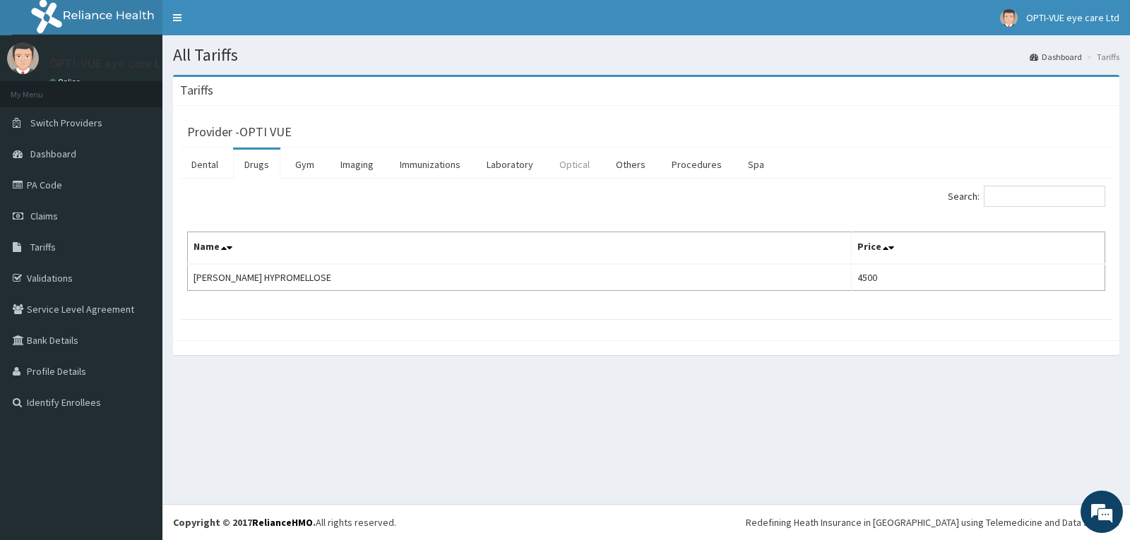
click at [577, 169] on link "Optical" at bounding box center [574, 165] width 53 height 30
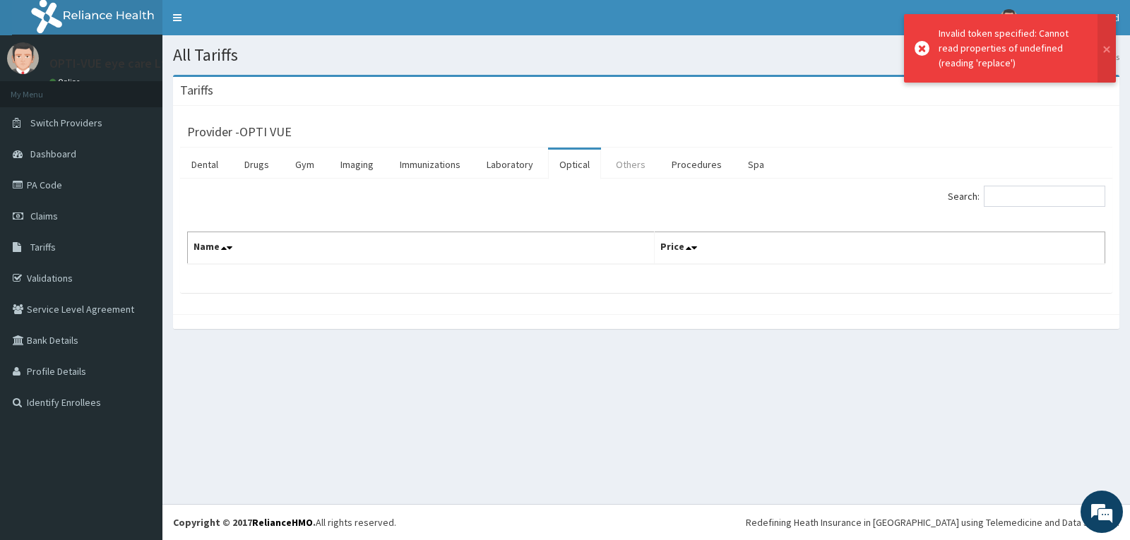
click at [625, 165] on link "Others" at bounding box center [631, 165] width 52 height 30
click at [571, 167] on link "Optical" at bounding box center [574, 165] width 53 height 30
click at [60, 248] on link "Tariffs" at bounding box center [81, 247] width 162 height 31
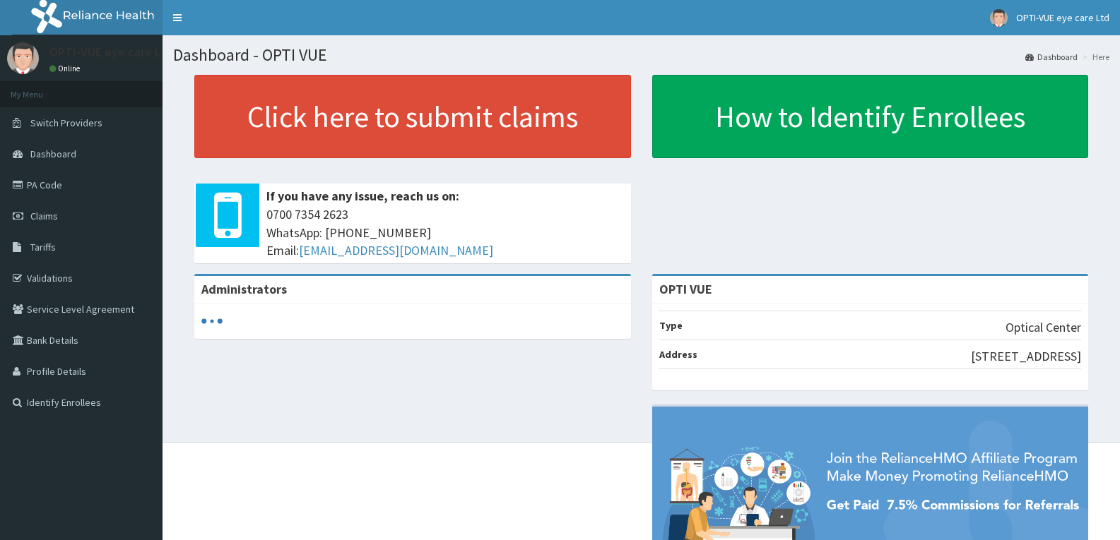
click at [38, 186] on link "PA Code" at bounding box center [81, 185] width 162 height 31
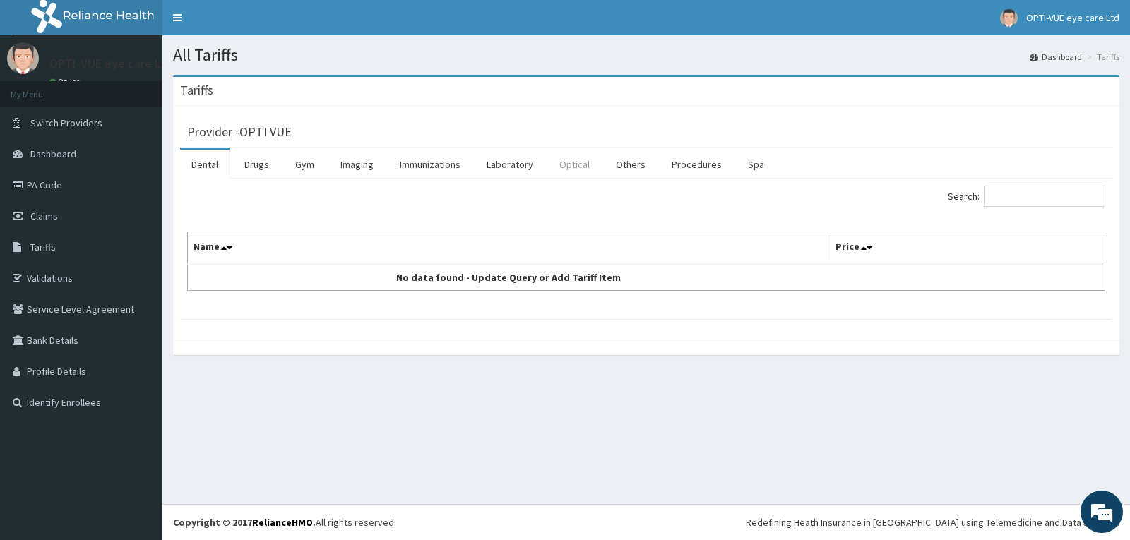
click at [576, 169] on link "Optical" at bounding box center [574, 165] width 53 height 30
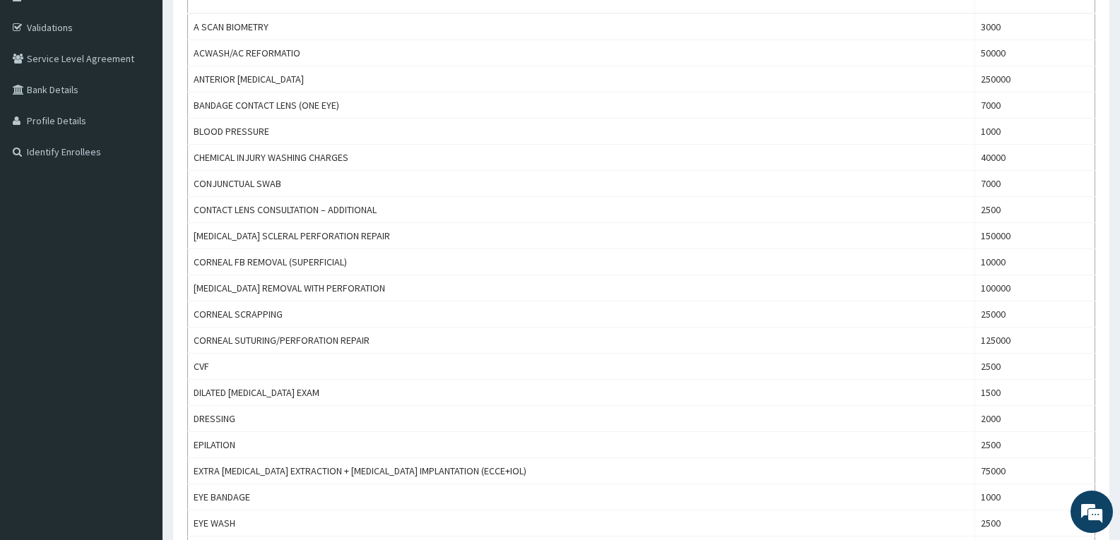
scroll to position [71, 0]
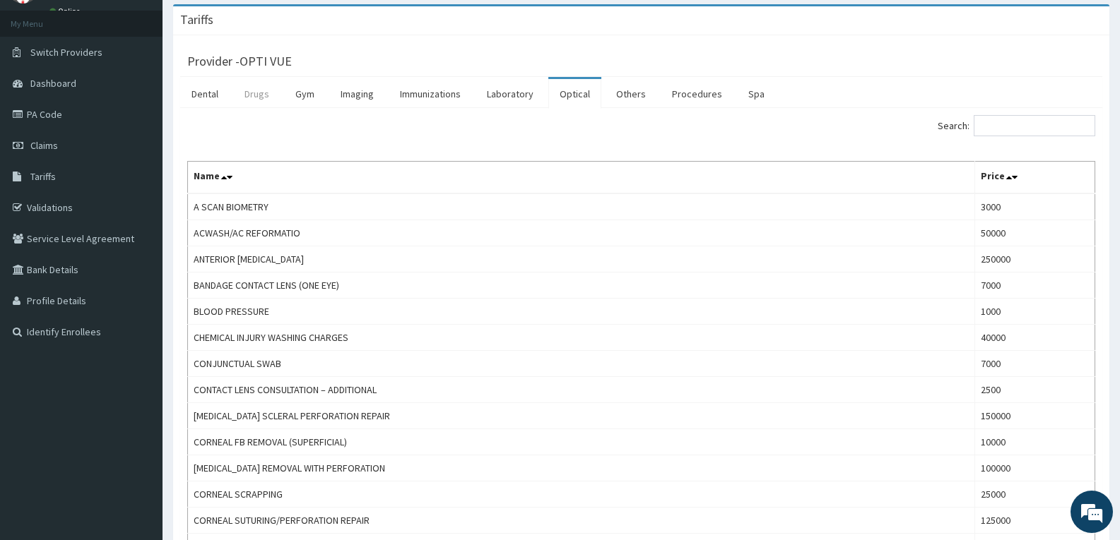
click at [263, 96] on link "Drugs" at bounding box center [256, 94] width 47 height 30
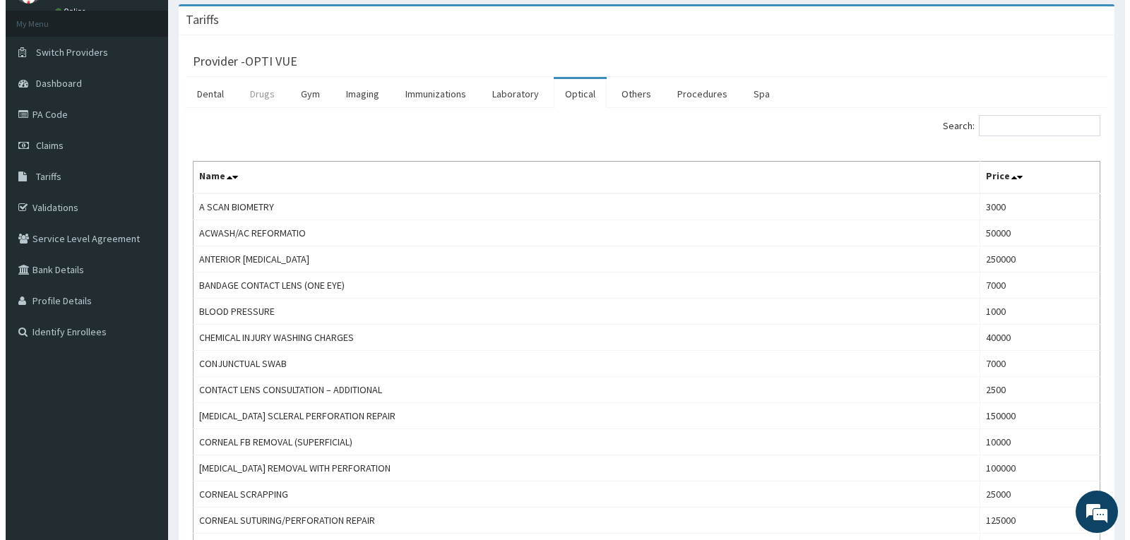
scroll to position [0, 0]
